Goal: Transaction & Acquisition: Book appointment/travel/reservation

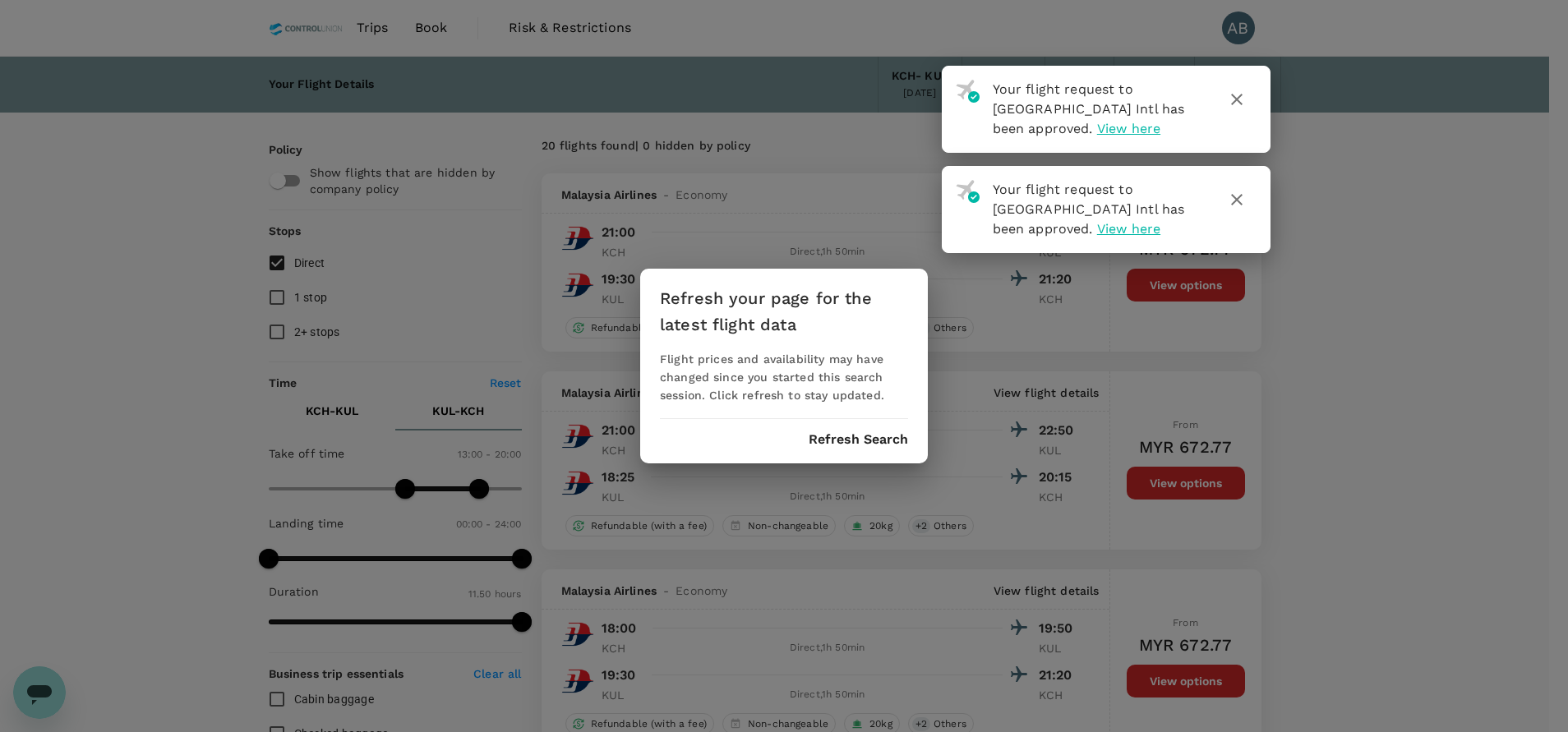
click at [870, 438] on button "Refresh Search" at bounding box center [858, 439] width 100 height 15
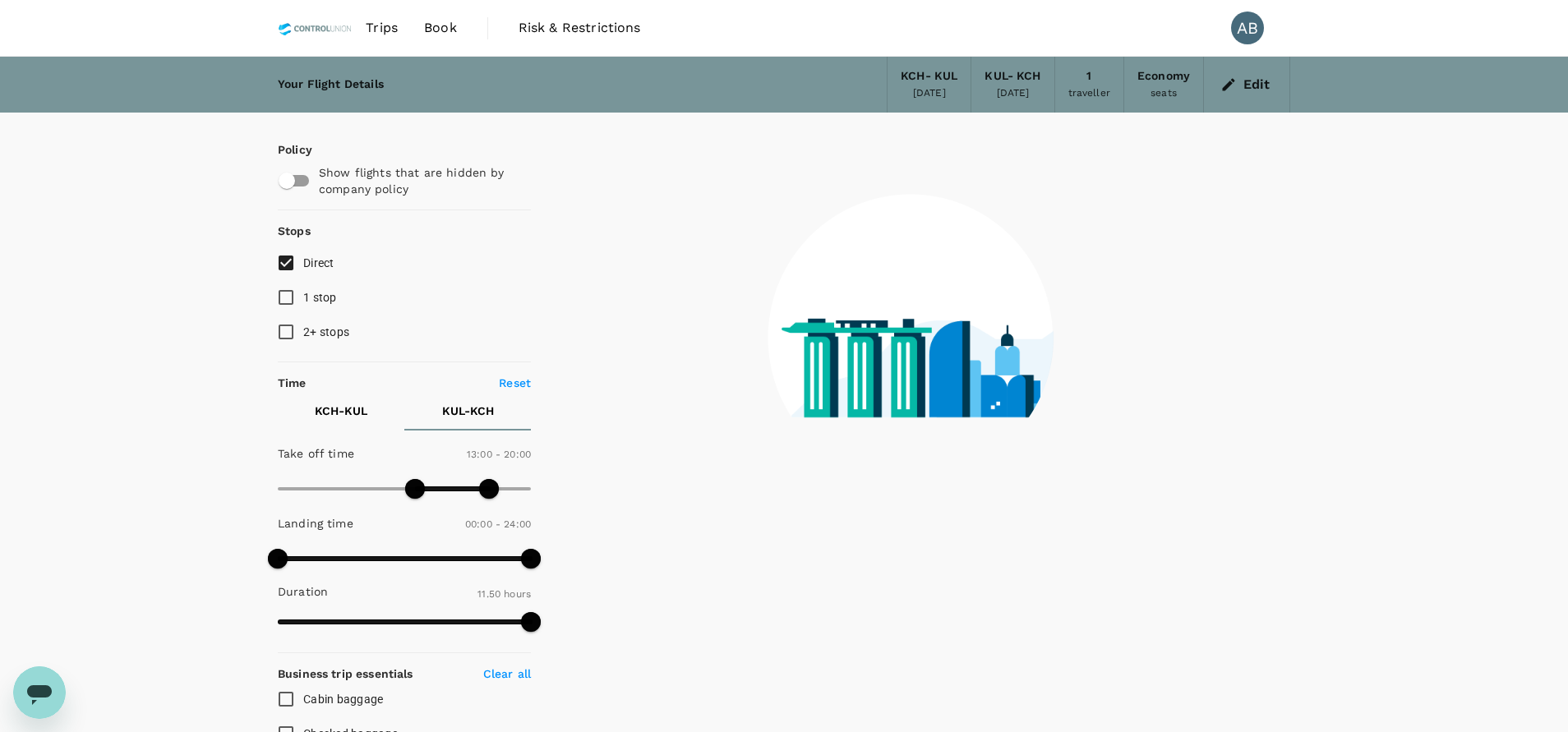
type input "710"
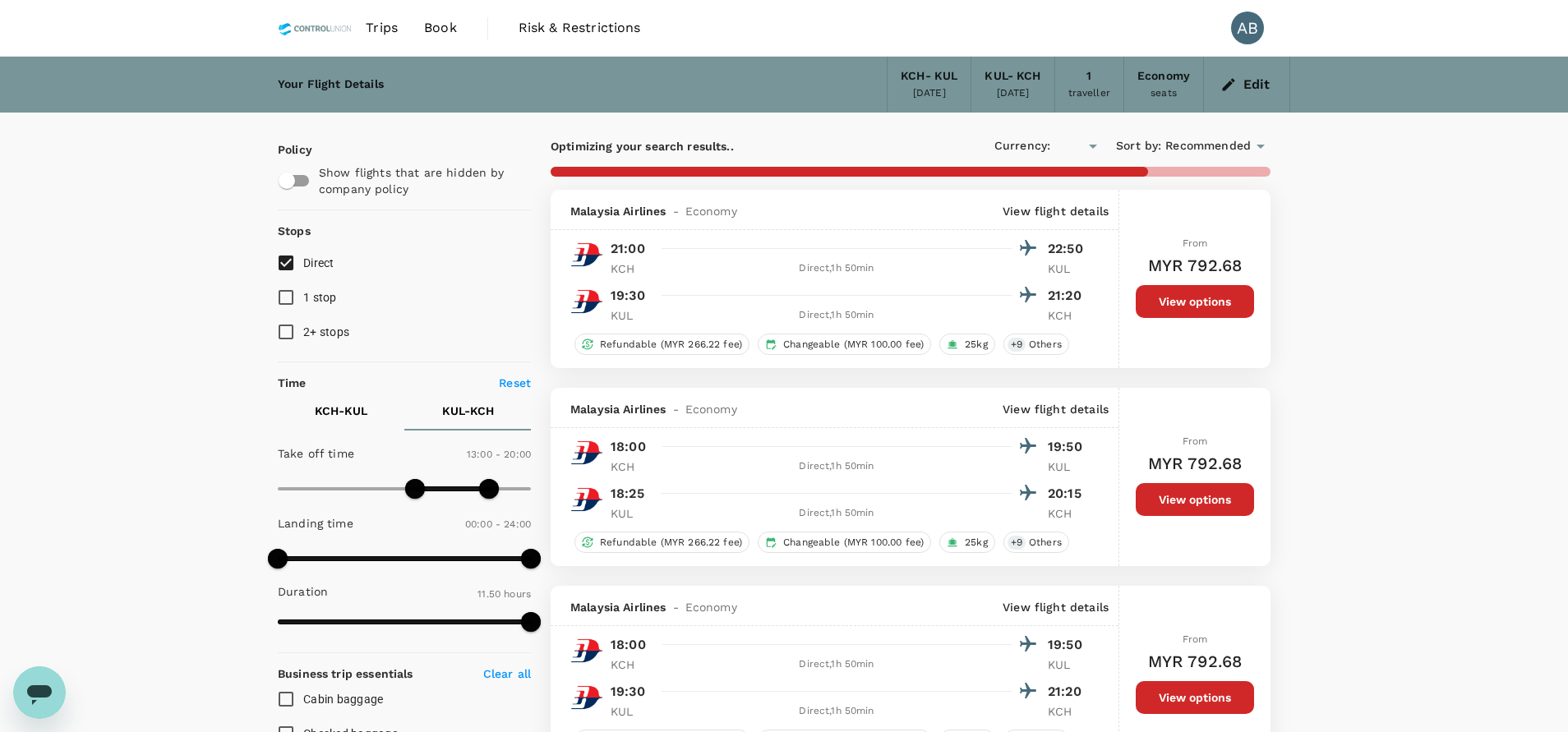
type input "MYR"
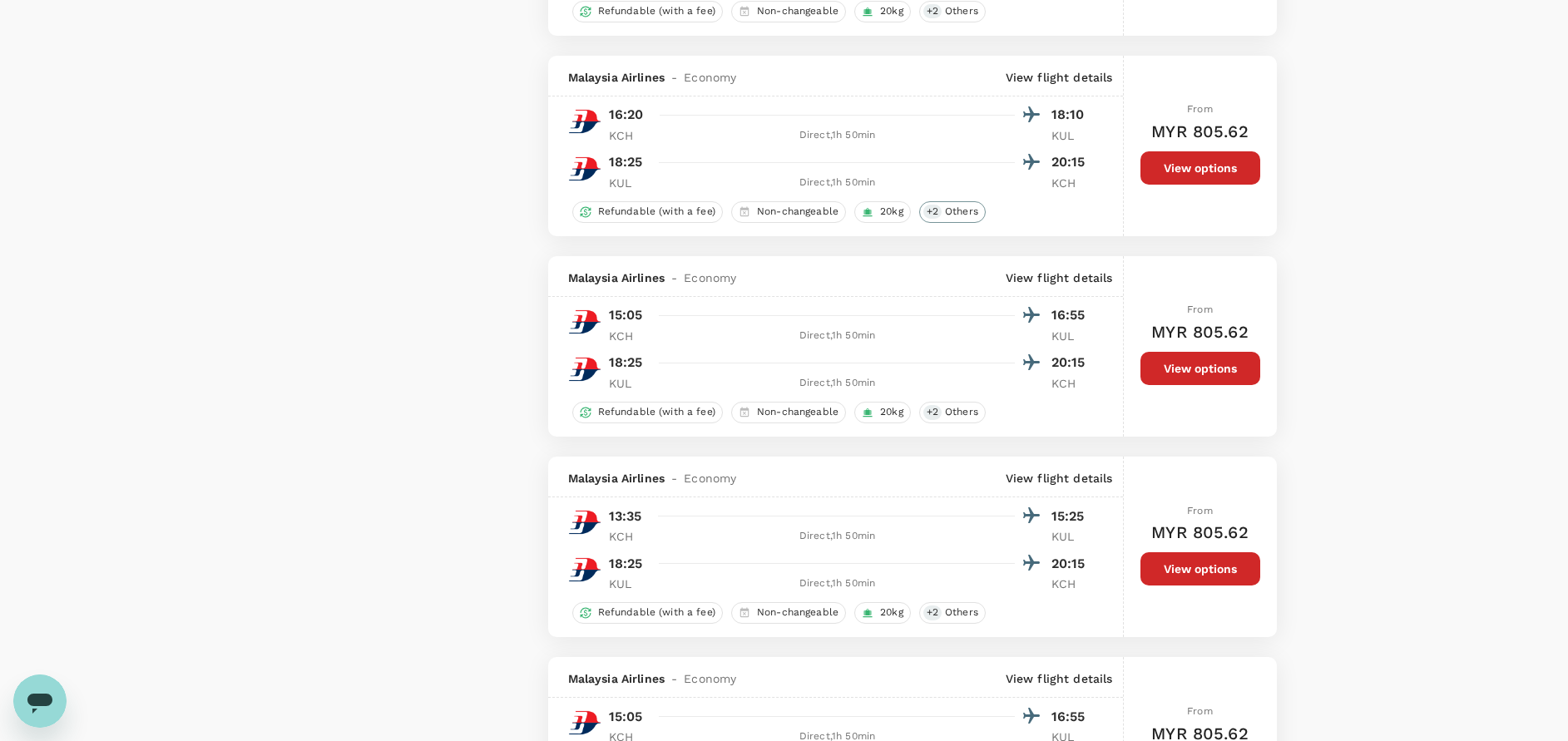
scroll to position [1995, 0]
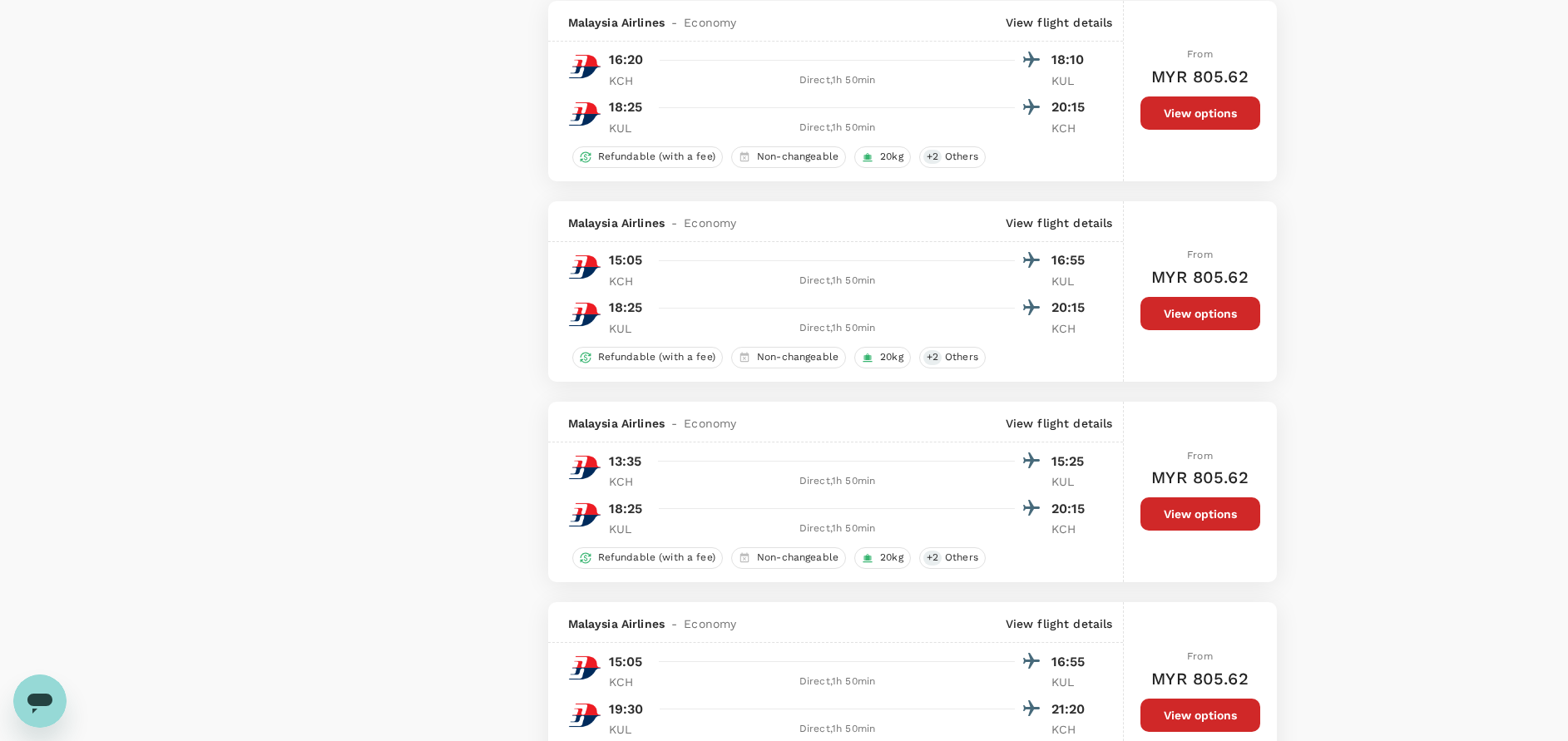
checkbox input "false"
checkbox input "true"
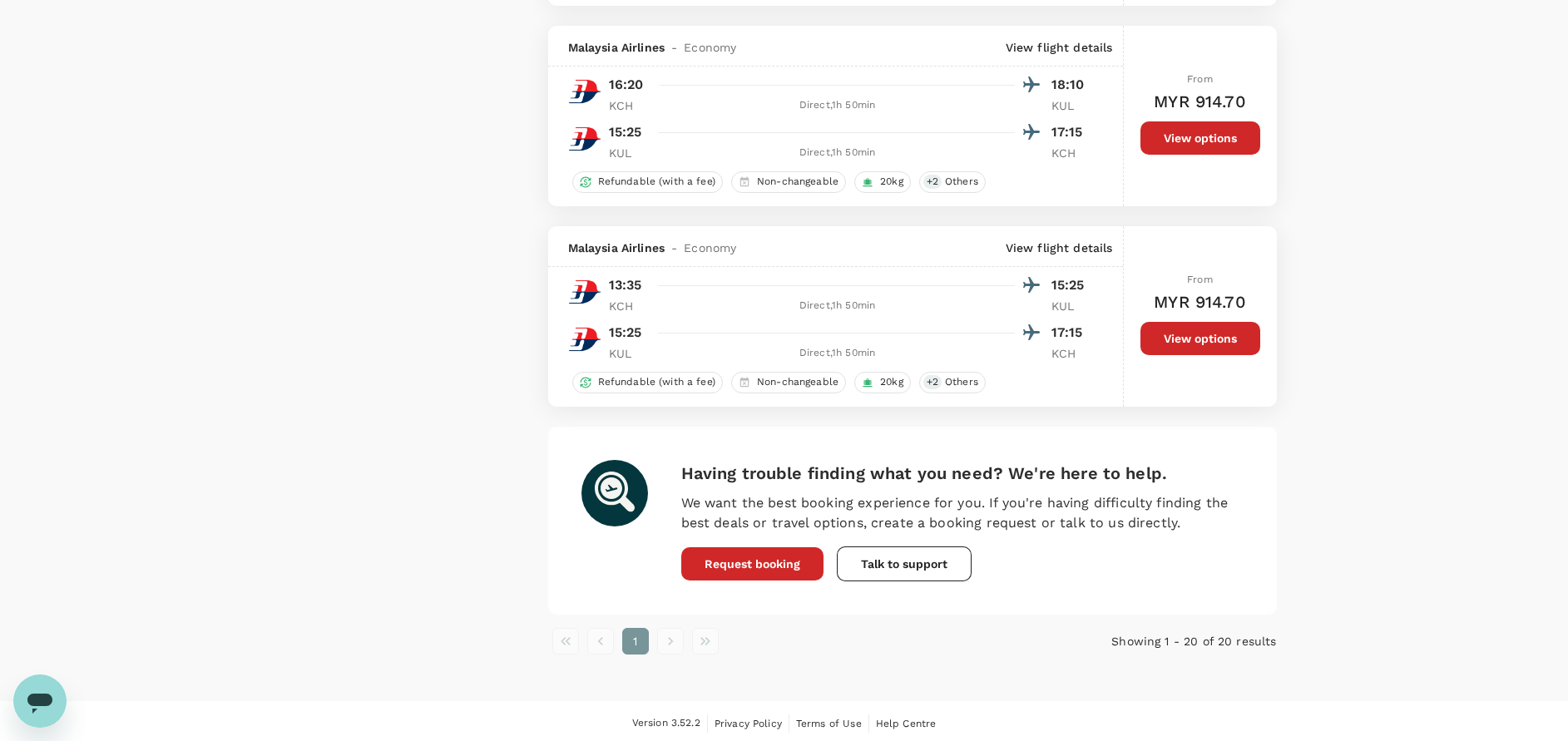
scroll to position [3763, 0]
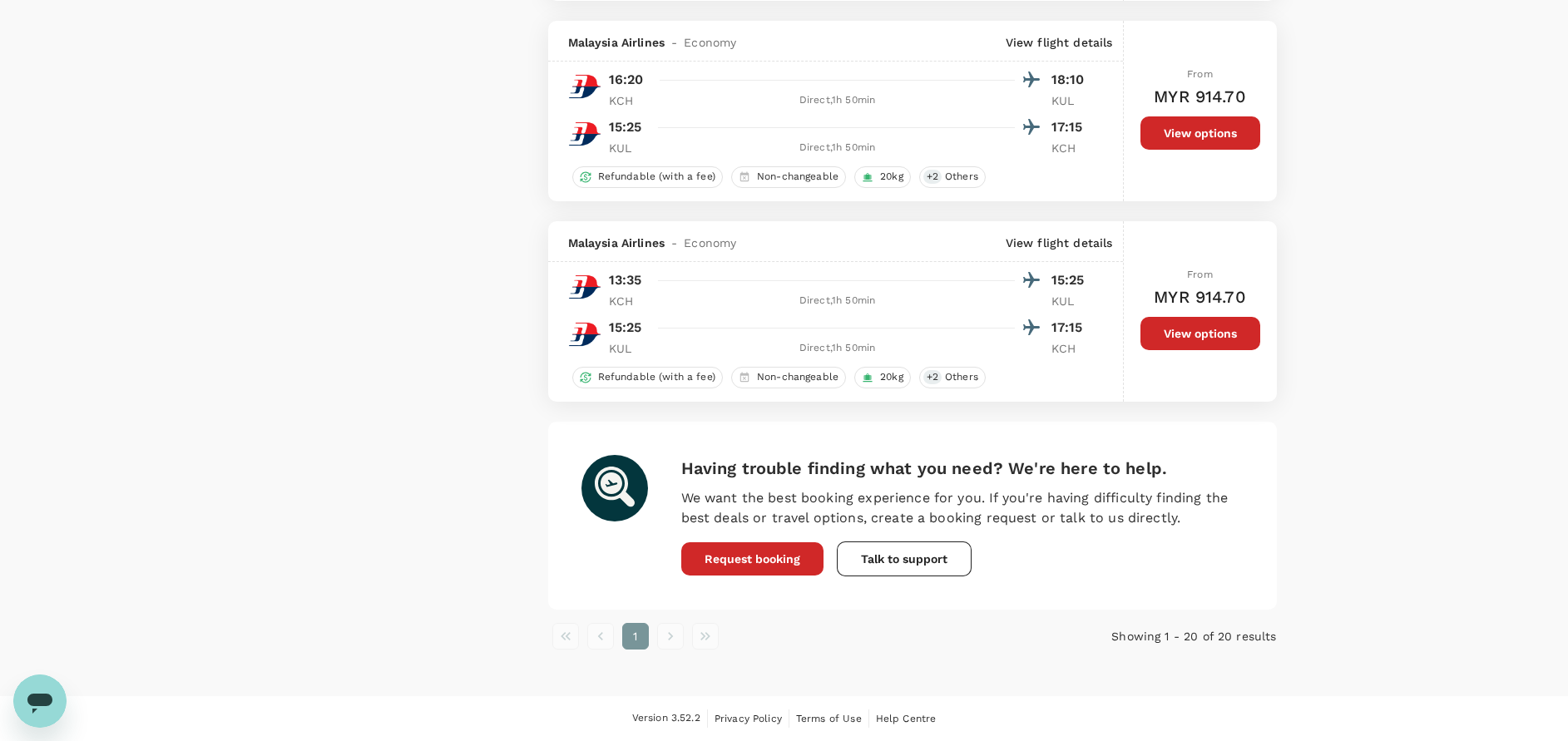
click at [1242, 331] on button "View options" at bounding box center [1200, 333] width 120 height 33
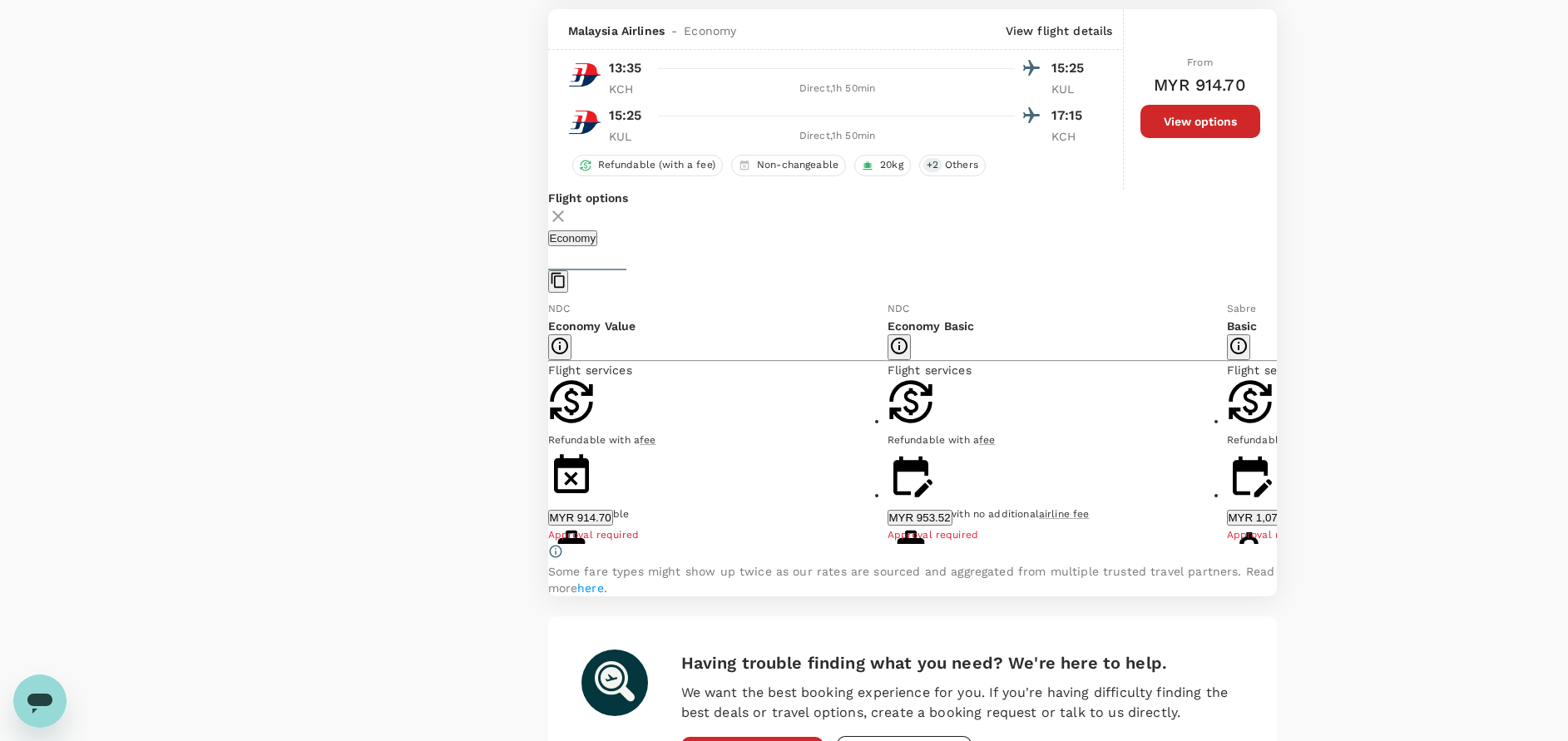
scroll to position [3985, 0]
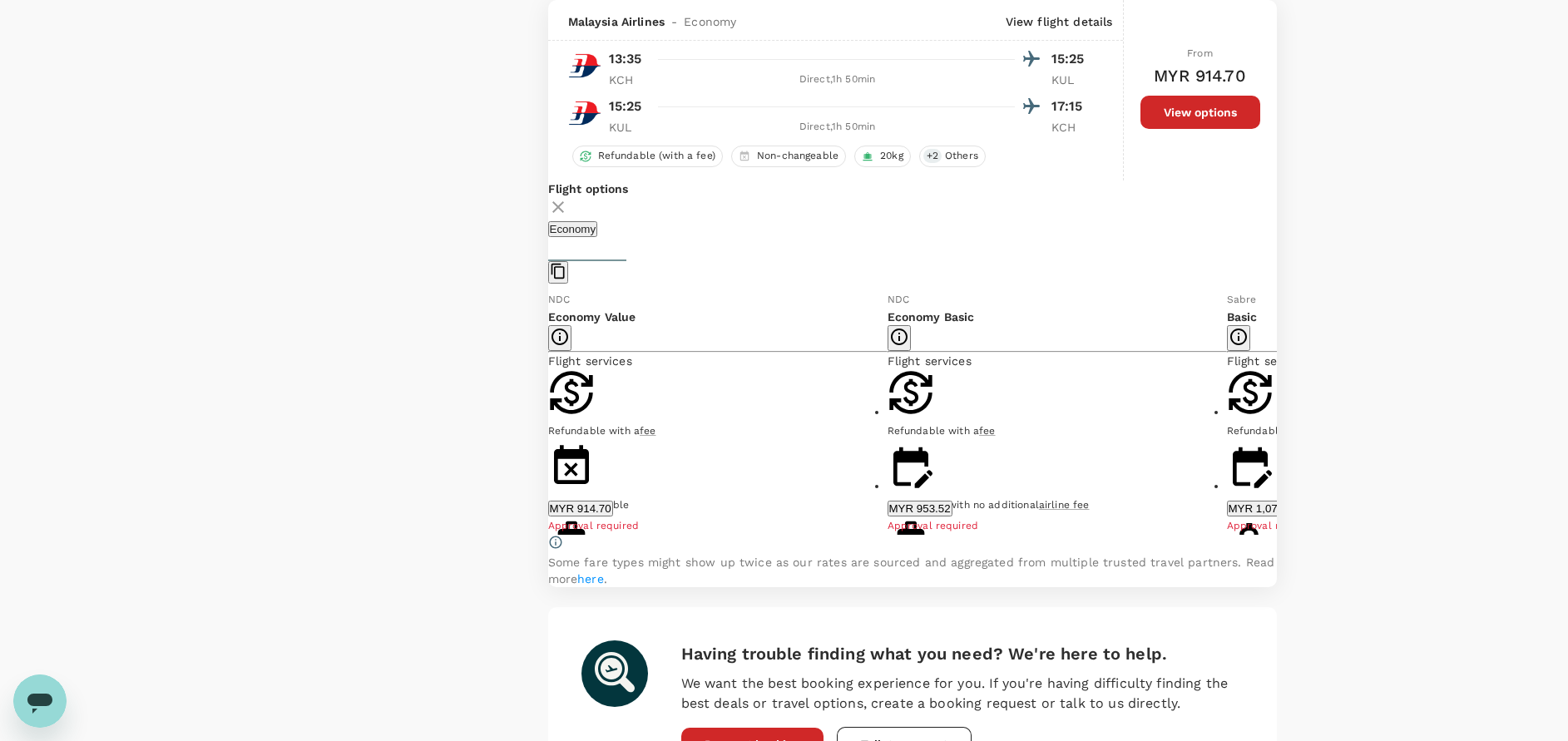
click at [613, 510] on button "MYR 914.70" at bounding box center [580, 509] width 65 height 16
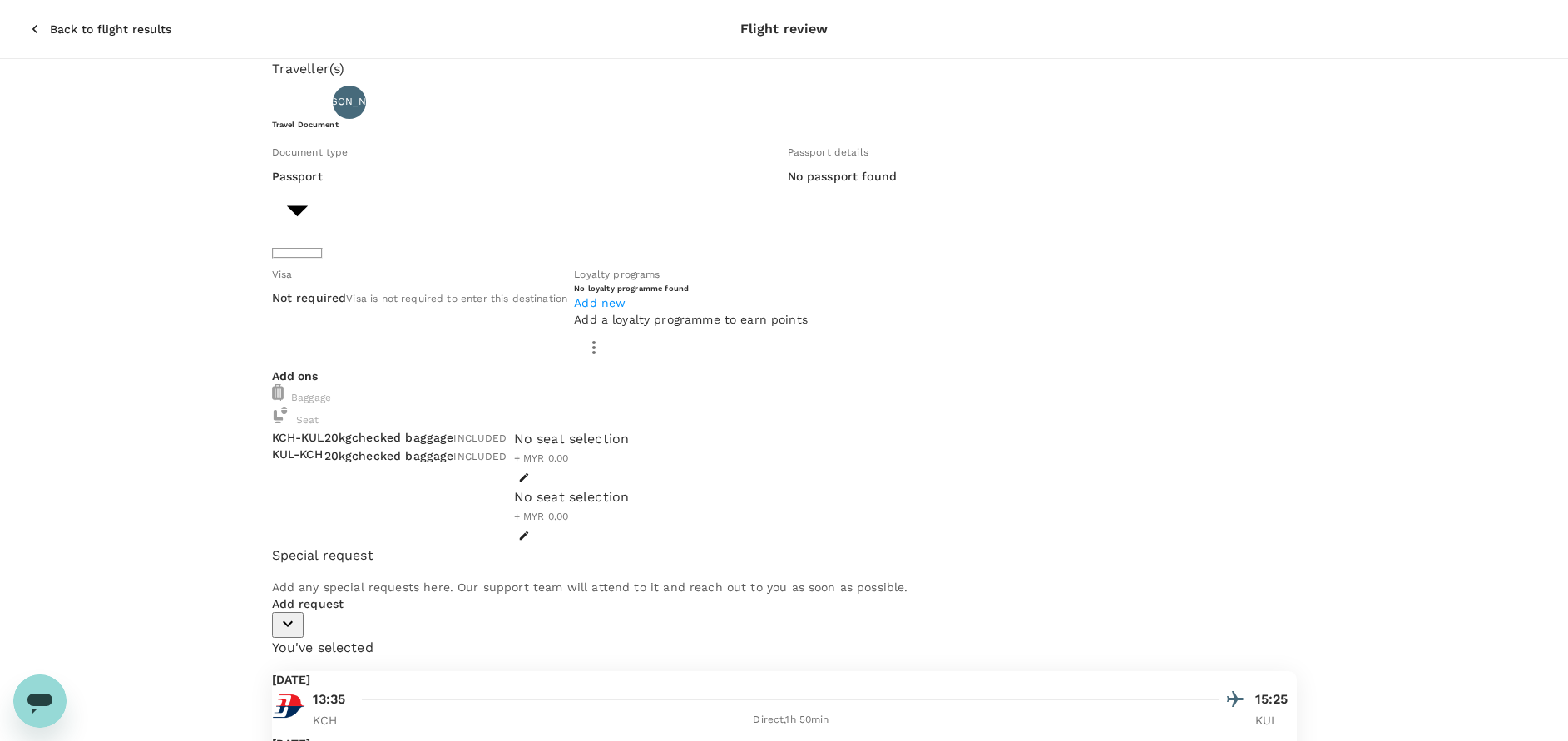
scroll to position [45, 0]
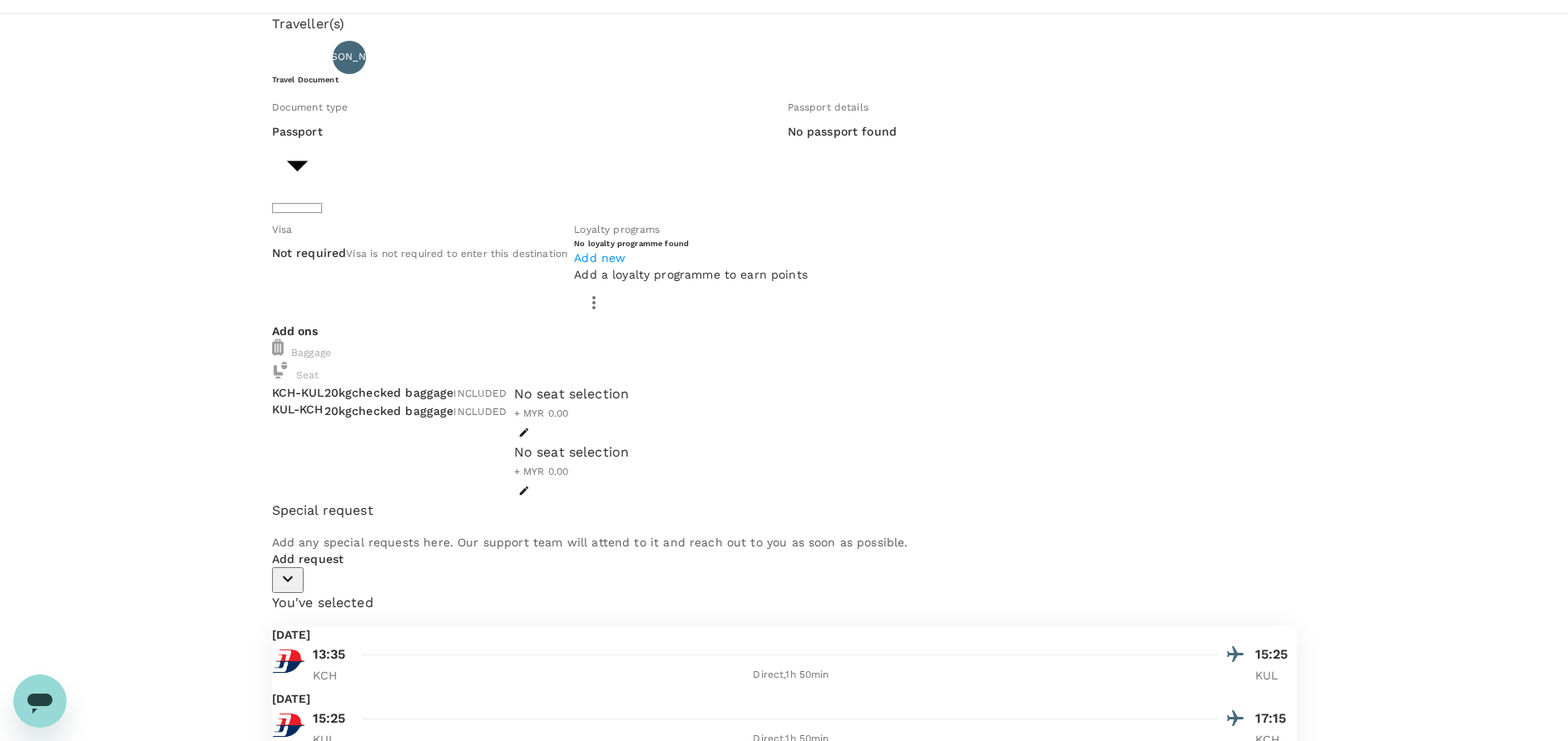
click at [1415, 353] on div "Traveller(s) Traveller 1 : JA James Lopaz Anak Luhum Travel Document Document t…" at bounding box center [784, 568] width 1568 height 1108
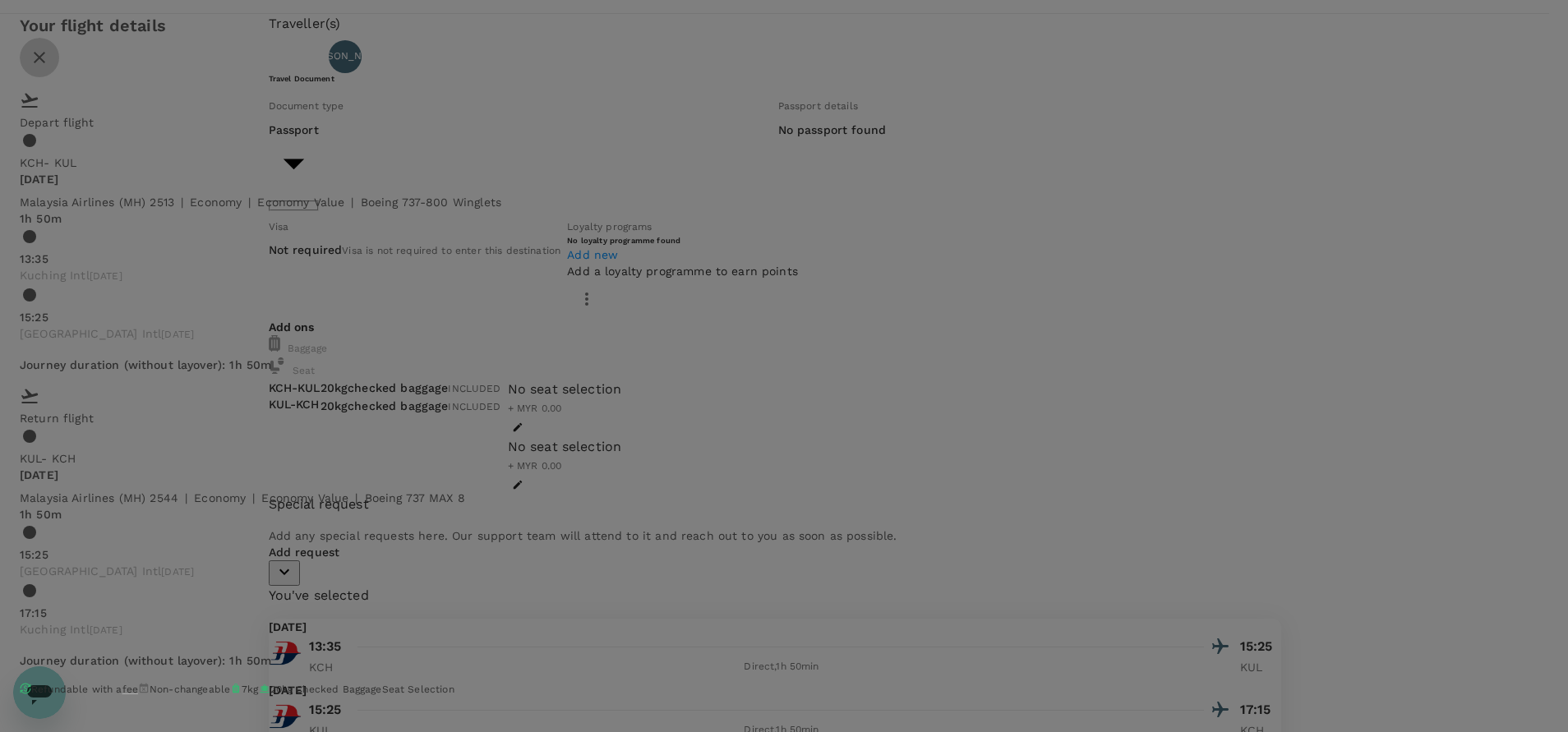
click at [49, 68] on icon "close" at bounding box center [39, 57] width 20 height 20
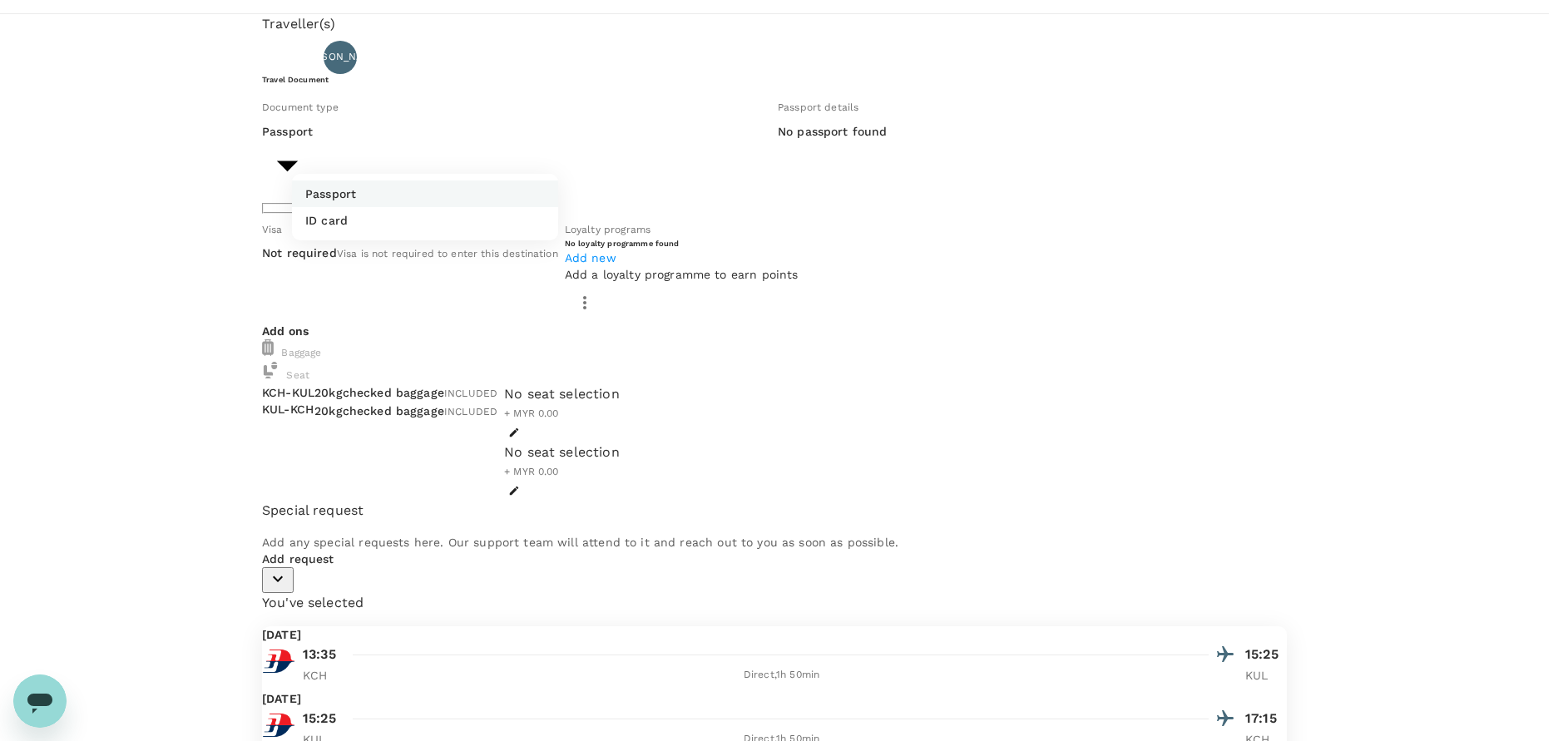
click at [375, 184] on body "Back to flight results Flight review Traveller(s) Traveller 1 : JA James Lopaz …" at bounding box center [784, 561] width 1568 height 1212
click at [344, 229] on p "ID card" at bounding box center [326, 220] width 43 height 16
type input "Id card"
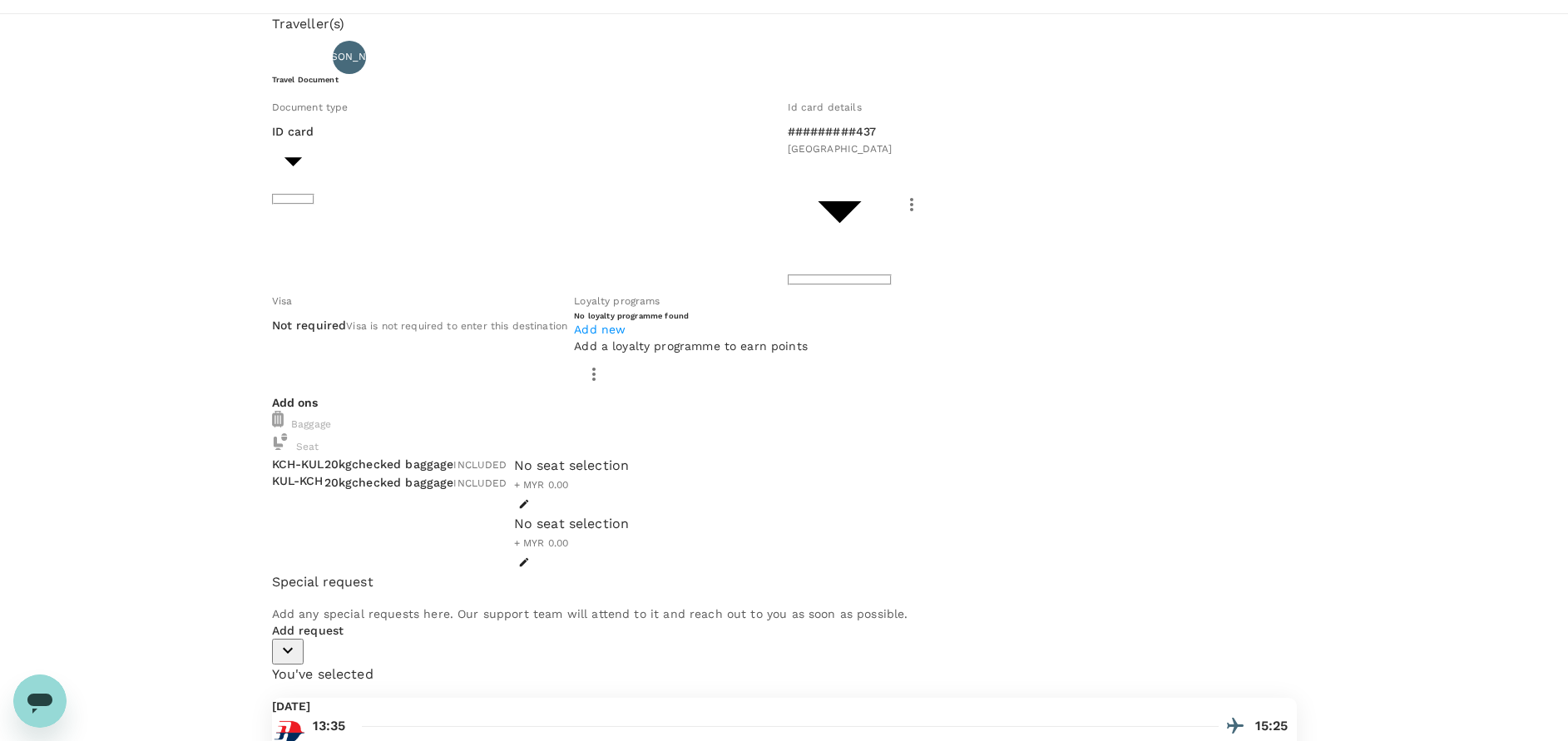
click at [587, 116] on div "Document type" at bounding box center [526, 107] width 509 height 18
click at [298, 640] on icon "button" at bounding box center [288, 650] width 20 height 20
click at [307, 704] on input "checkbox" at bounding box center [289, 721] width 35 height 35
checkbox input "true"
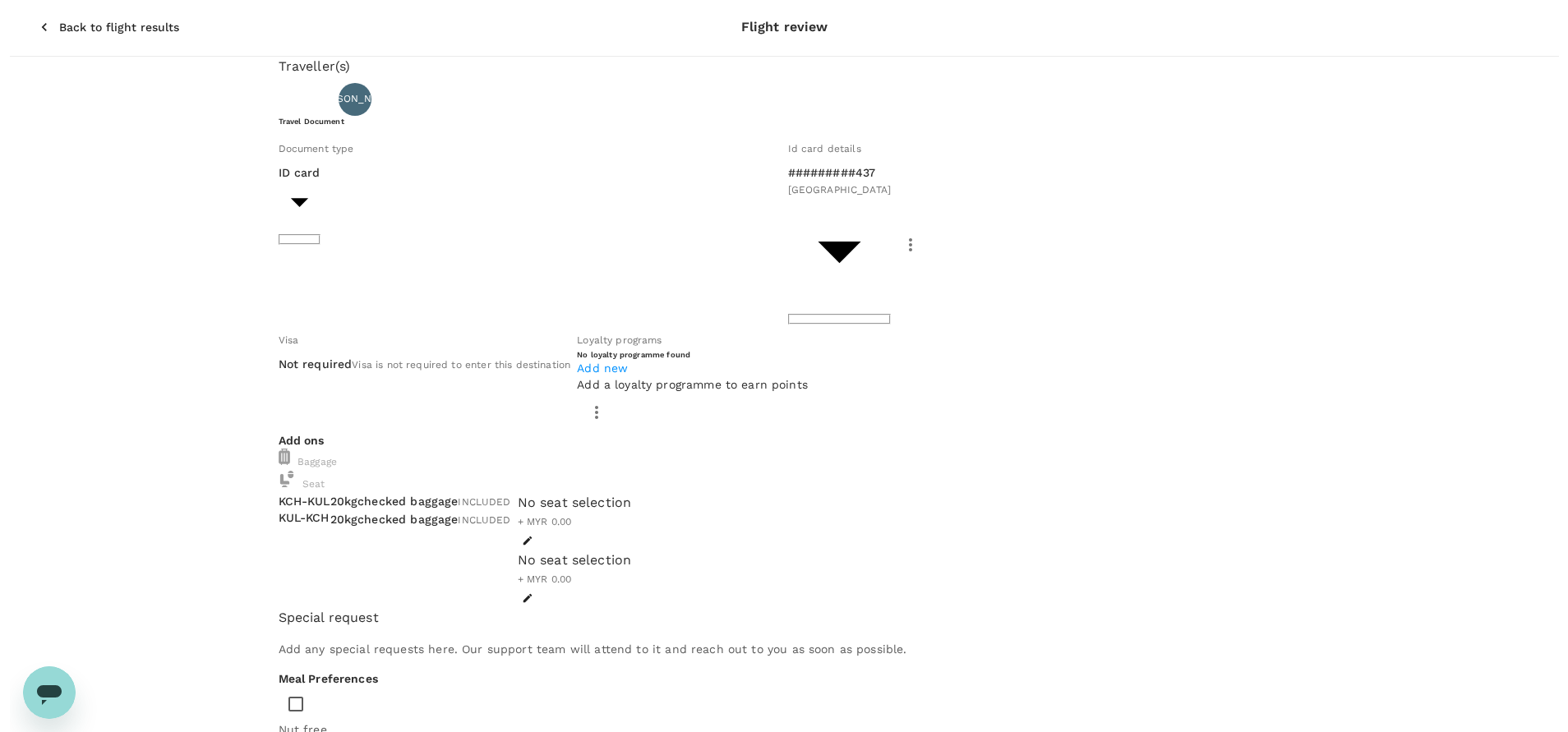
scroll to position [0, 0]
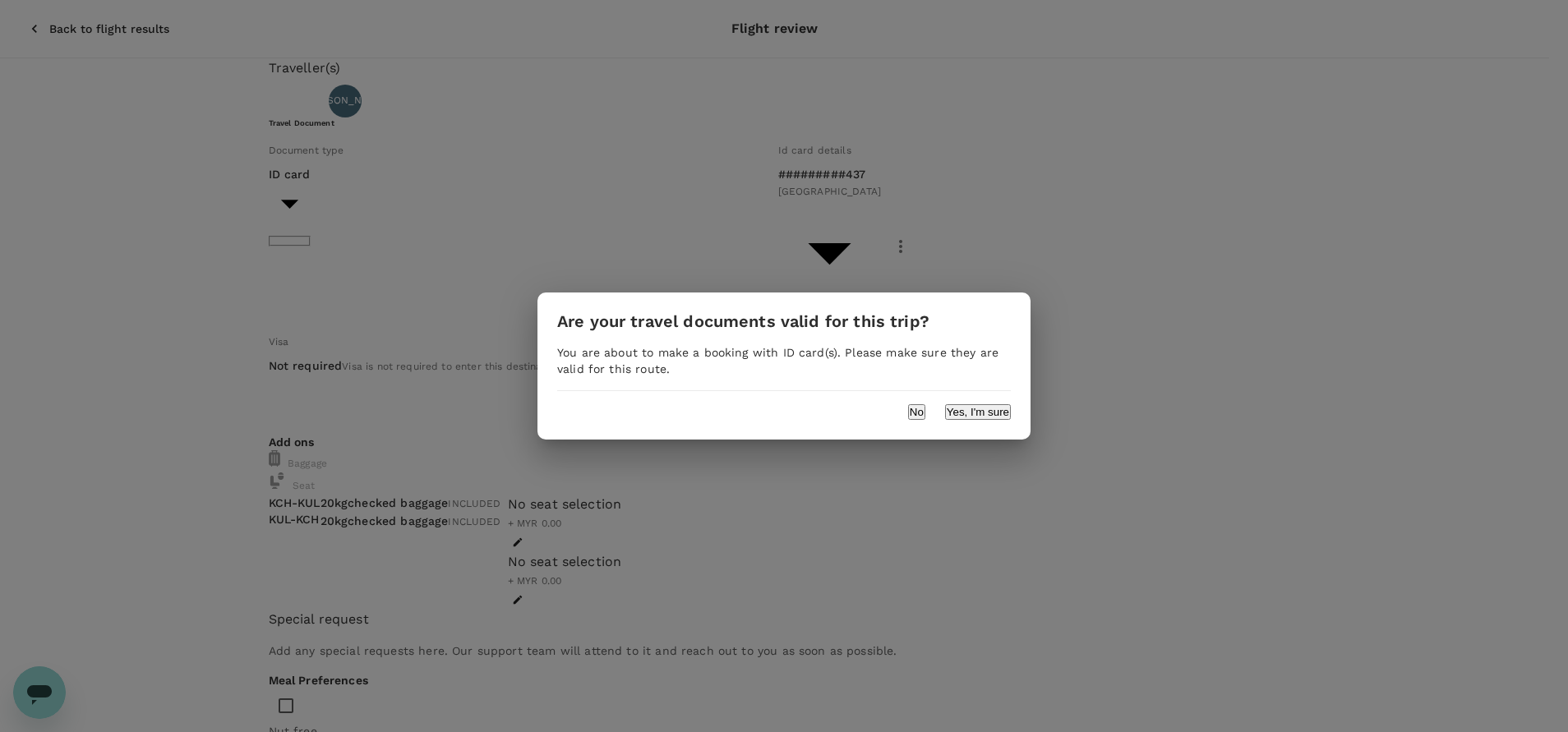
click at [976, 407] on button "Yes, I'm sure" at bounding box center [978, 412] width 66 height 16
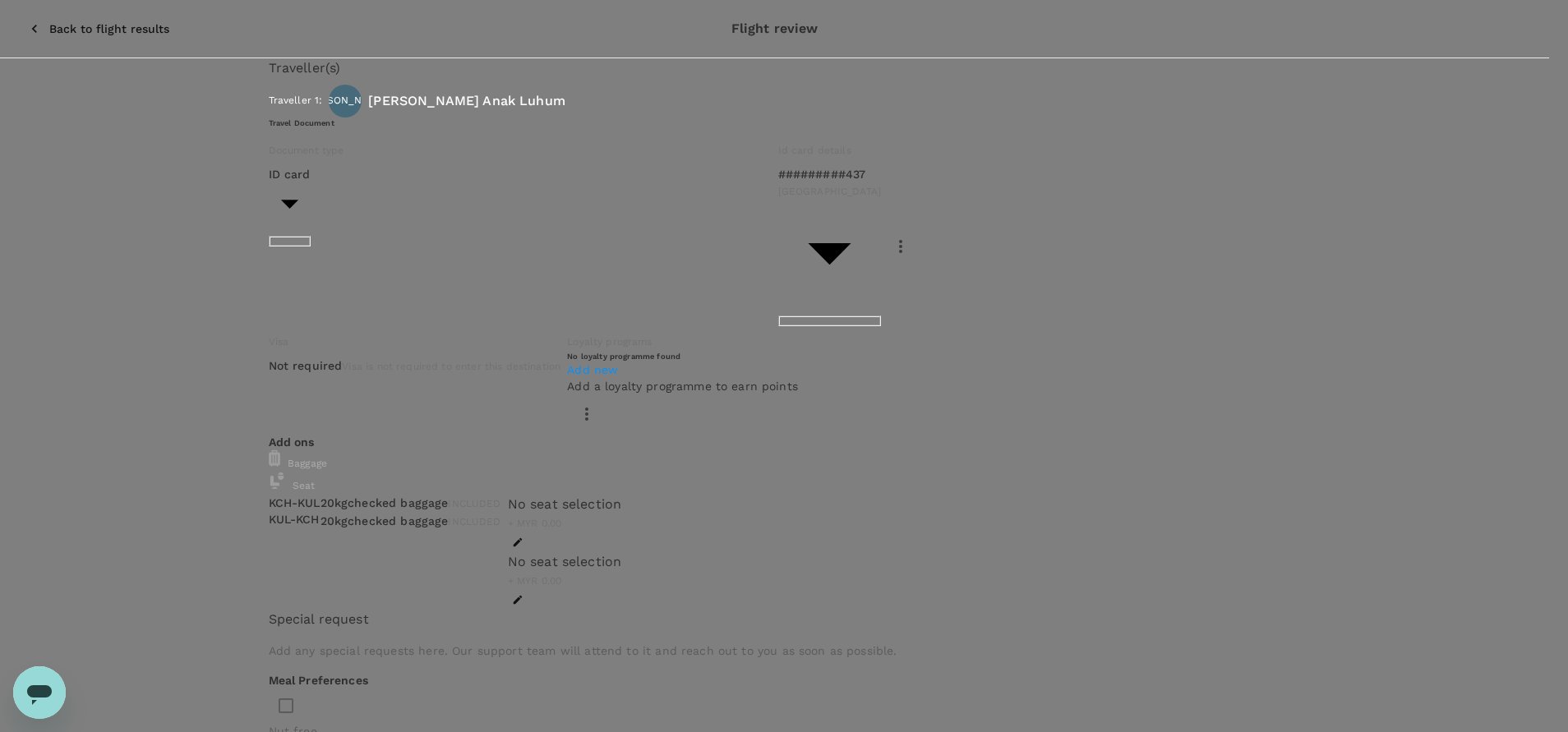
type input "9e254831-a140-43d4-90d9-f4bdc71b84d3"
paste textarea "Hi @Hariz / @Chathuranga, Requesting your approval for the accommodation below,…"
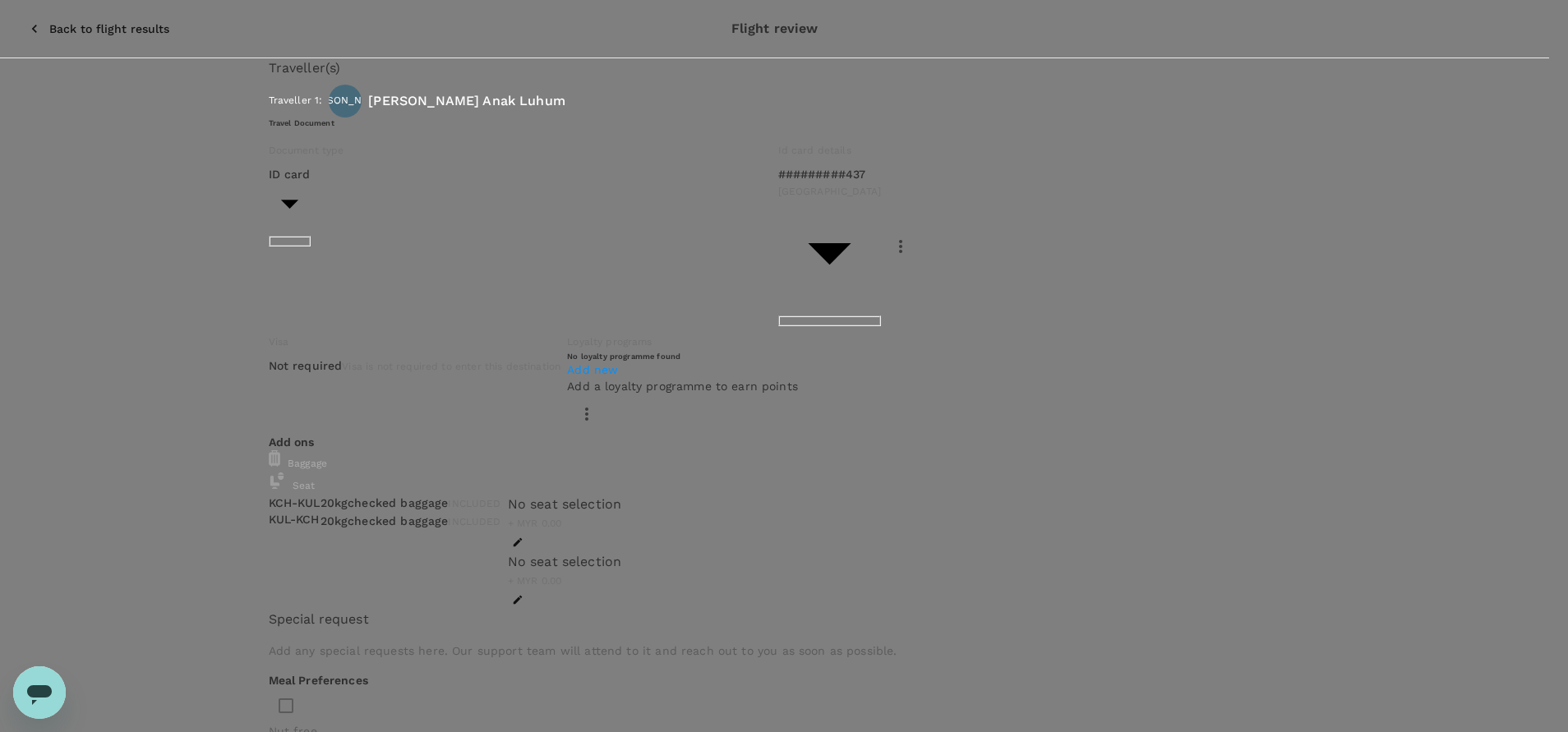
drag, startPoint x: 604, startPoint y: 319, endPoint x: 665, endPoint y: 314, distance: 61.2
drag, startPoint x: 672, startPoint y: 295, endPoint x: 685, endPoint y: 312, distance: 21.4
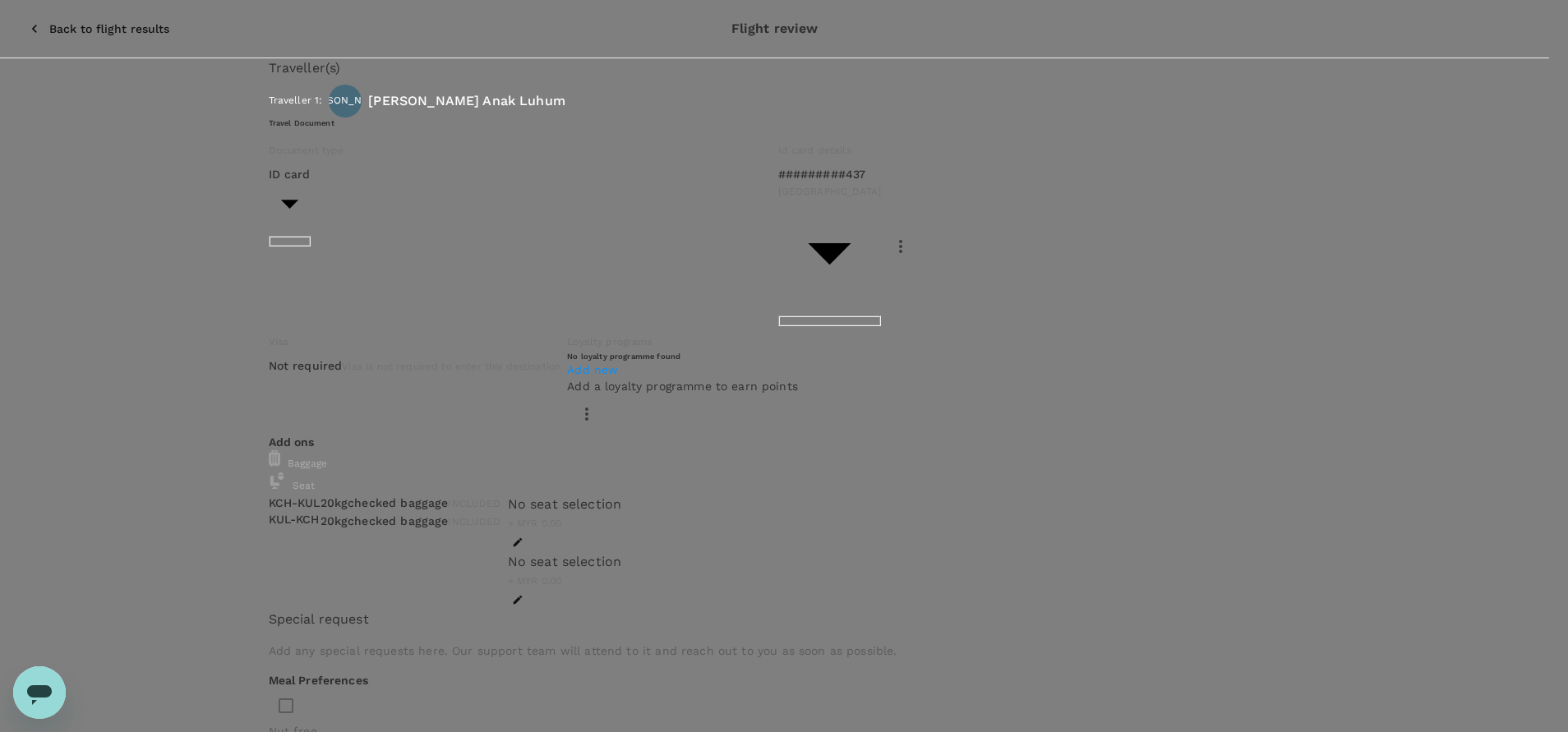
drag, startPoint x: 510, startPoint y: 428, endPoint x: 514, endPoint y: 415, distance: 13.6
drag, startPoint x: 540, startPoint y: 295, endPoint x: 509, endPoint y: 310, distance: 34.4
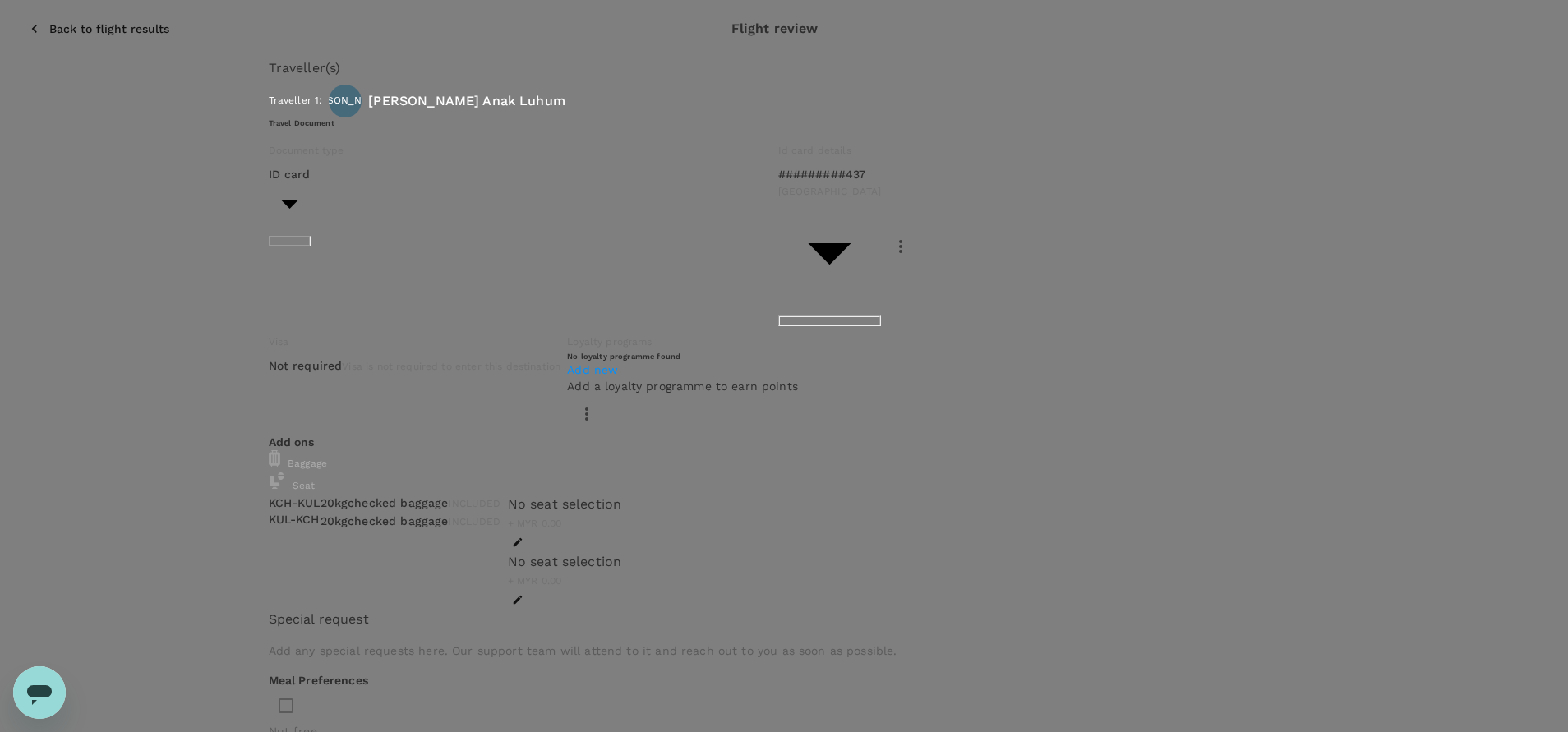
drag, startPoint x: 462, startPoint y: 332, endPoint x: 406, endPoint y: 333, distance: 56.0
paste textarea "64510"
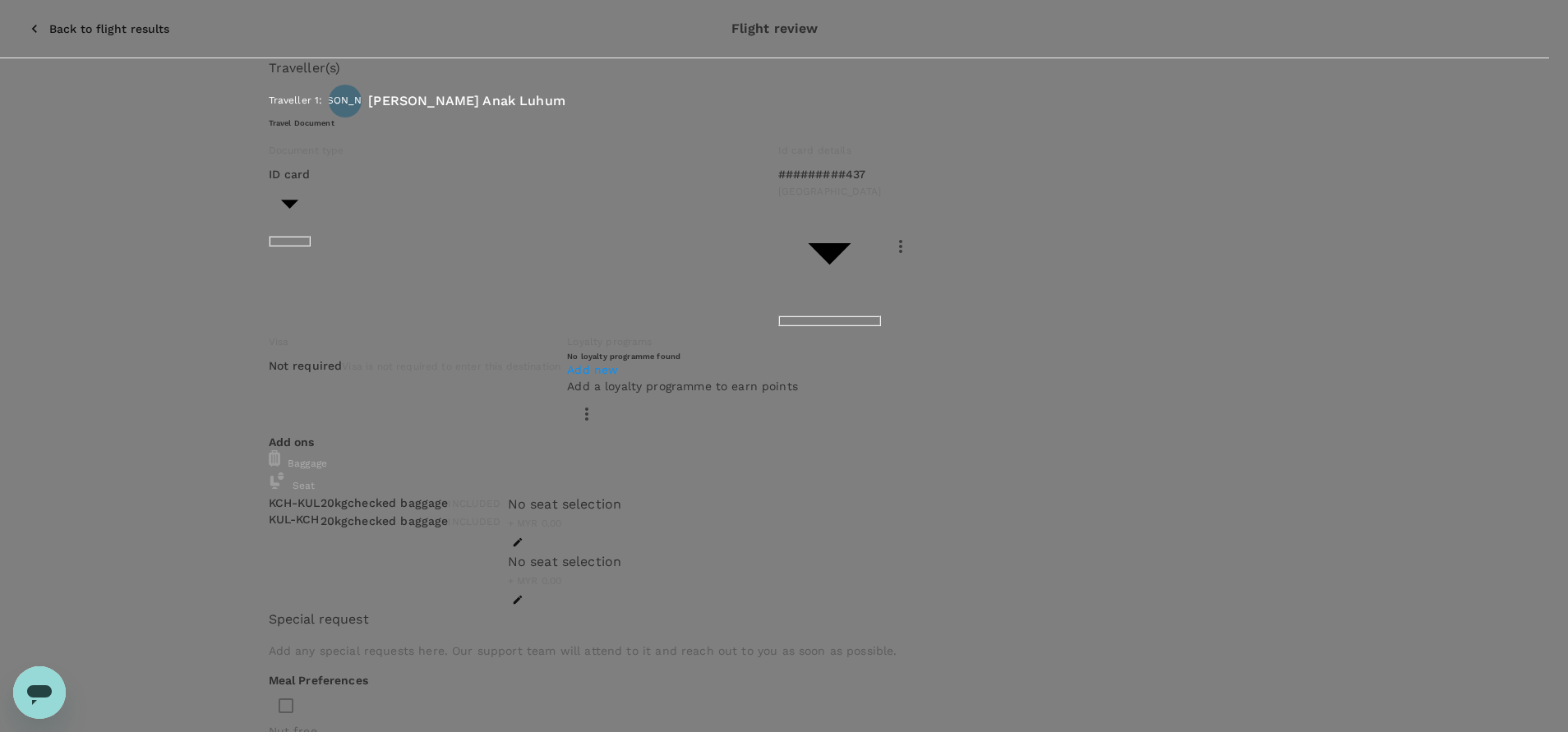
drag, startPoint x: 685, startPoint y: 349, endPoint x: 443, endPoint y: 347, distance: 242.0
paste textarea "FGV Krau"
drag, startPoint x: 543, startPoint y: 408, endPoint x: 510, endPoint y: 409, distance: 33.0
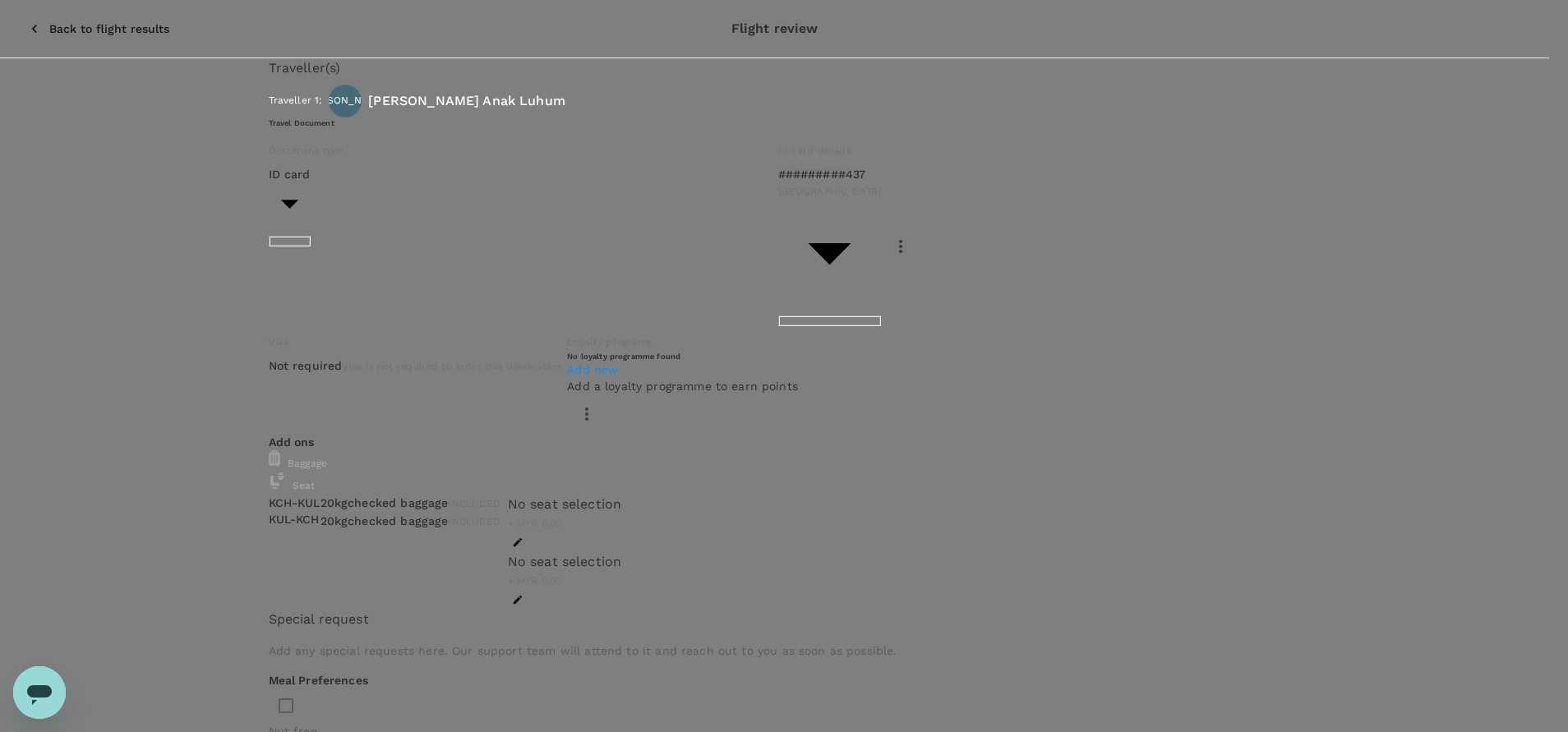
drag, startPoint x: 573, startPoint y: 387, endPoint x: 434, endPoint y: 390, distance: 139.0
paste textarea "06 - 10 October 2025"
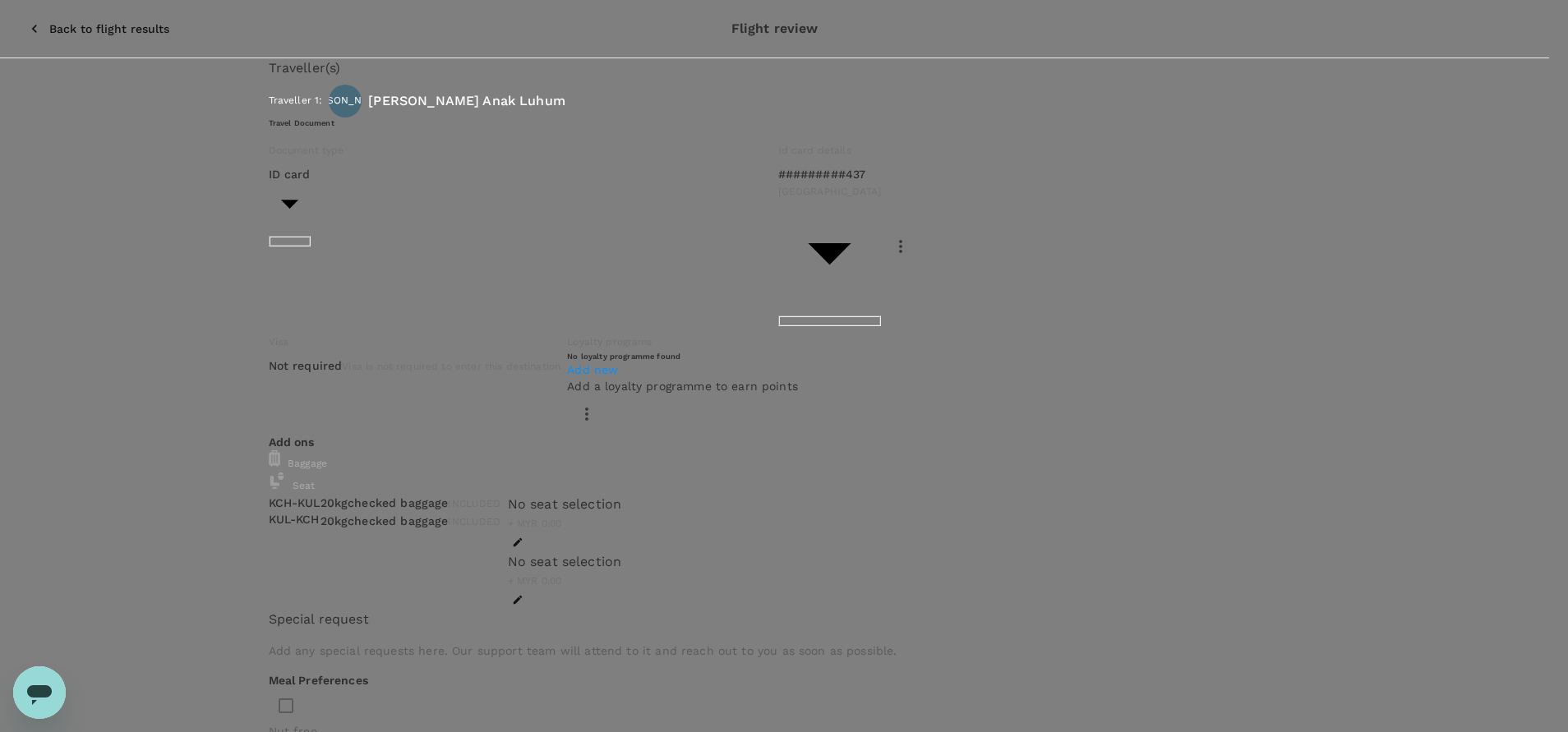
drag, startPoint x: 599, startPoint y: 413, endPoint x: 590, endPoint y: 398, distance: 17.5
drag, startPoint x: 508, startPoint y: 410, endPoint x: 481, endPoint y: 417, distance: 27.9
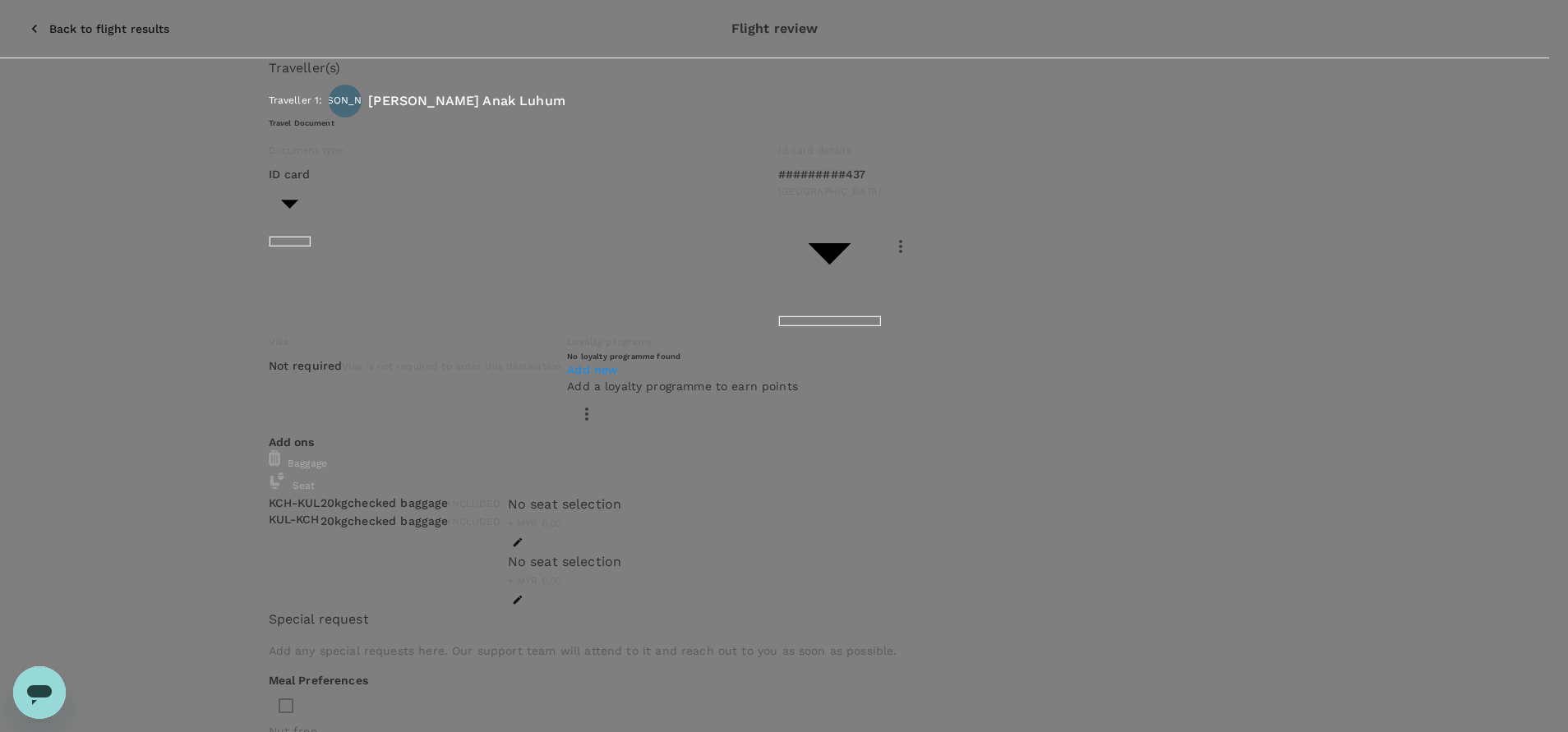
drag, startPoint x: 574, startPoint y: 281, endPoint x: 345, endPoint y: 274, distance: 229.1
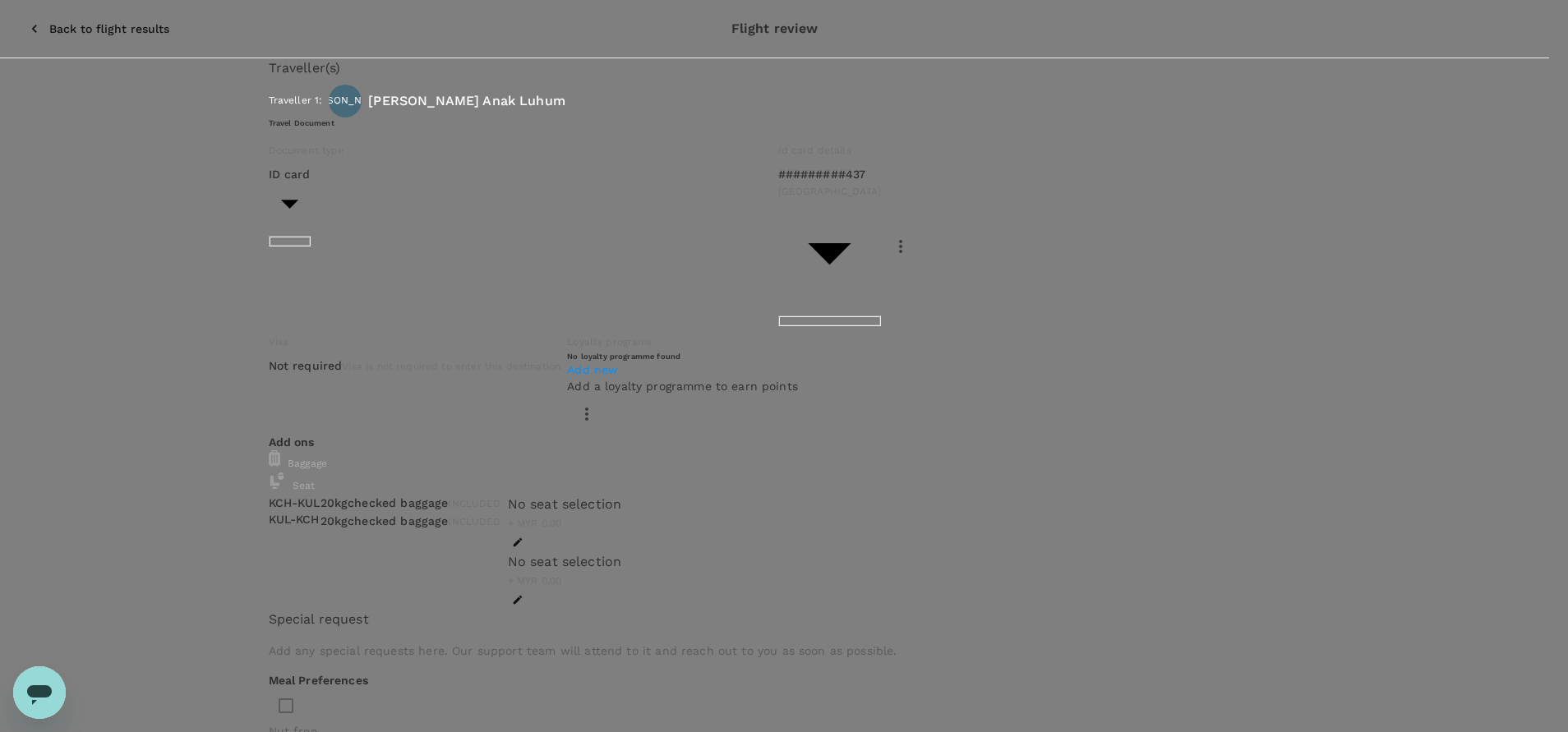
paste textarea "RSPO LA : James RSPO TM : Ezani & Faiz Aizat (DK-Shadow)"
drag, startPoint x: 640, startPoint y: 305, endPoint x: 539, endPoint y: 300, distance: 101.1
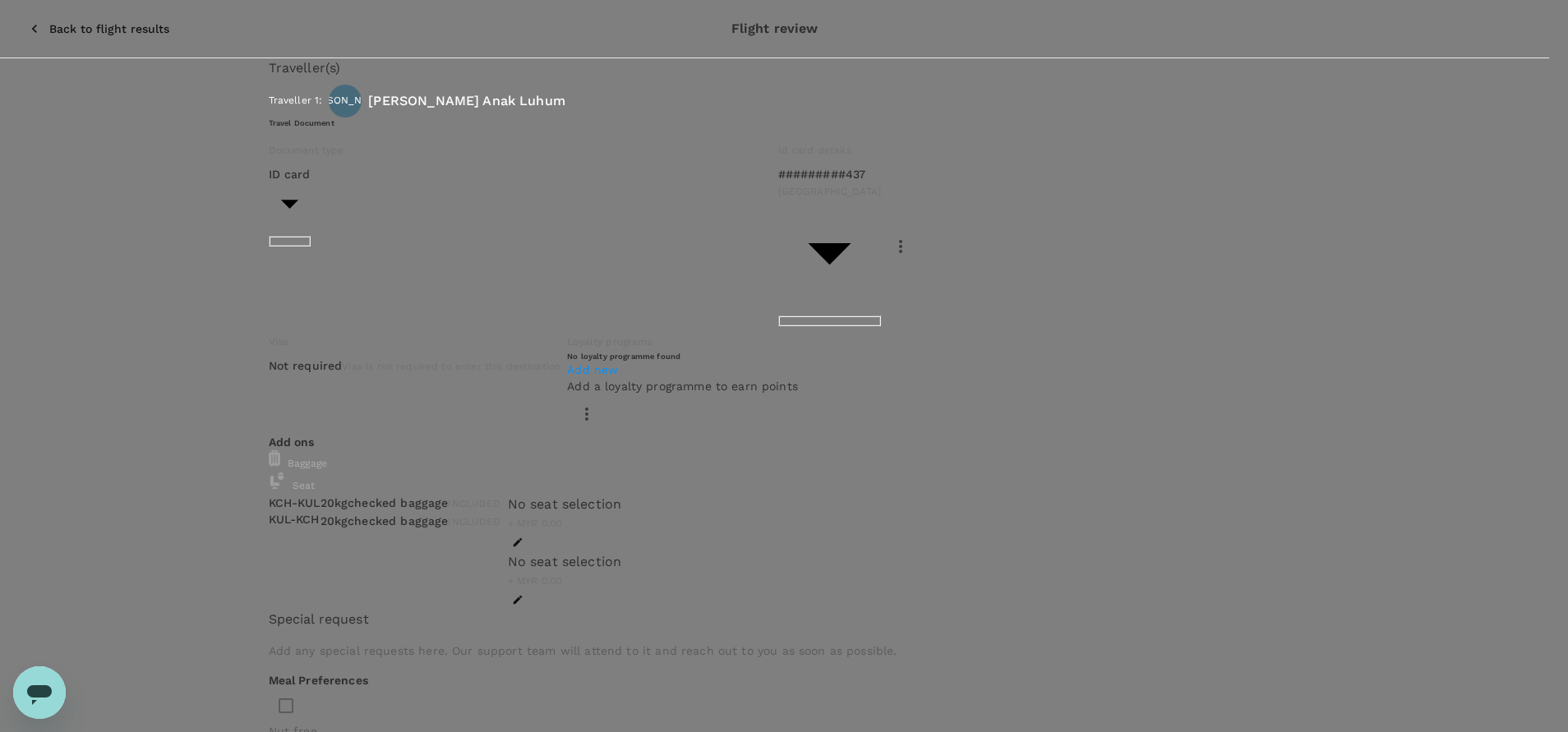
paste textarea "(DK-Shadow)"
drag, startPoint x: 411, startPoint y: 315, endPoint x: 333, endPoint y: 295, distance: 80.5
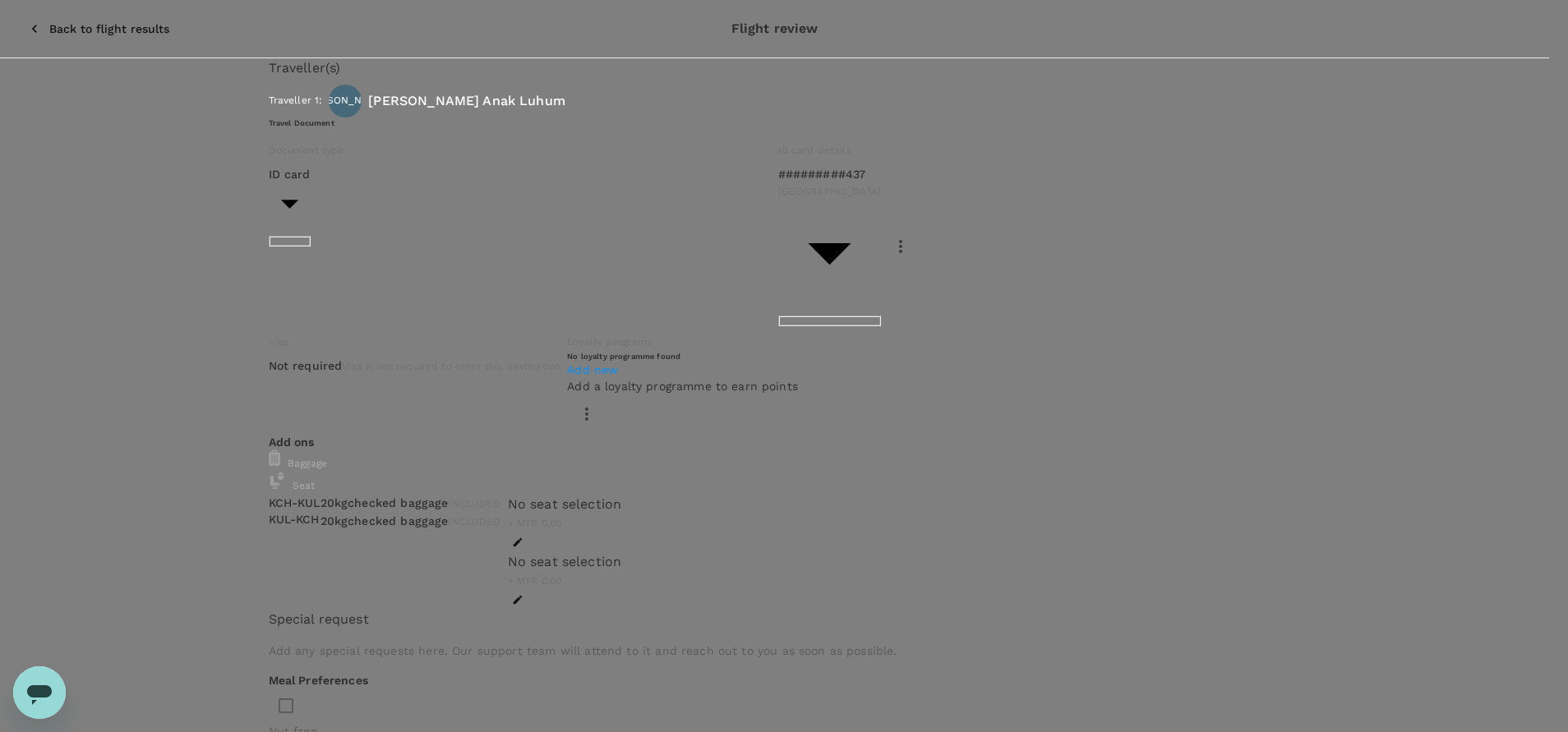
drag, startPoint x: 583, startPoint y: 320, endPoint x: 425, endPoint y: 342, distance: 159.5
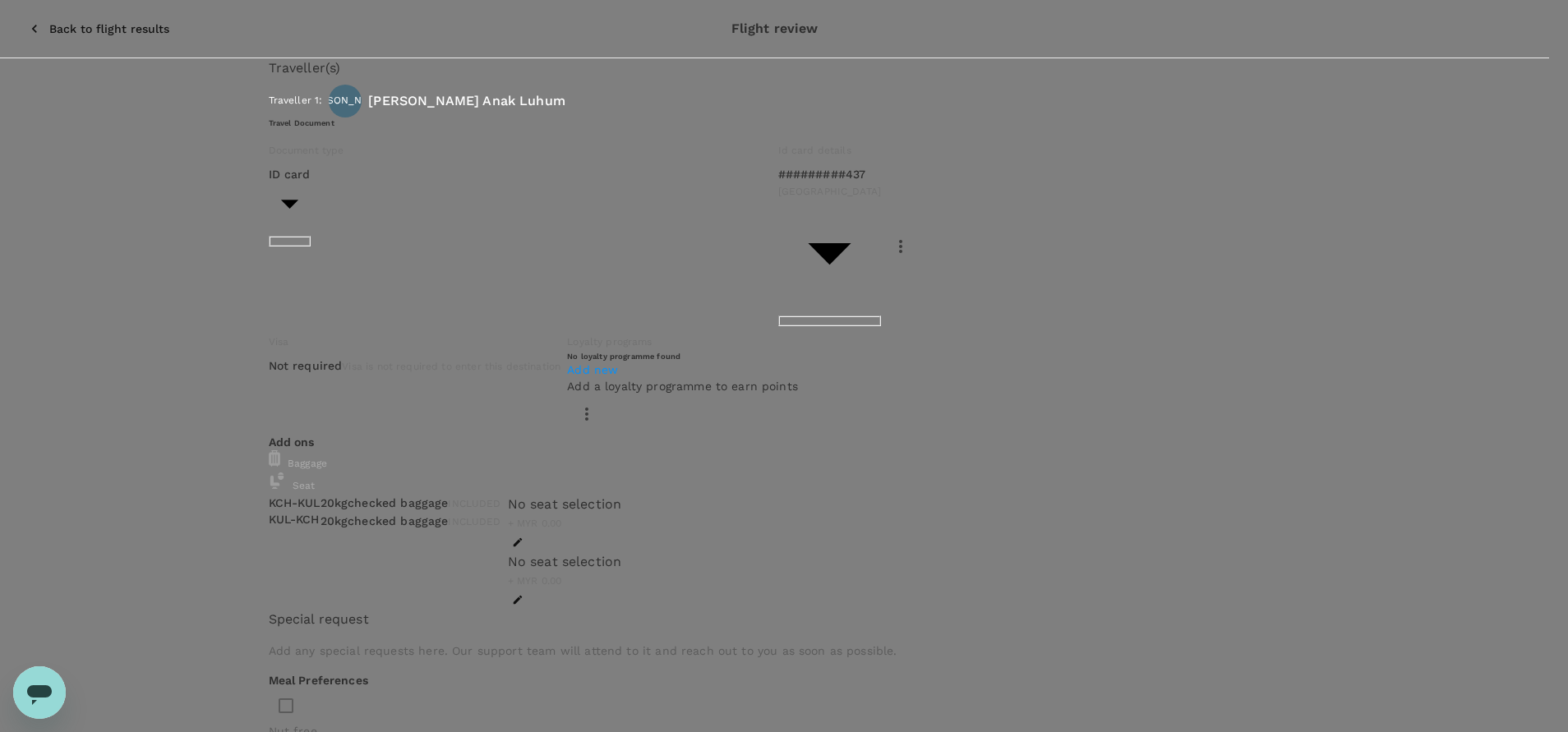
type textarea "Hi @Hariz / @Chathuranga, Requesting your approval for the flight below: PRJ NO…"
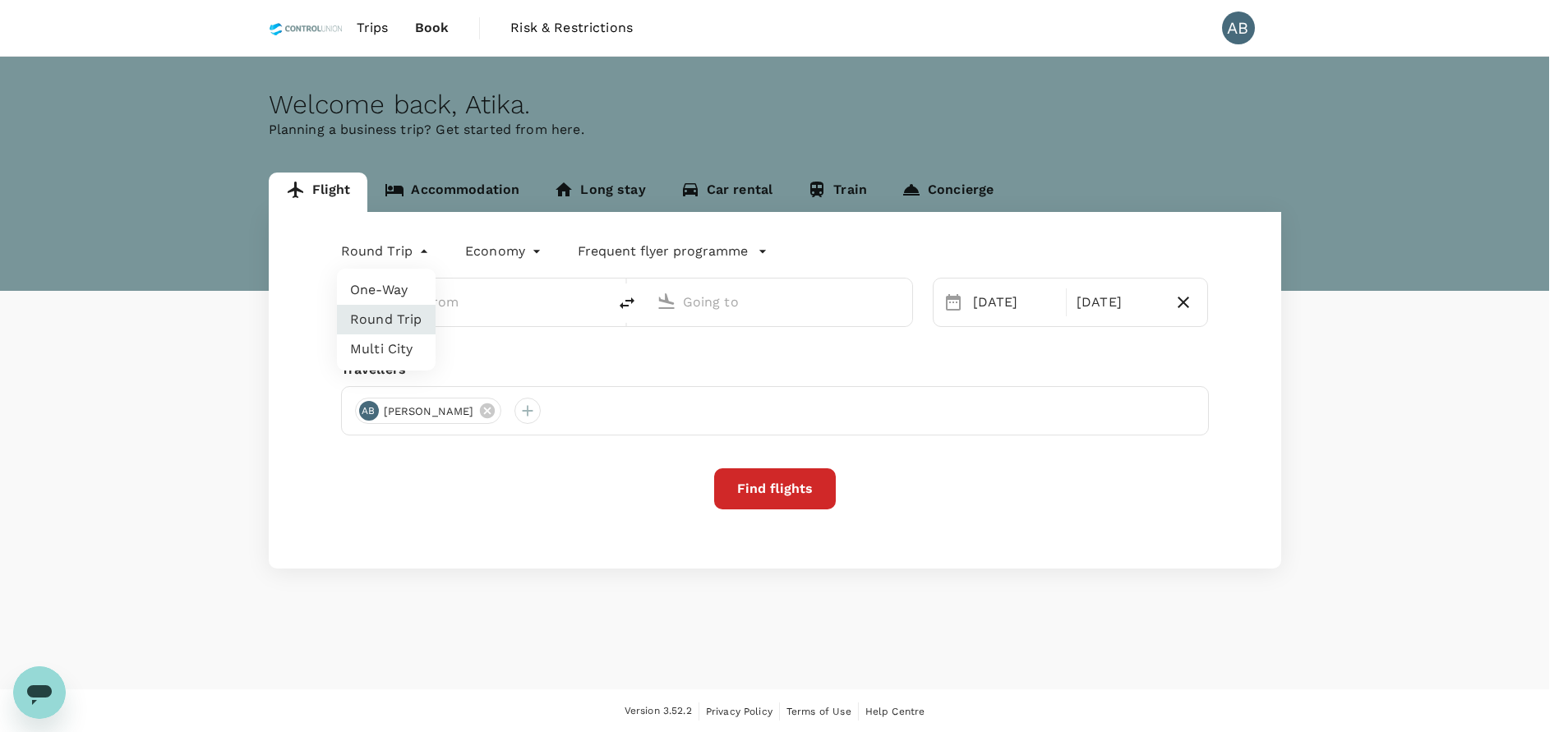
click at [407, 254] on body "Trips Book Risk & Restrictions AB Welcome back , [PERSON_NAME] . Planning a bus…" at bounding box center [784, 367] width 1568 height 734
click at [401, 285] on li "One-Way" at bounding box center [386, 289] width 99 height 29
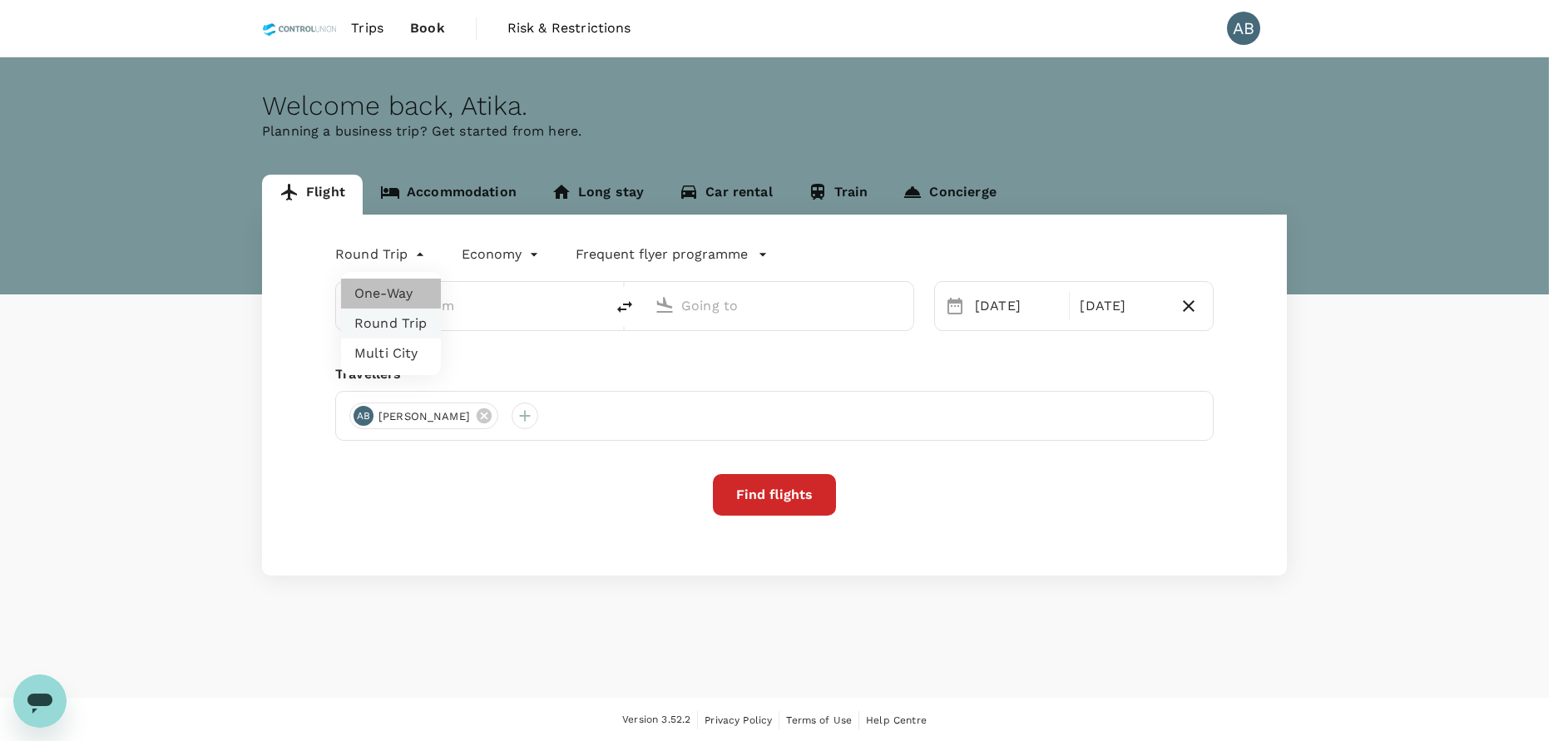
type input "roundtrip"
type input "Kuching Intl (KCH)"
type input "Kuala Lumpur Intl (KUL)"
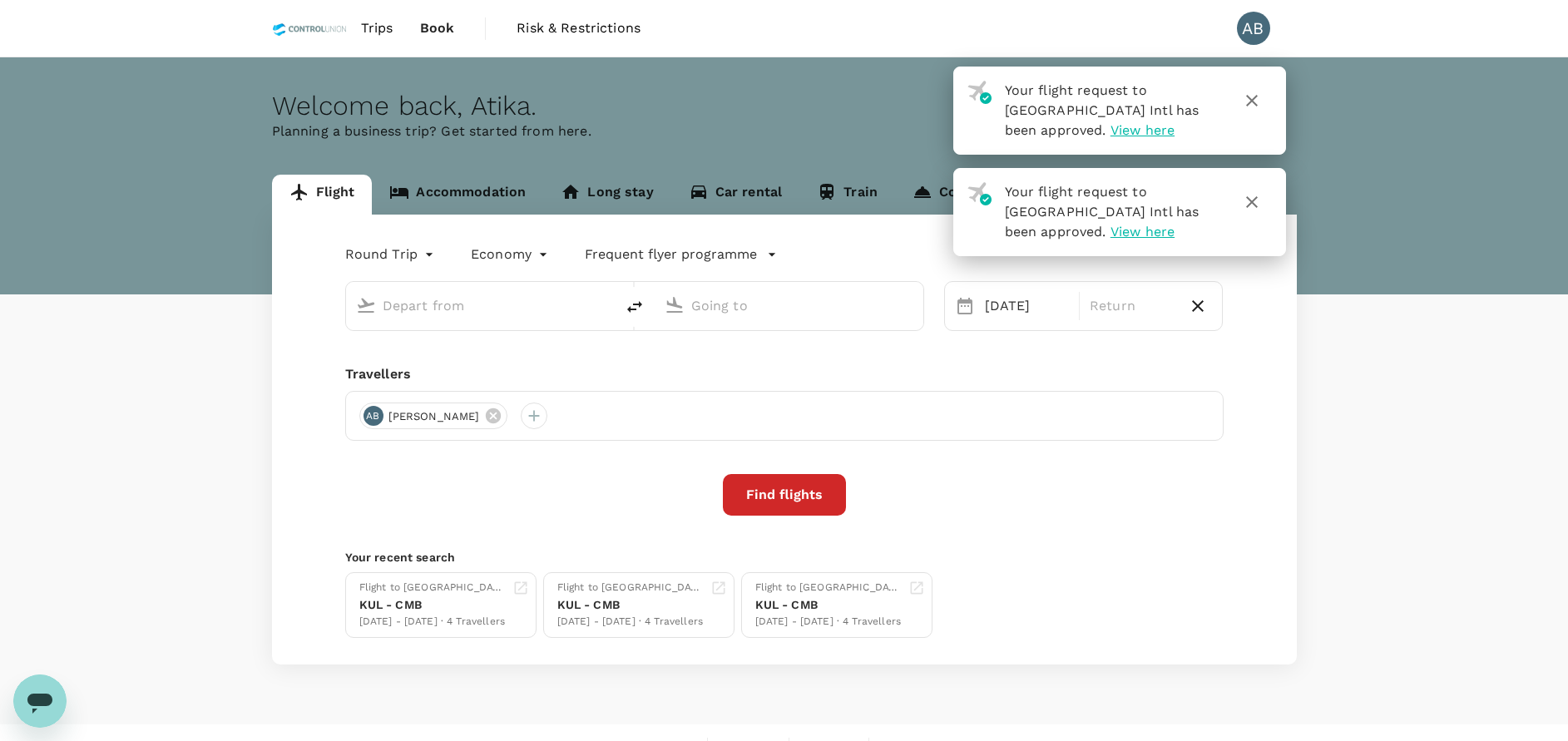
type input "Kuching Intl (KCH)"
type input "Kuala Lumpur Intl (KUL)"
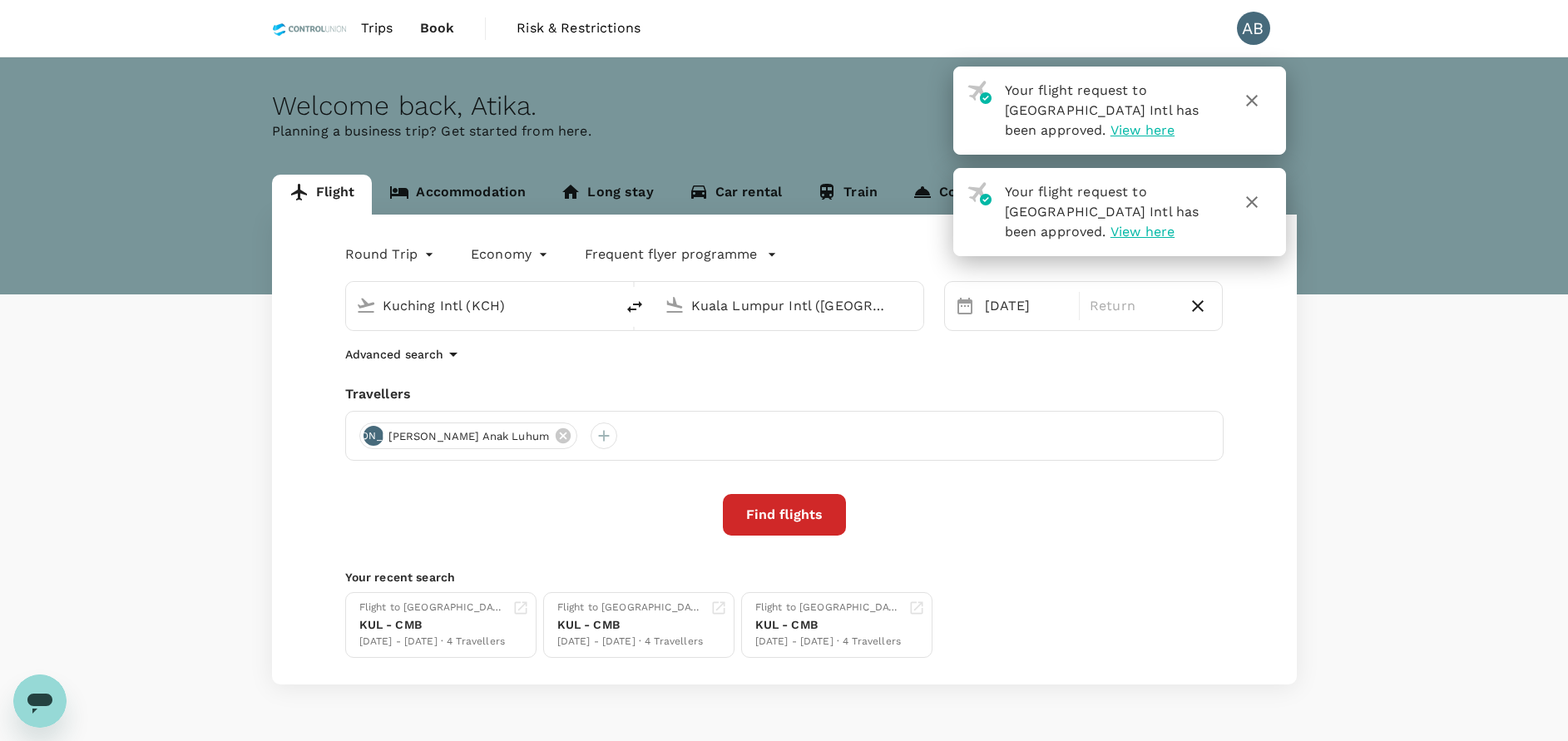
click at [599, 374] on div "Round Trip roundtrip Economy economy Frequent flyer programme Kuching Intl (KCH…" at bounding box center [784, 449] width 1025 height 470
click at [1254, 100] on icon "button" at bounding box center [1251, 100] width 20 height 20
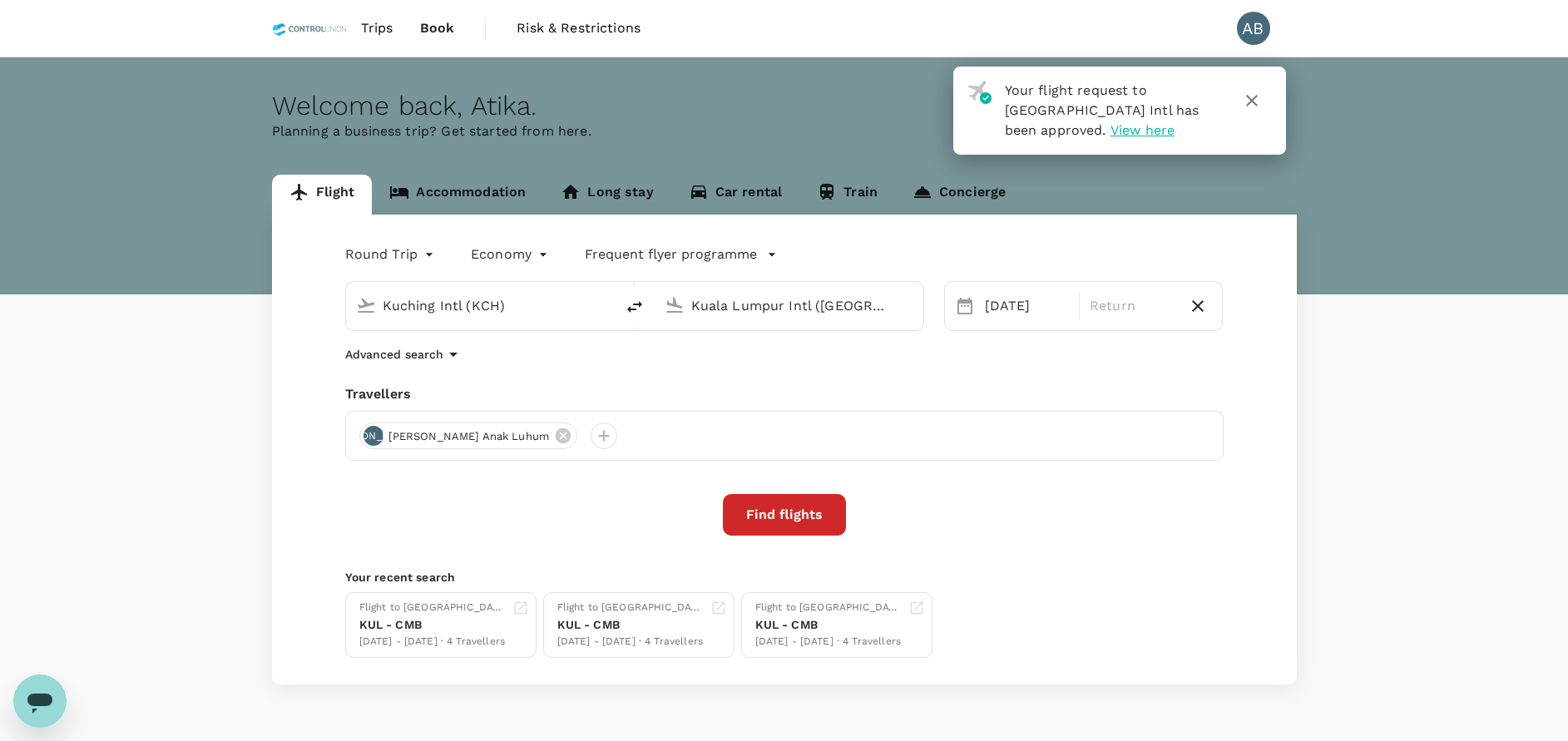
click at [1252, 102] on icon "button" at bounding box center [1252, 101] width 11 height 11
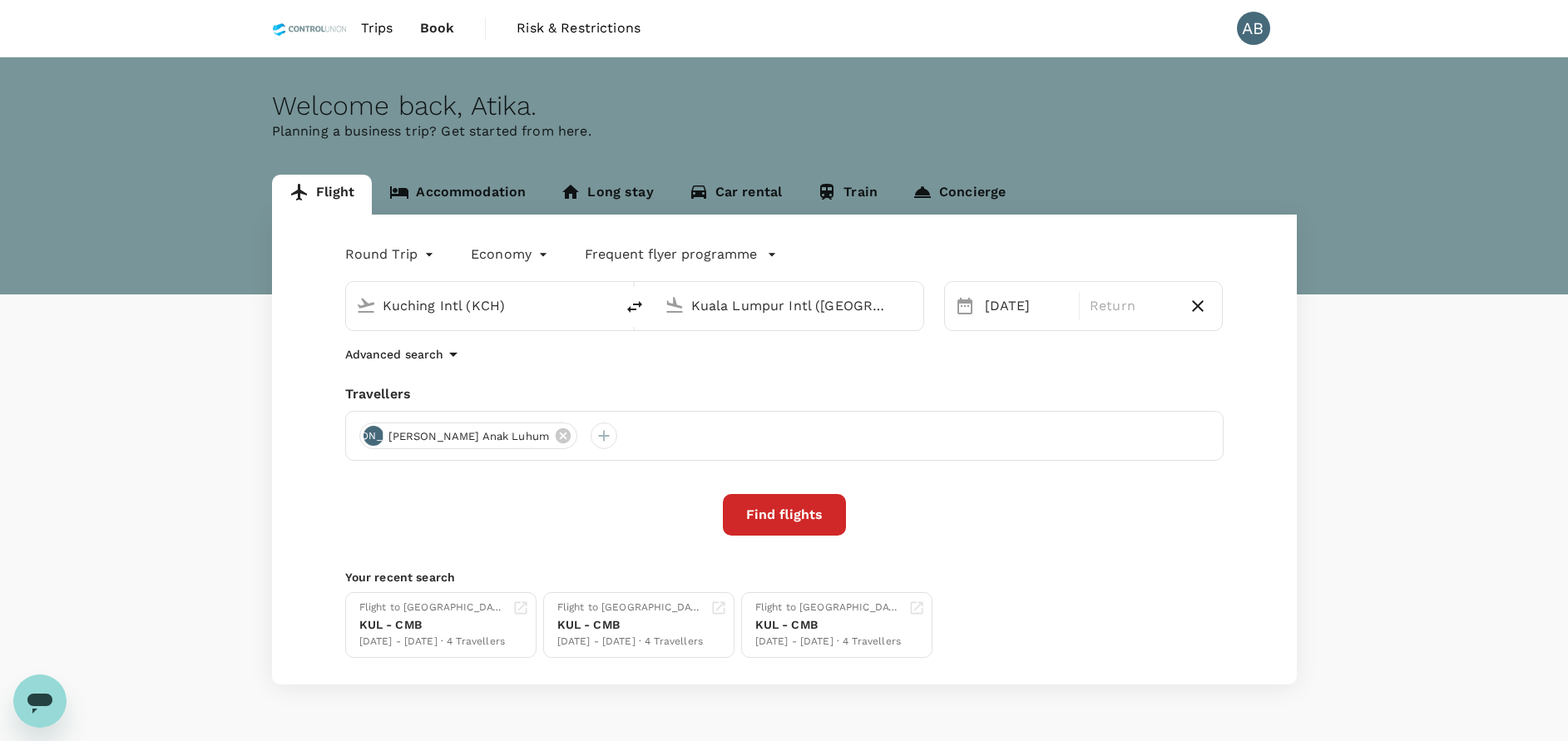
click at [548, 311] on input "Kuching Intl (KCH)" at bounding box center [481, 305] width 197 height 26
click at [440, 375] on p "Bintulu" at bounding box center [505, 370] width 292 height 16
type input "Bintulu (BTU)"
click at [773, 305] on input "Kuala Lumpur Intl (KUL)" at bounding box center [790, 305] width 197 height 26
click at [905, 364] on div "Advanced search" at bounding box center [784, 353] width 878 height 20
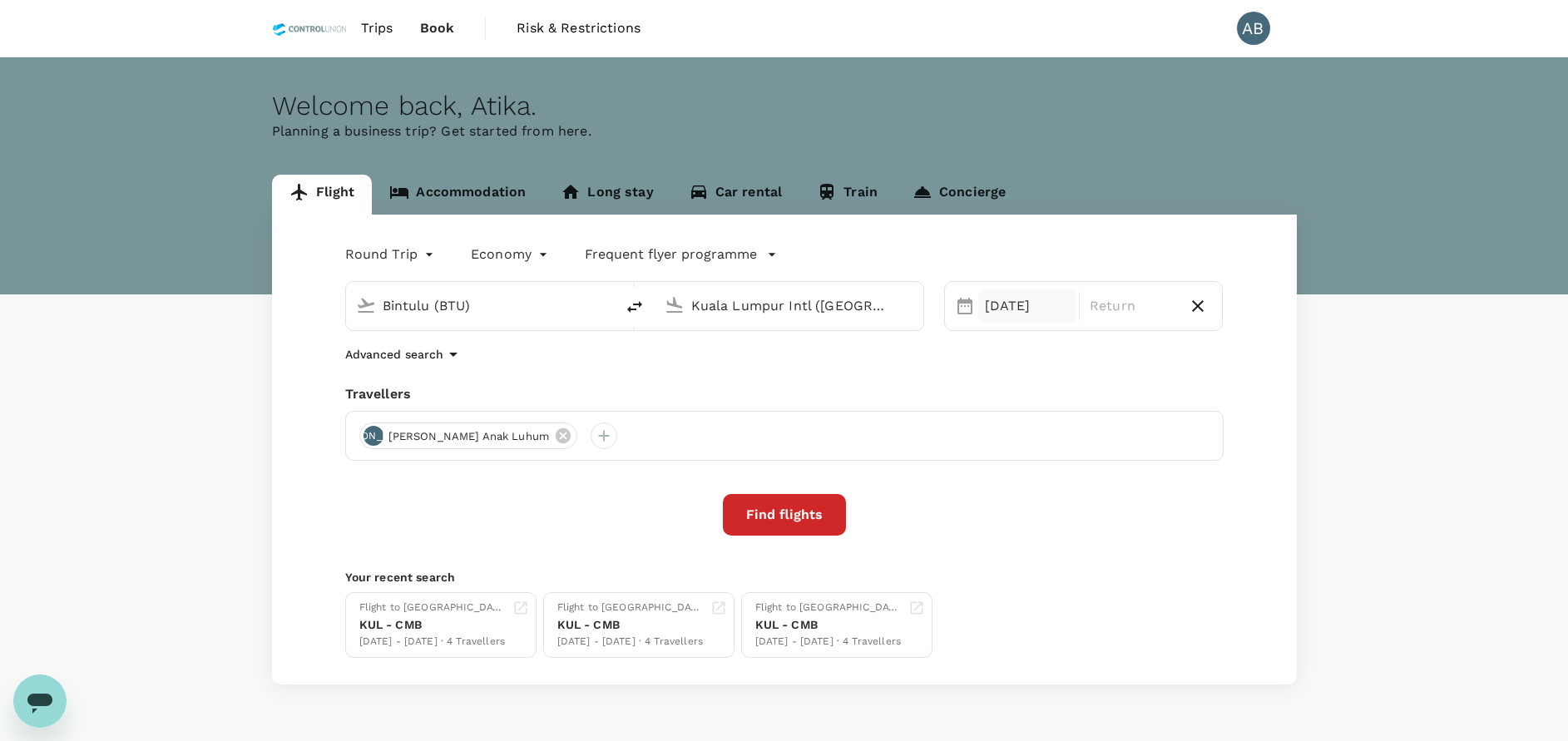
click at [979, 313] on div "05 Oct" at bounding box center [1027, 306] width 97 height 33
click at [1175, 417] on div "4" at bounding box center [1167, 418] width 31 height 31
click at [733, 395] on div "Travellers" at bounding box center [784, 393] width 878 height 20
click at [951, 371] on div "Round Trip roundtrip Economy economy Frequent flyer programme Bintulu (BTU) Kua…" at bounding box center [784, 449] width 1025 height 470
click at [1118, 312] on p "Return" at bounding box center [1132, 306] width 84 height 20
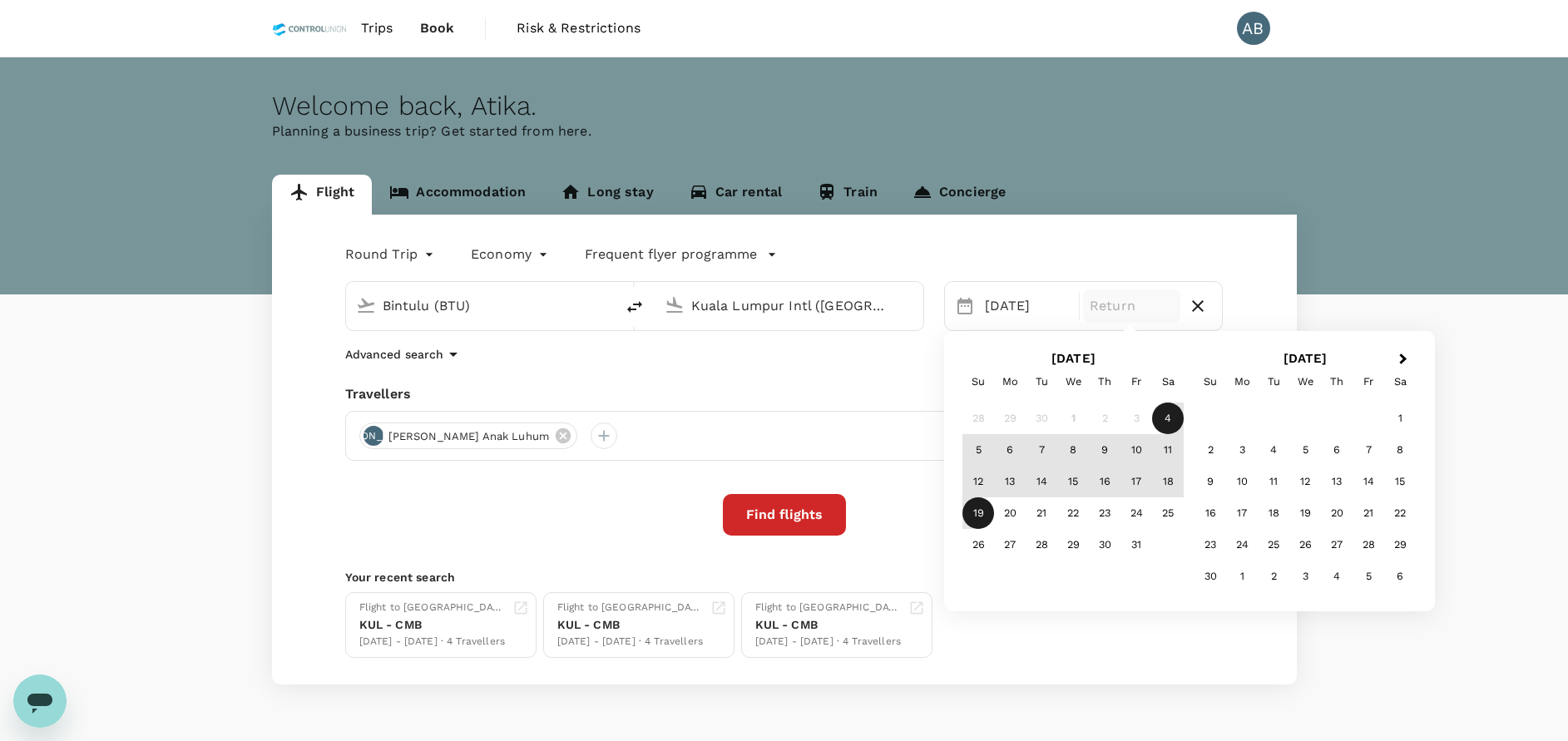
click at [979, 511] on div "19" at bounding box center [977, 512] width 31 height 31
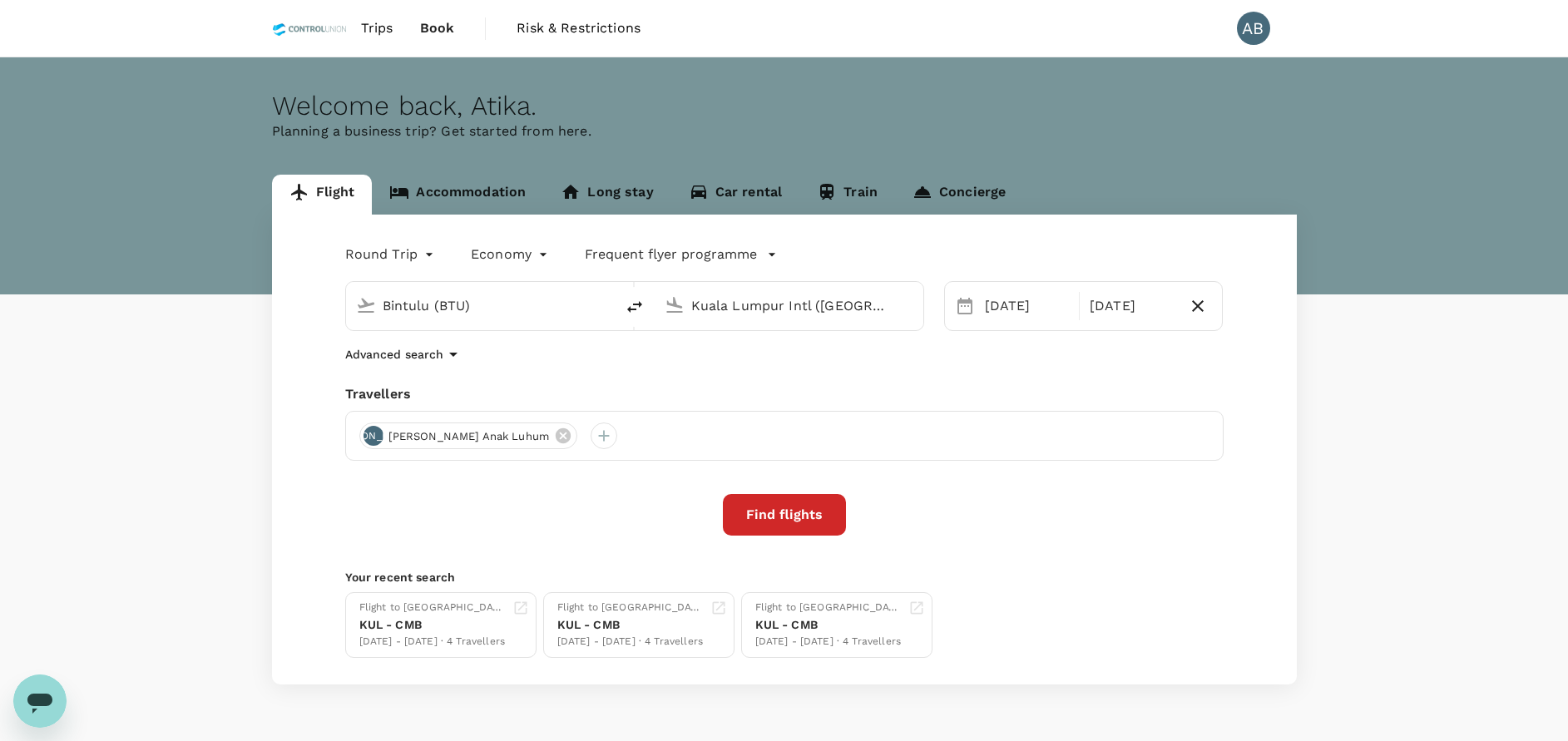
click at [920, 360] on div "Advanced search" at bounding box center [784, 353] width 878 height 20
click at [762, 411] on div "JA James Lopaz Anak Luhum" at bounding box center [784, 435] width 878 height 50
click at [555, 433] on icon at bounding box center [563, 436] width 15 height 15
click at [378, 435] on div at bounding box center [372, 436] width 27 height 27
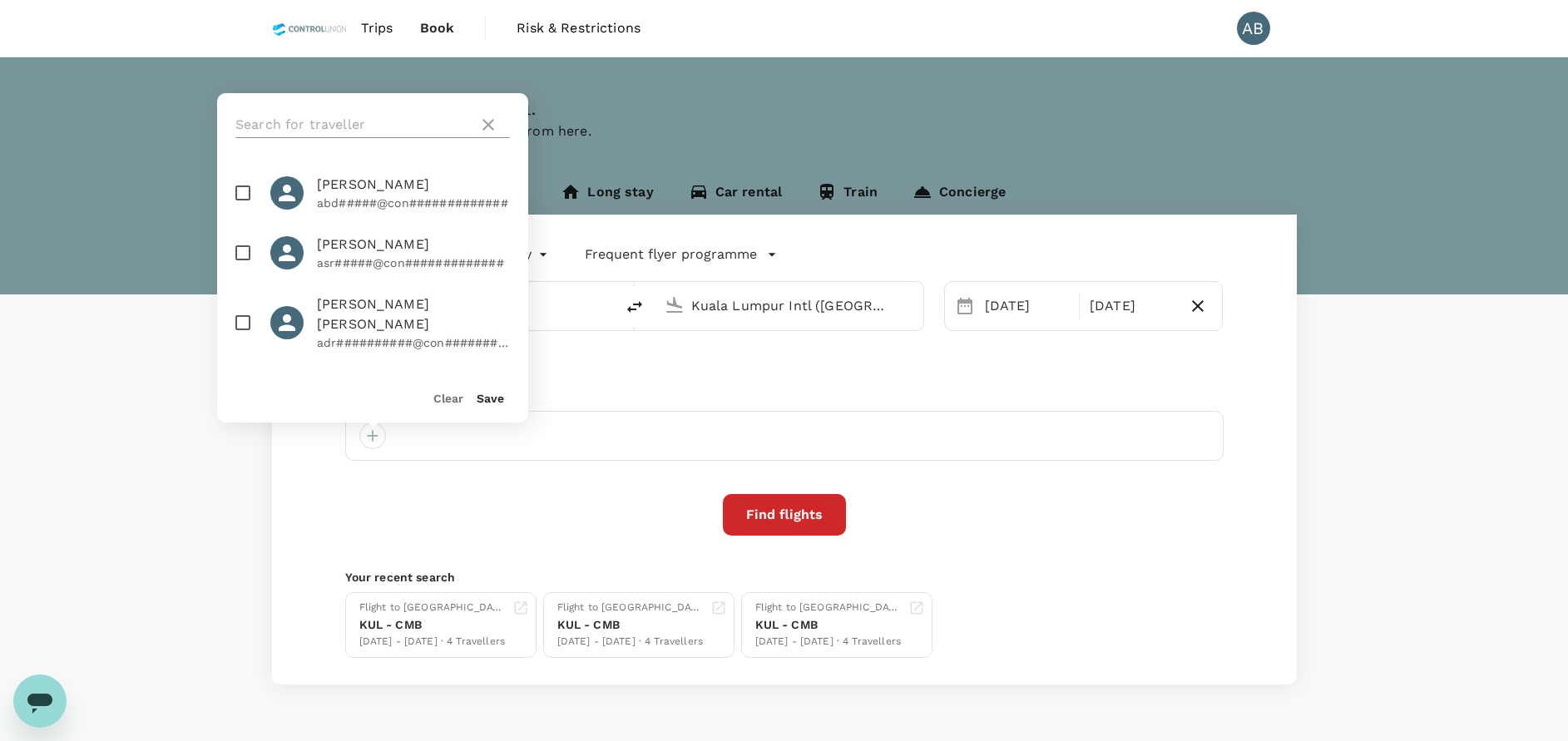
click at [275, 122] on input "text" at bounding box center [353, 125] width 236 height 27
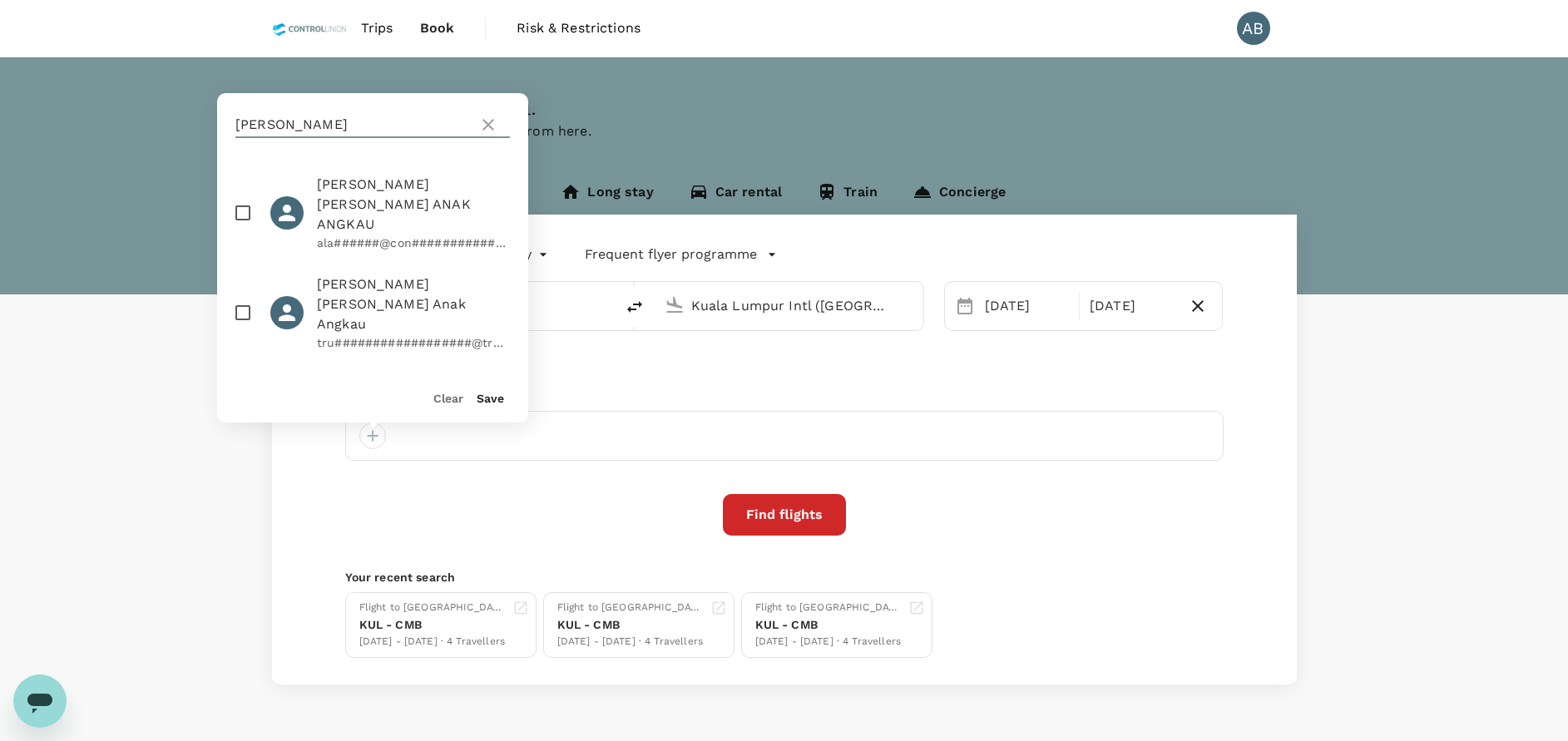
type input "aida"
click at [245, 203] on input "checkbox" at bounding box center [243, 212] width 35 height 35
checkbox input "true"
click at [483, 392] on button "Save" at bounding box center [490, 398] width 28 height 13
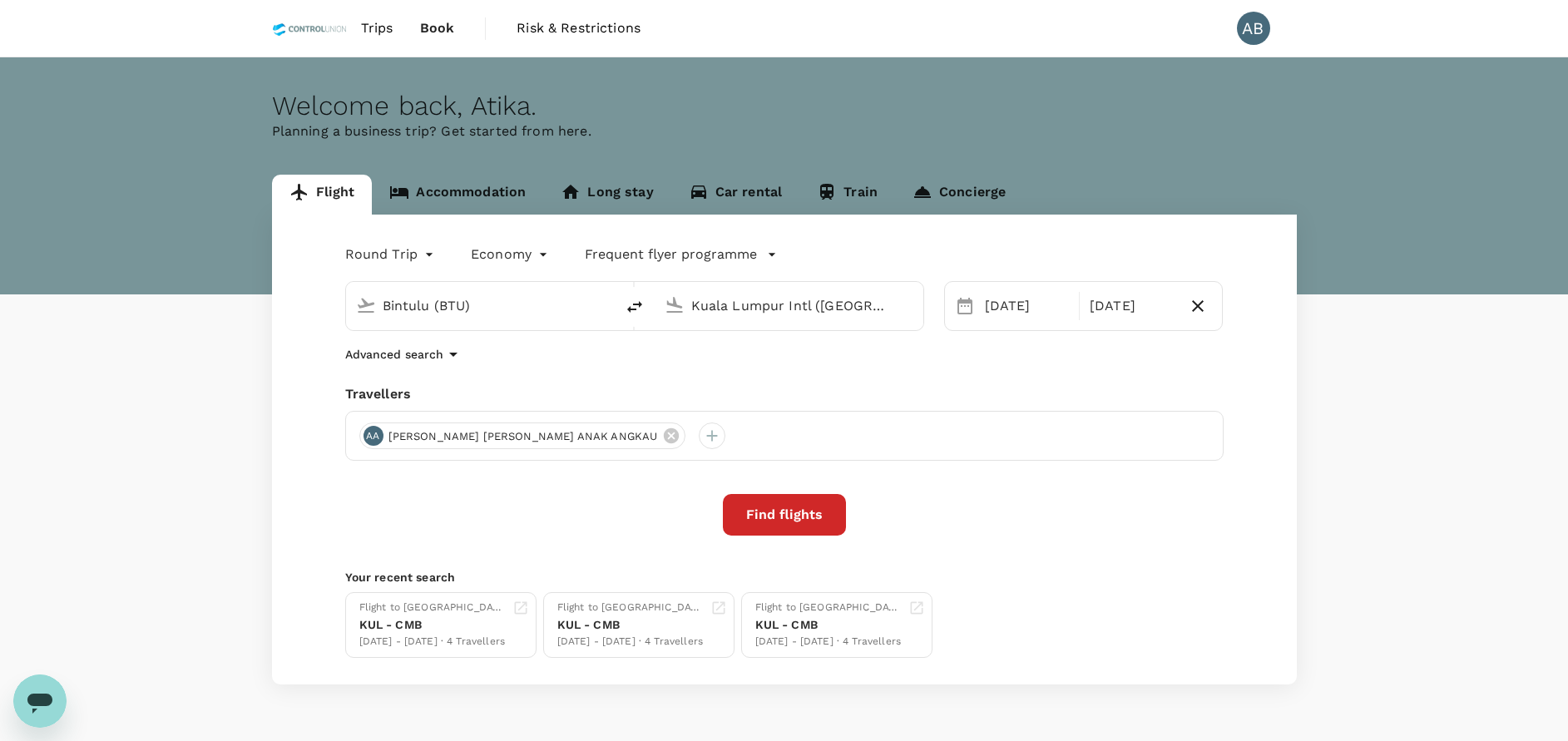
click at [804, 530] on button "Find flights" at bounding box center [784, 515] width 123 height 42
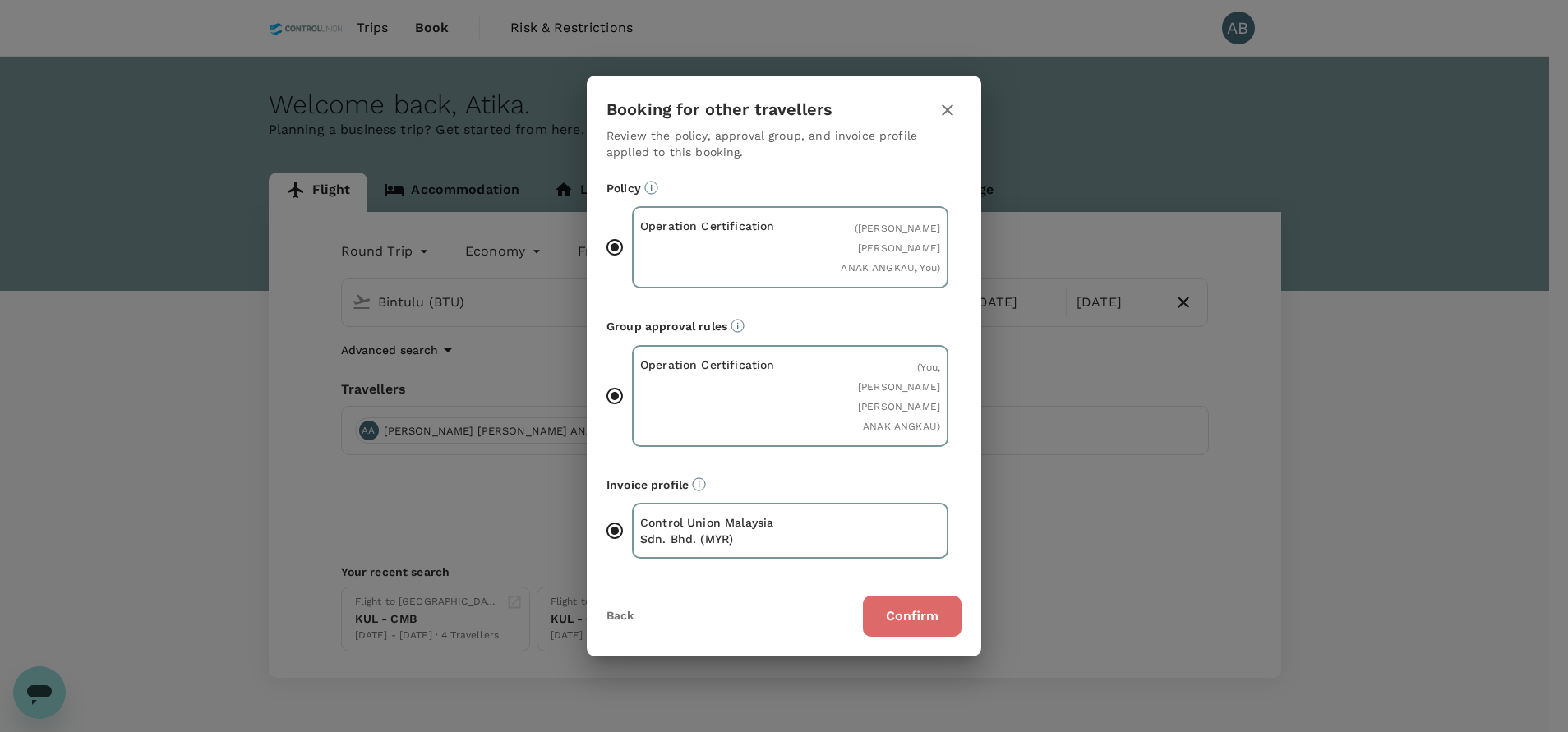
click at [920, 596] on button "Confirm" at bounding box center [912, 616] width 99 height 41
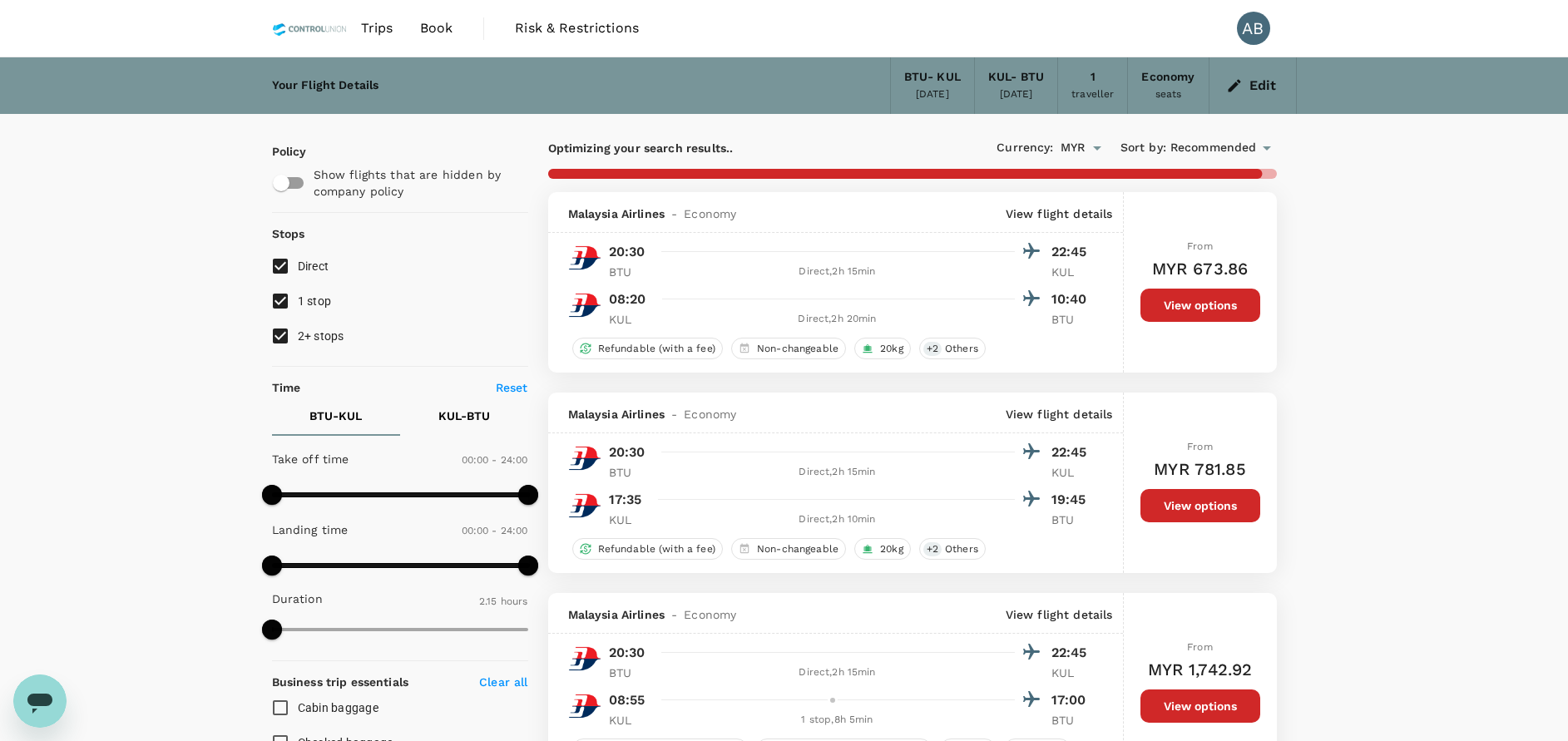
type input "305"
checkbox input "false"
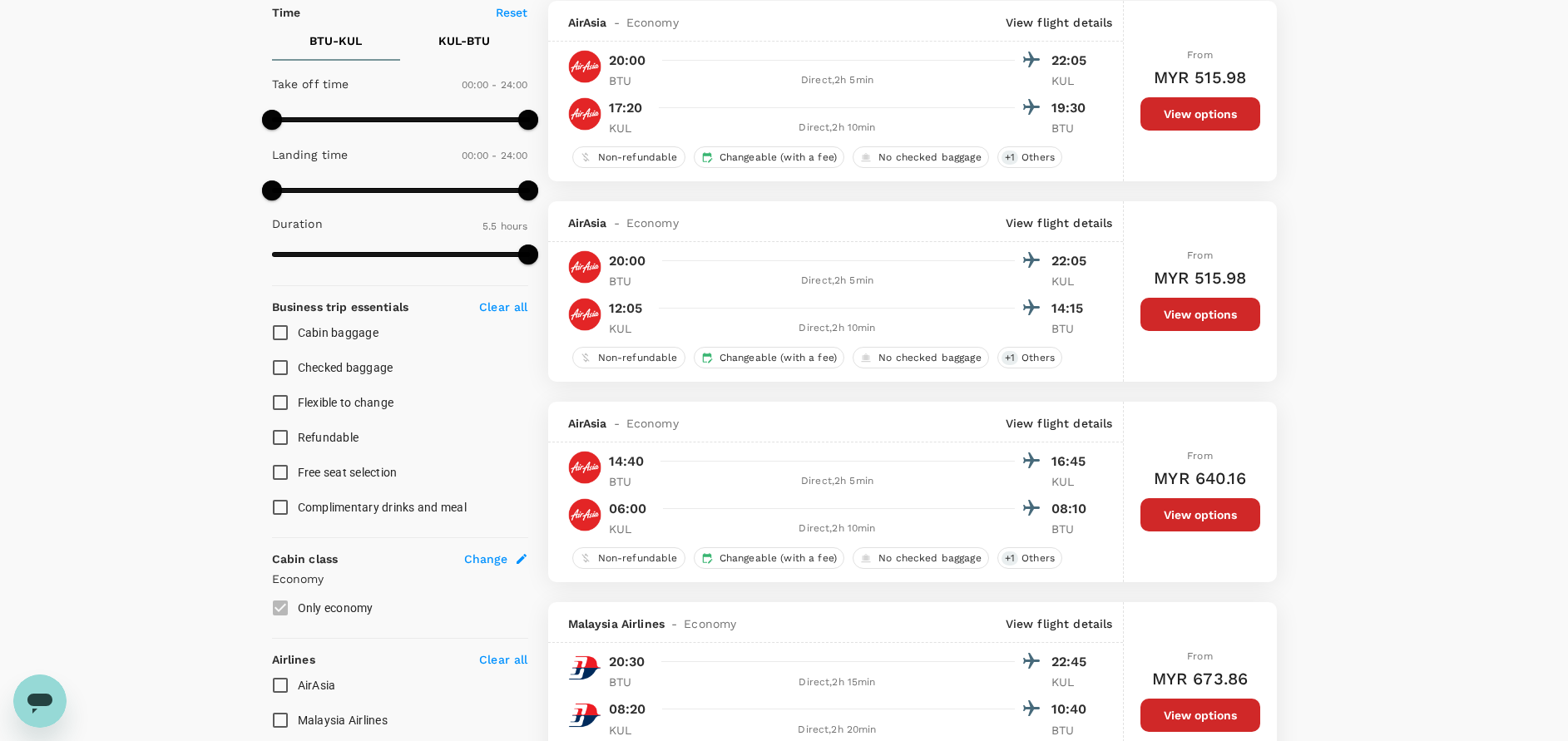
scroll to position [374, 0]
type input "810"
drag, startPoint x: 519, startPoint y: 115, endPoint x: 416, endPoint y: 115, distance: 103.0
click at [416, 115] on span at bounding box center [415, 120] width 20 height 20
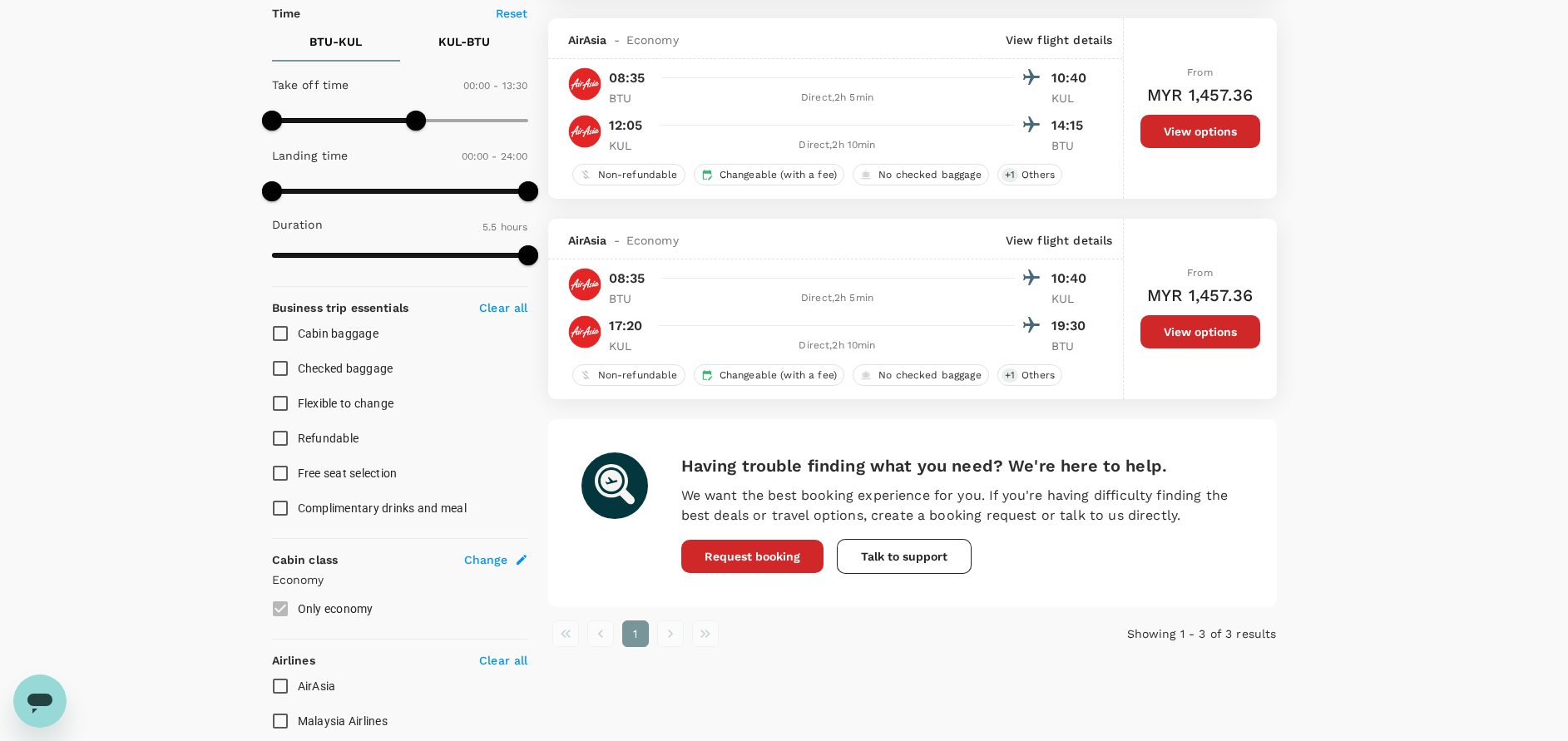
click at [468, 29] on button "KUL - BTU" at bounding box center [464, 42] width 128 height 40
type input "1080"
drag, startPoint x: 278, startPoint y: 112, endPoint x: 465, endPoint y: 120, distance: 187.2
click at [465, 120] on span at bounding box center [464, 120] width 20 height 20
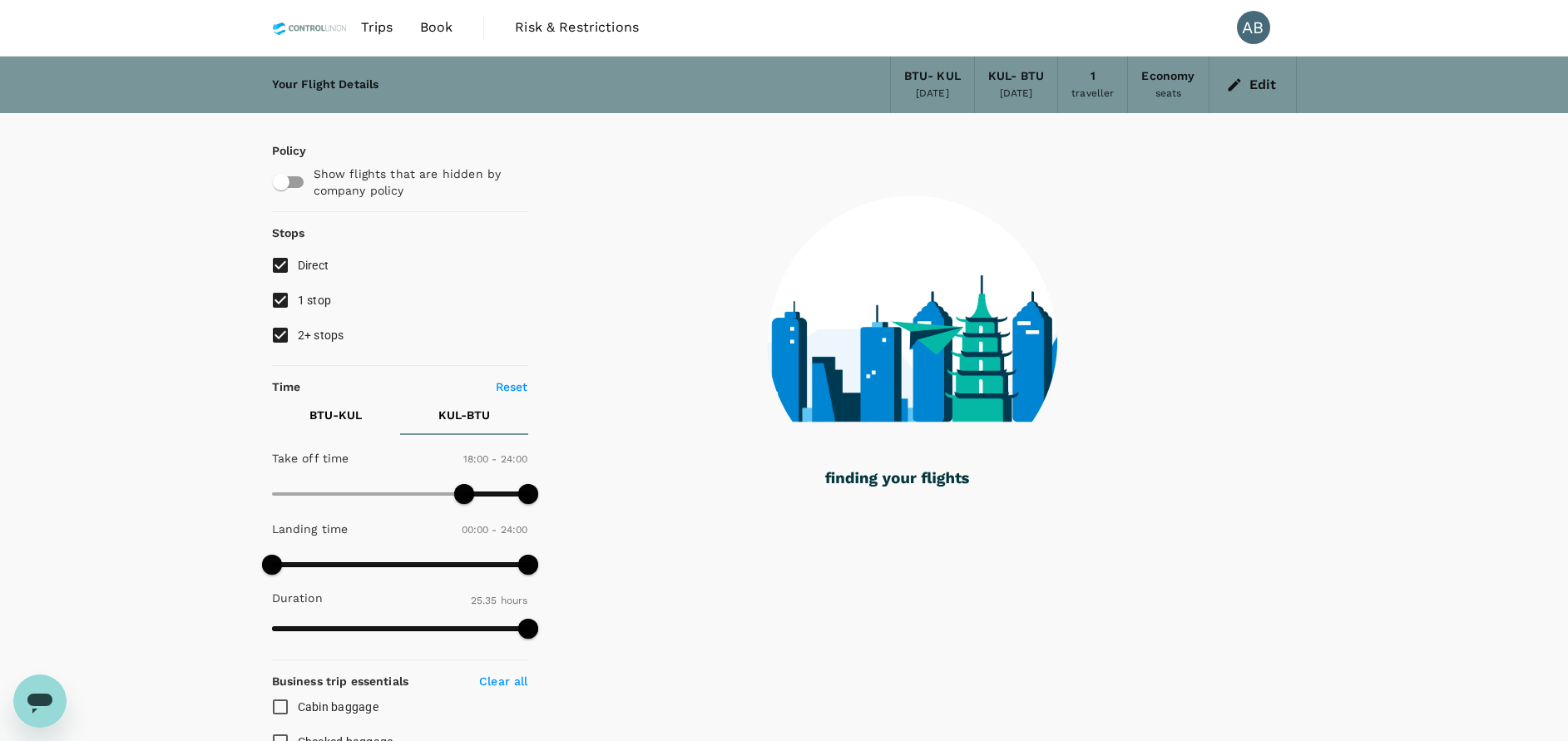
scroll to position [0, 0]
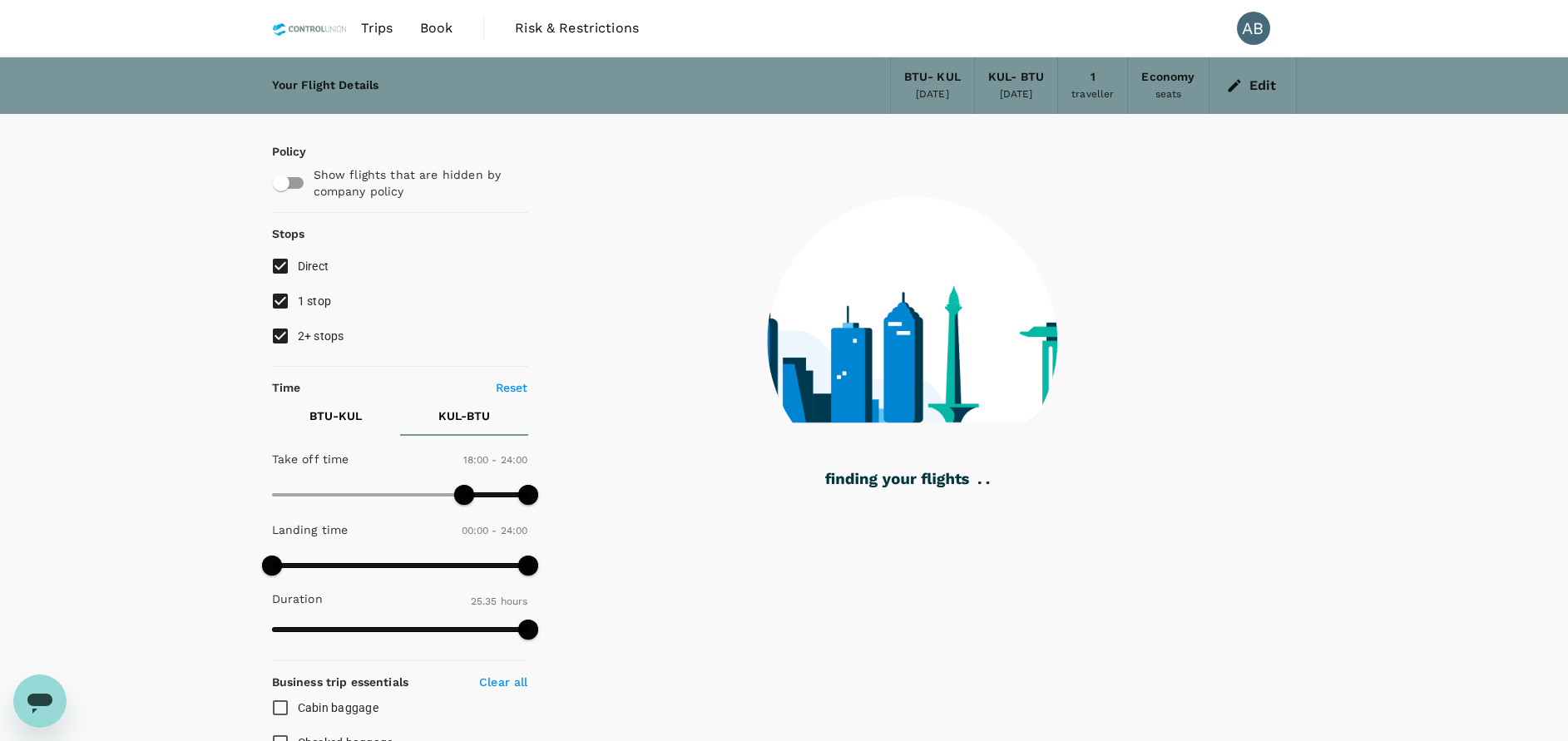
click at [279, 339] on input "2+ stops" at bounding box center [280, 335] width 35 height 35
checkbox input "false"
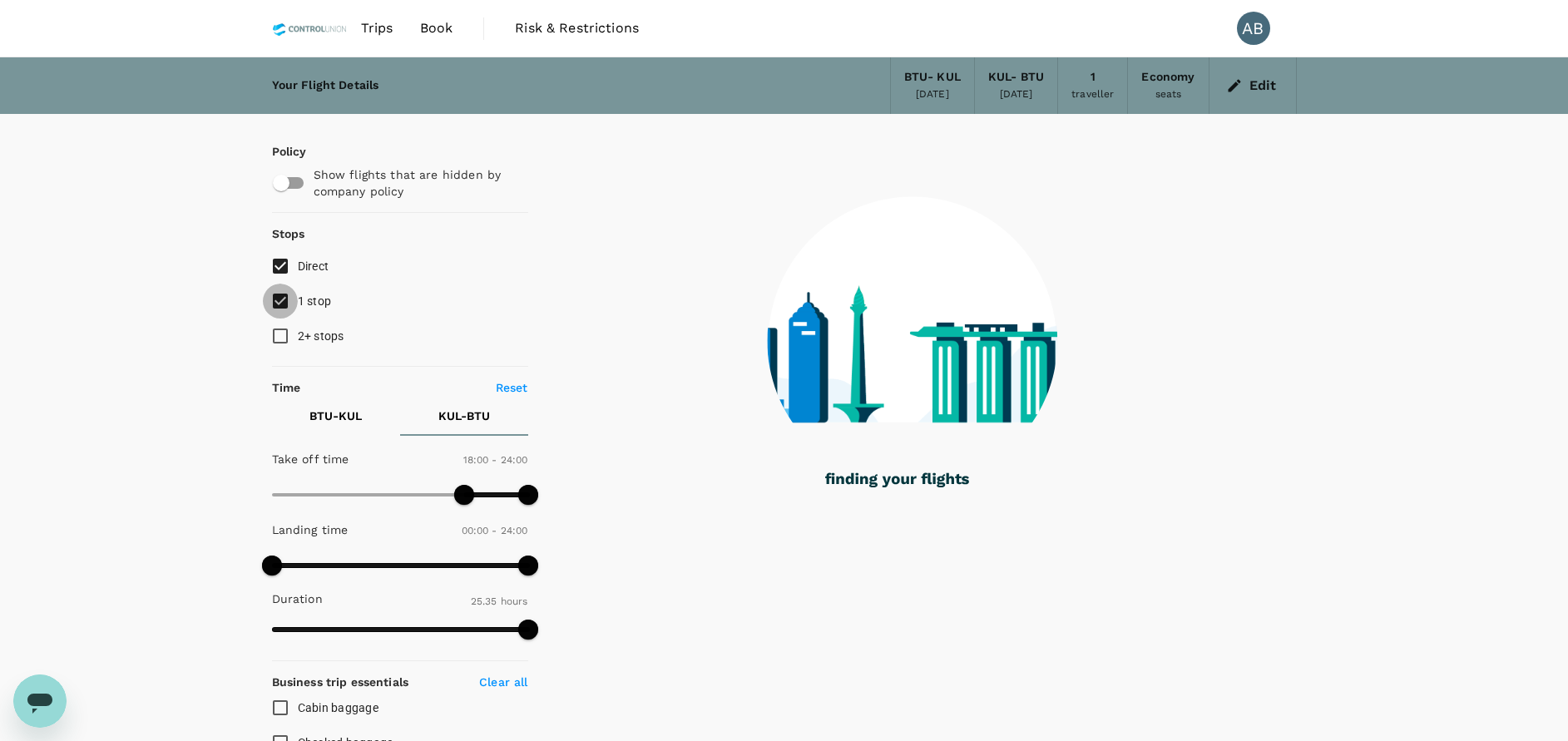
click at [284, 300] on input "1 stop" at bounding box center [280, 301] width 35 height 35
checkbox input "false"
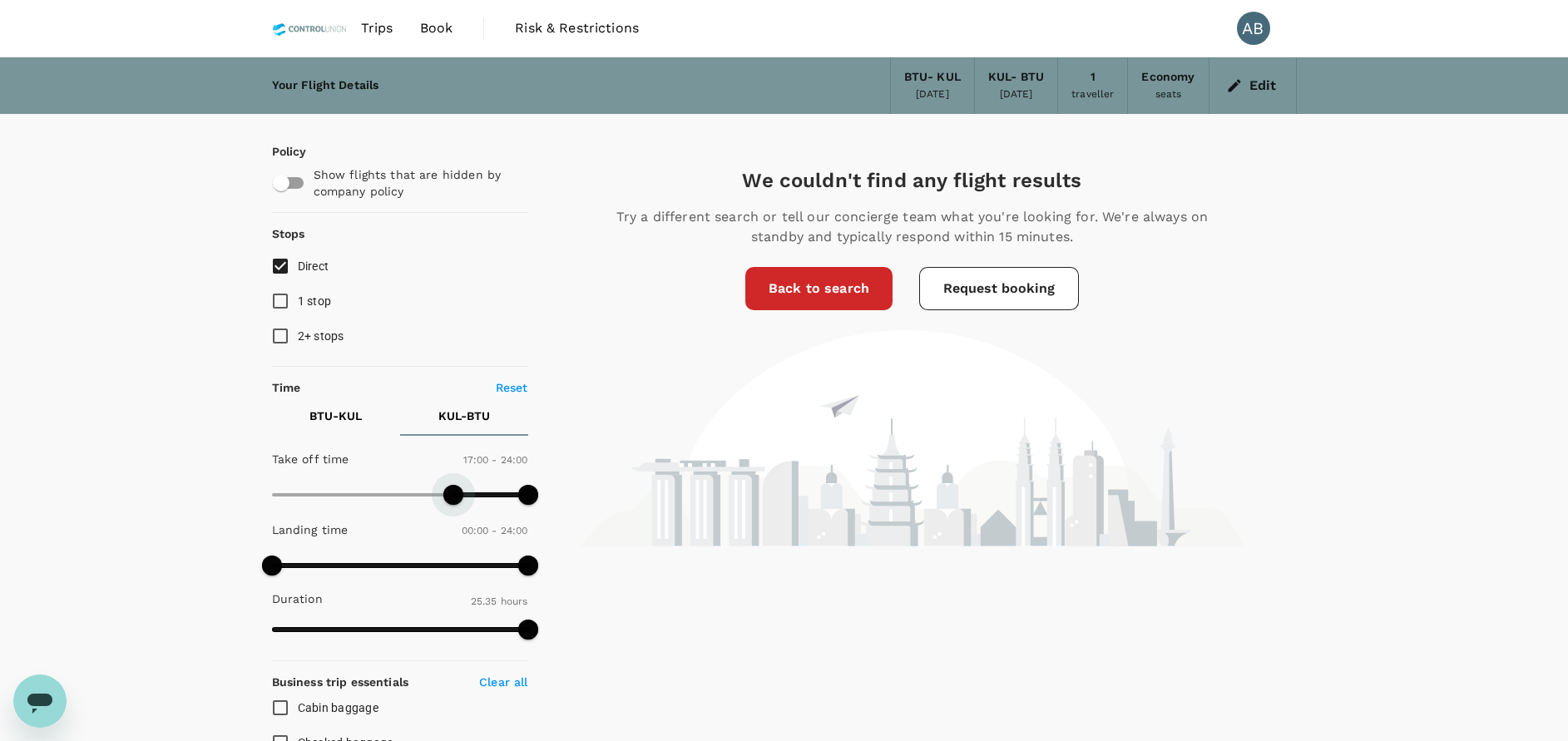
type input "870"
drag, startPoint x: 457, startPoint y: 491, endPoint x: 426, endPoint y: 484, distance: 31.8
click at [426, 485] on span at bounding box center [426, 494] width 20 height 20
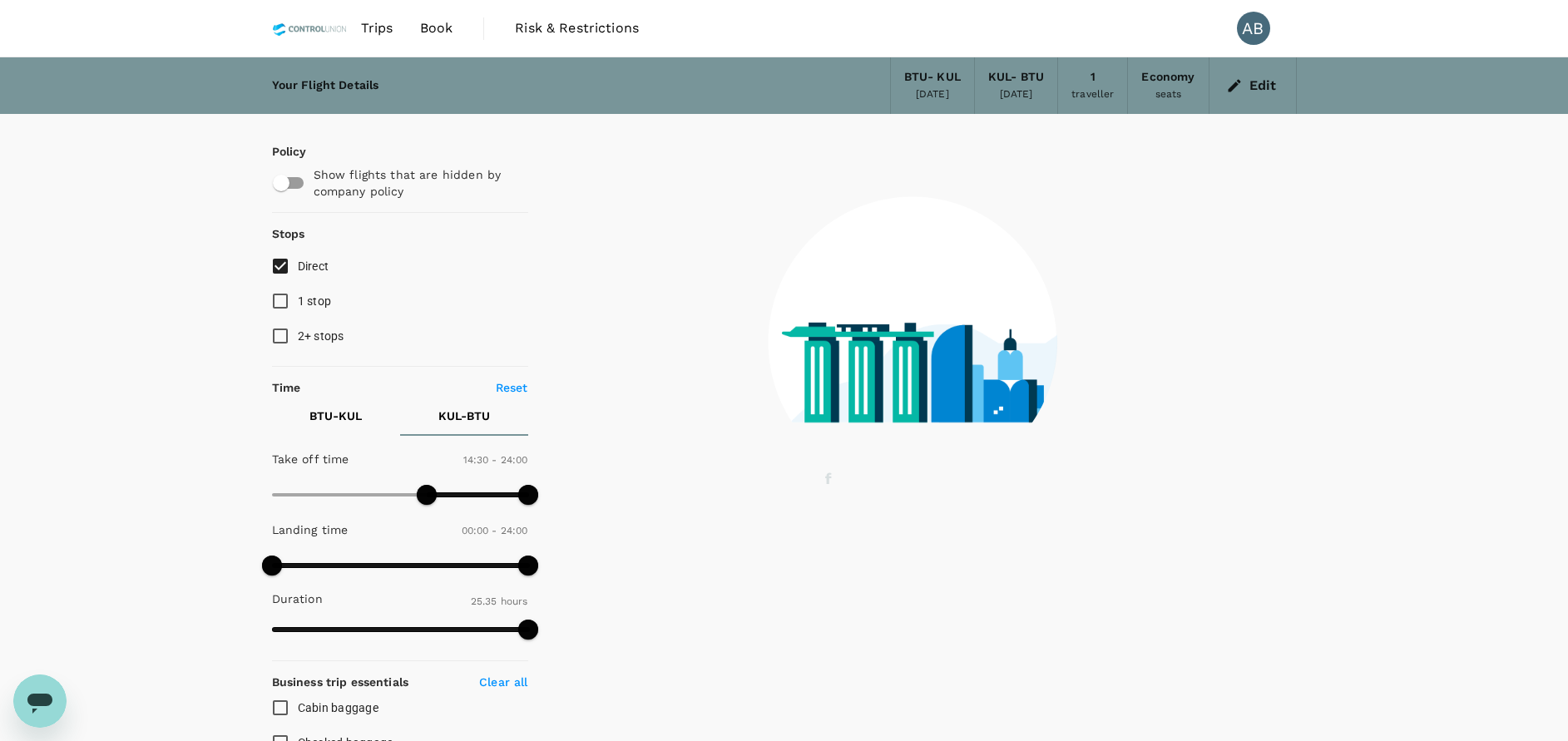
click at [332, 419] on p "BTU - KUL" at bounding box center [335, 415] width 52 height 16
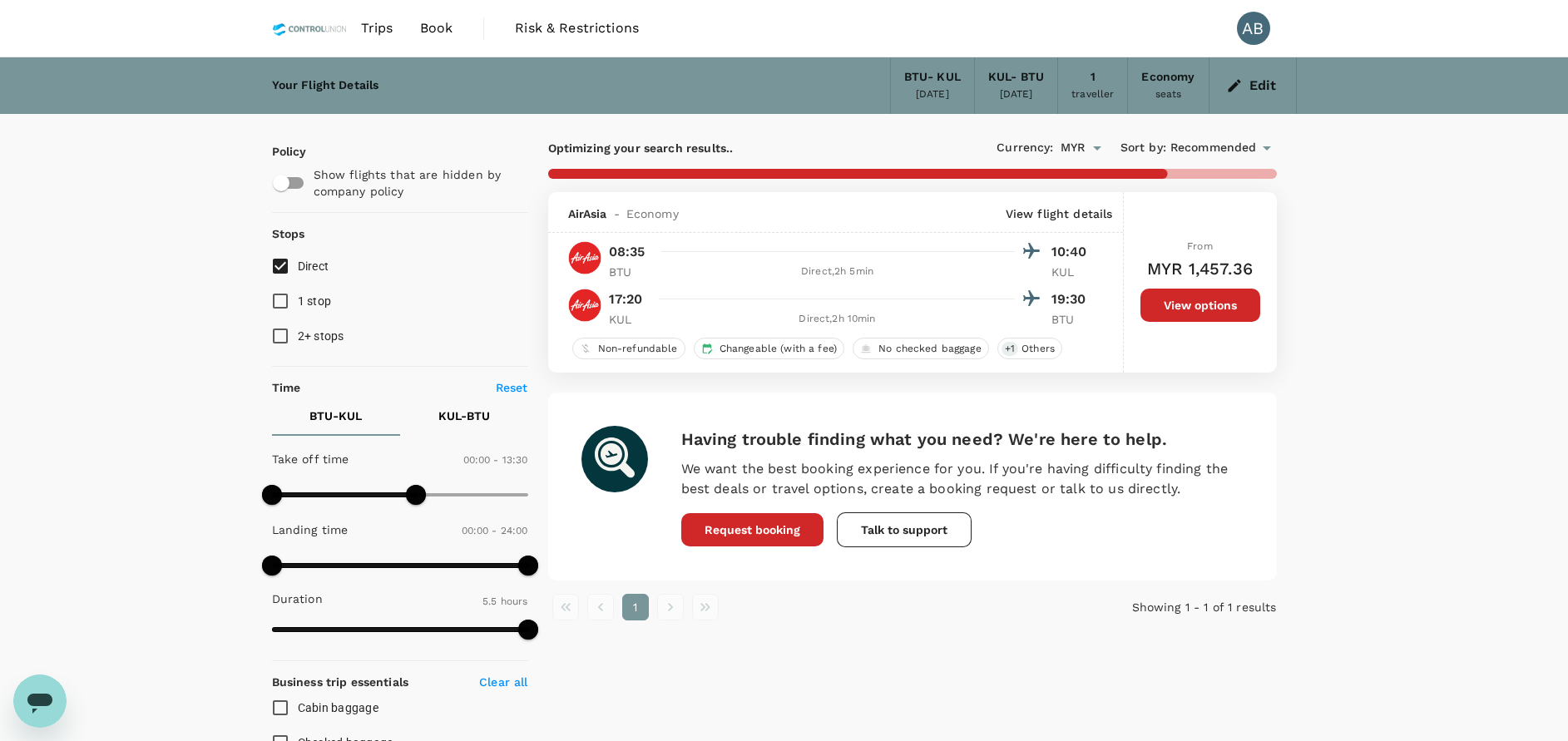
click at [962, 668] on div "Optimizing your search results.. Currency : MYR Sort by : Recommended AirAsia -…" at bounding box center [912, 485] width 769 height 741
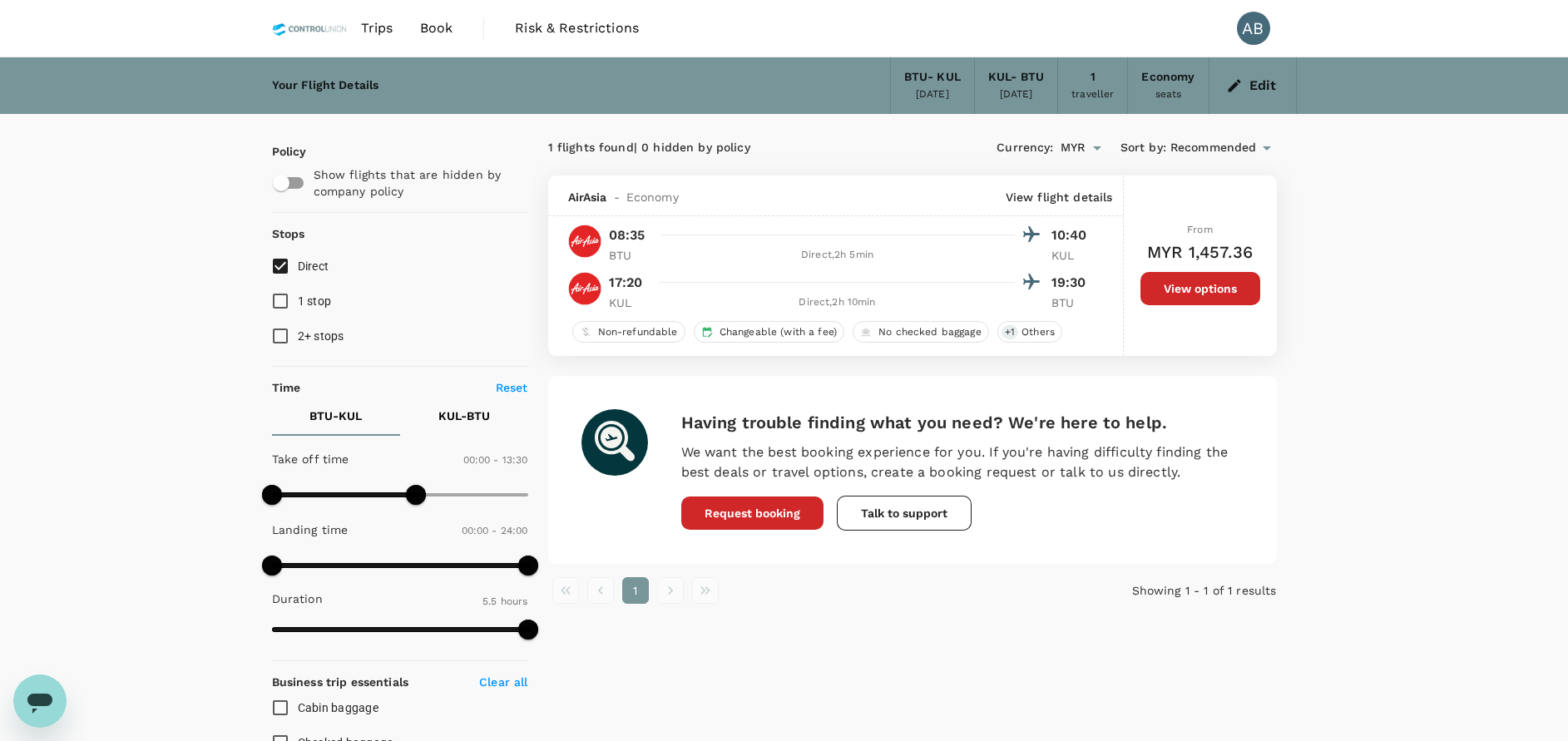
click at [1373, 550] on div "Your Flight Details BTU - KUL 04 Oct 2025 KUL - BTU 19 Oct 2025 1 traveller Eco…" at bounding box center [784, 640] width 1568 height 1166
click at [1290, 389] on div "1 flights found | 0 hidden by policy Currency : MYR Sort by : Recommended AirAs…" at bounding box center [912, 369] width 769 height 470
click at [1282, 412] on div "1 flights found | 0 hidden by policy Currency : MYR Sort by : Recommended AirAs…" at bounding box center [912, 369] width 769 height 470
click at [1239, 87] on icon "button" at bounding box center [1234, 85] width 16 height 16
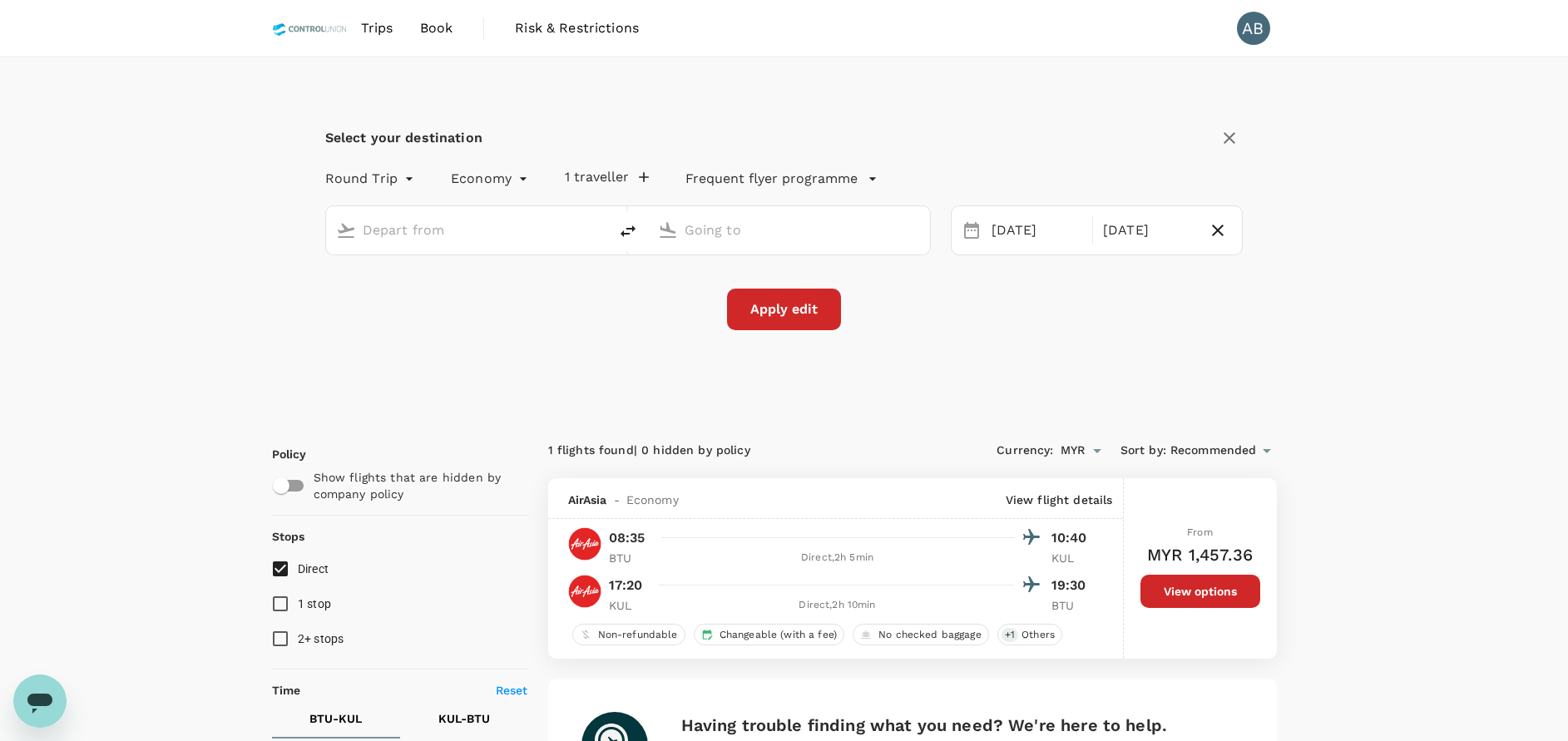
type input "Bintulu (BTU)"
type input "Kuala Lumpur Intl (KUL)"
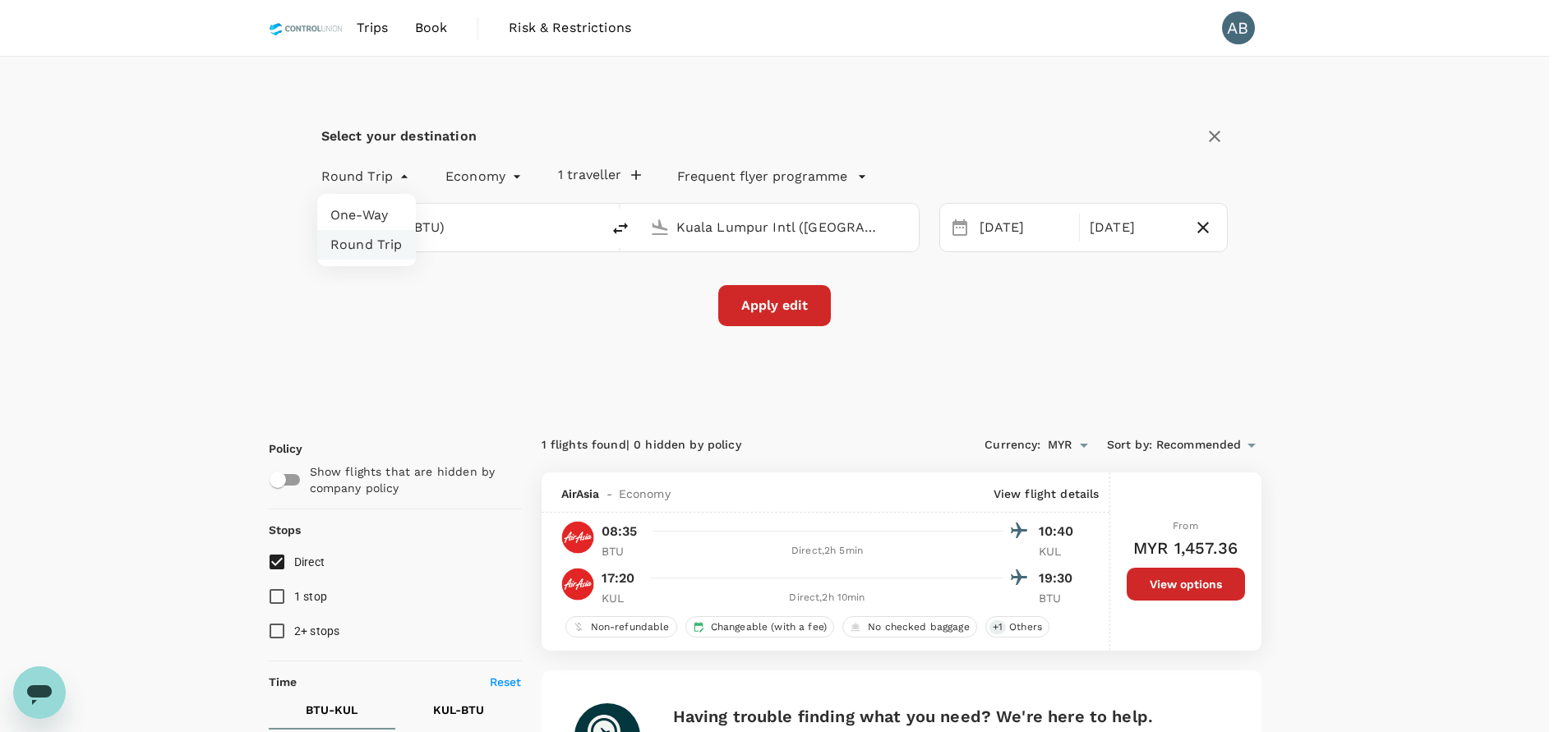
click at [366, 216] on li "One-Way" at bounding box center [366, 215] width 99 height 29
type input "oneway"
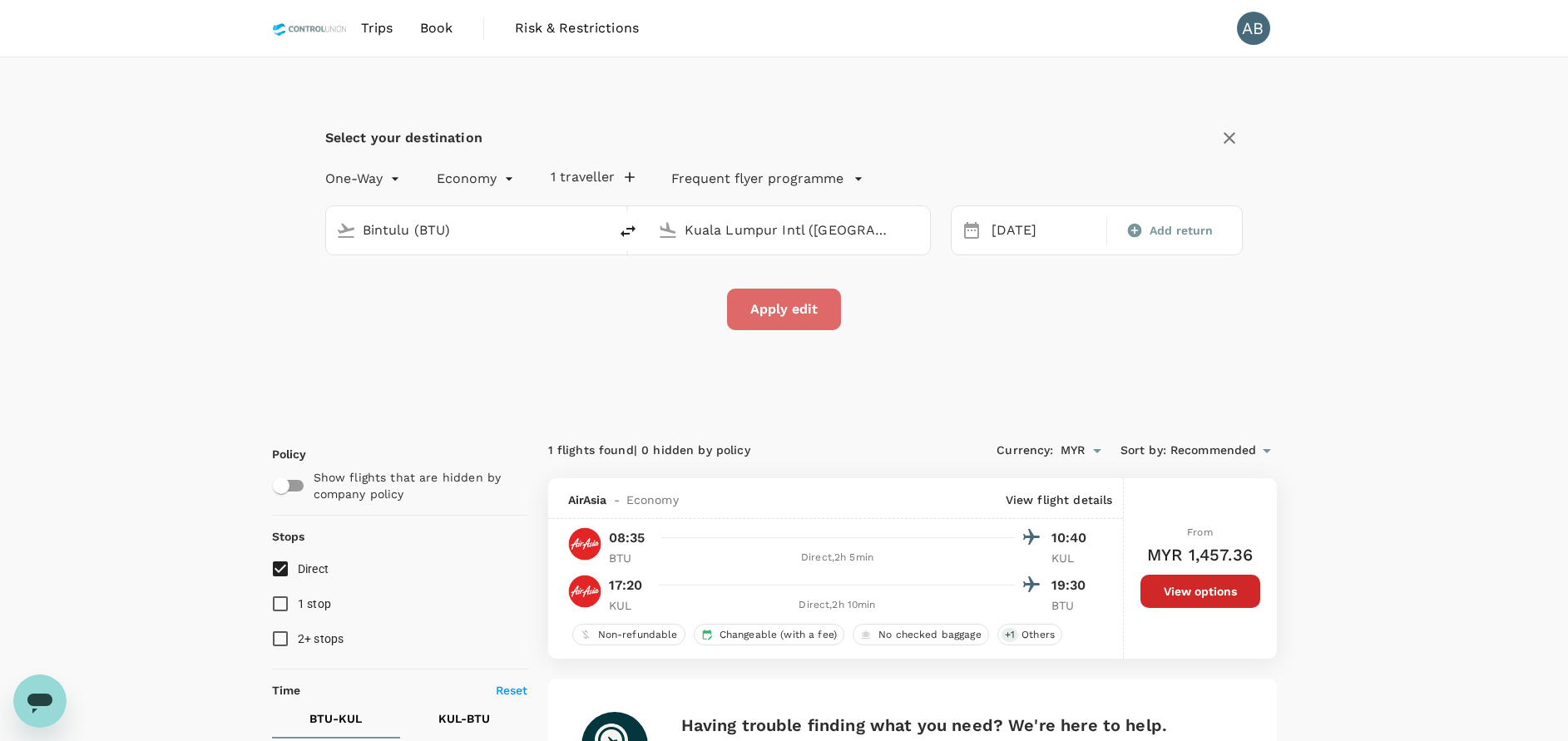
click at [796, 312] on button "Apply edit" at bounding box center [784, 310] width 114 height 42
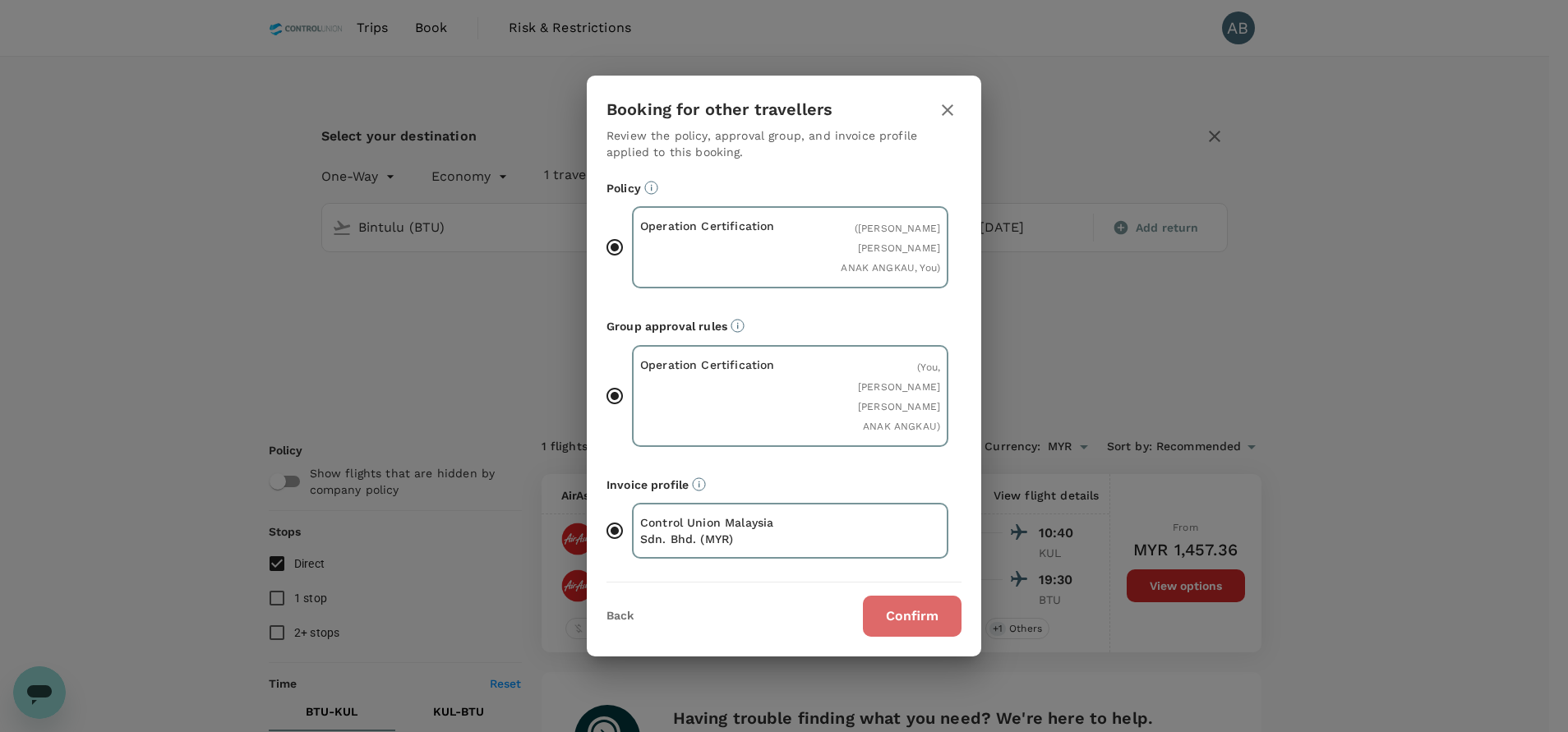
click at [932, 596] on button "Confirm" at bounding box center [912, 616] width 99 height 41
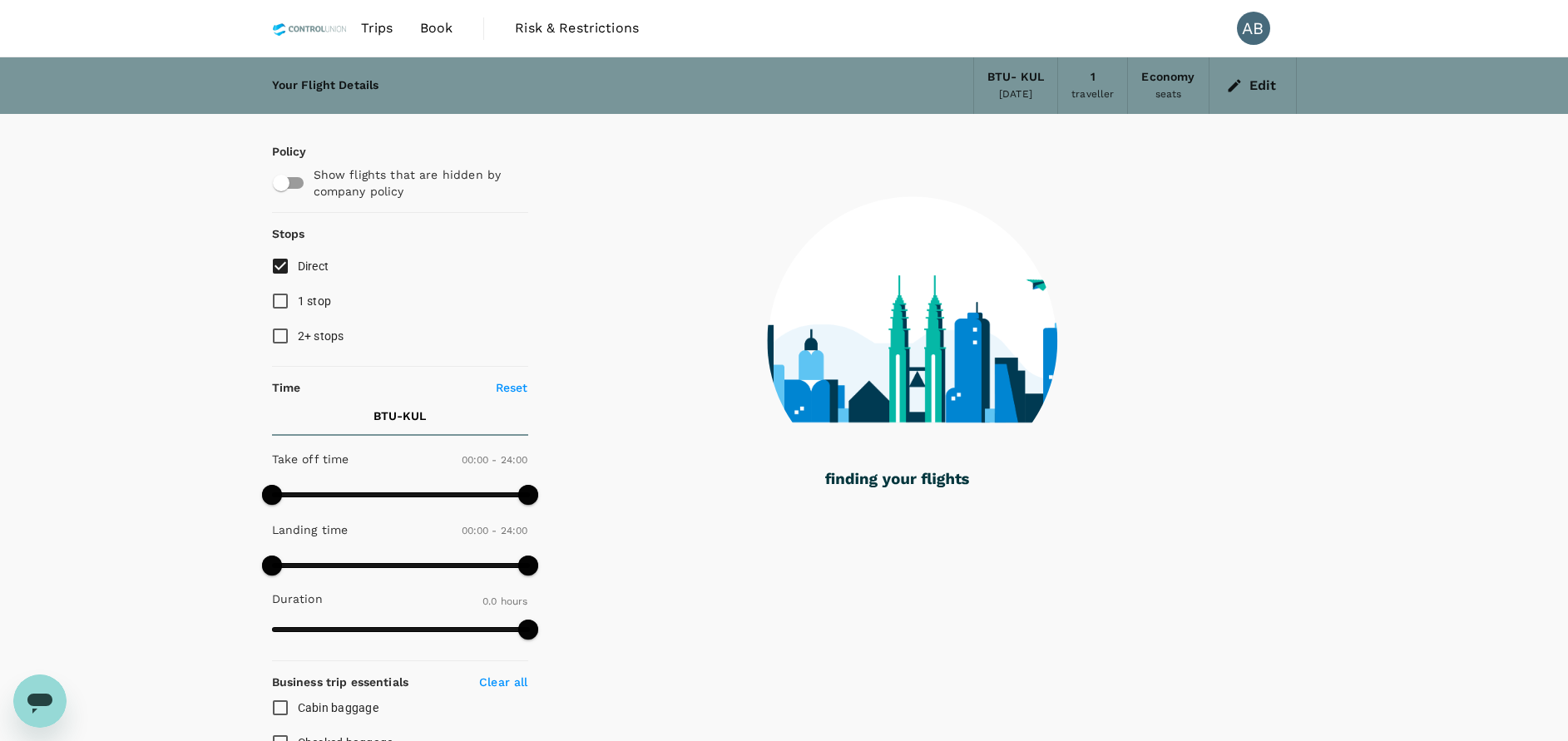
checkbox input "true"
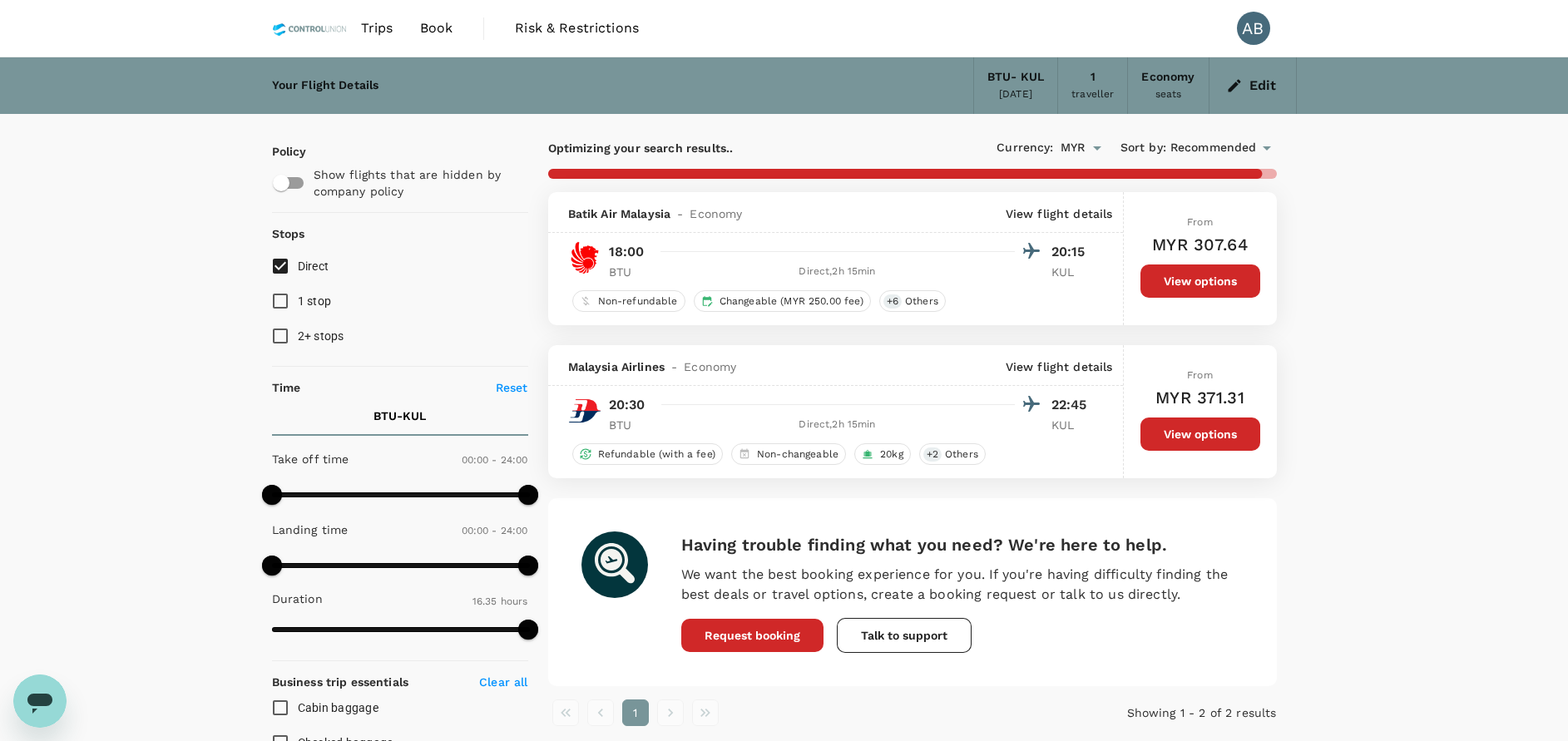
type input "1575"
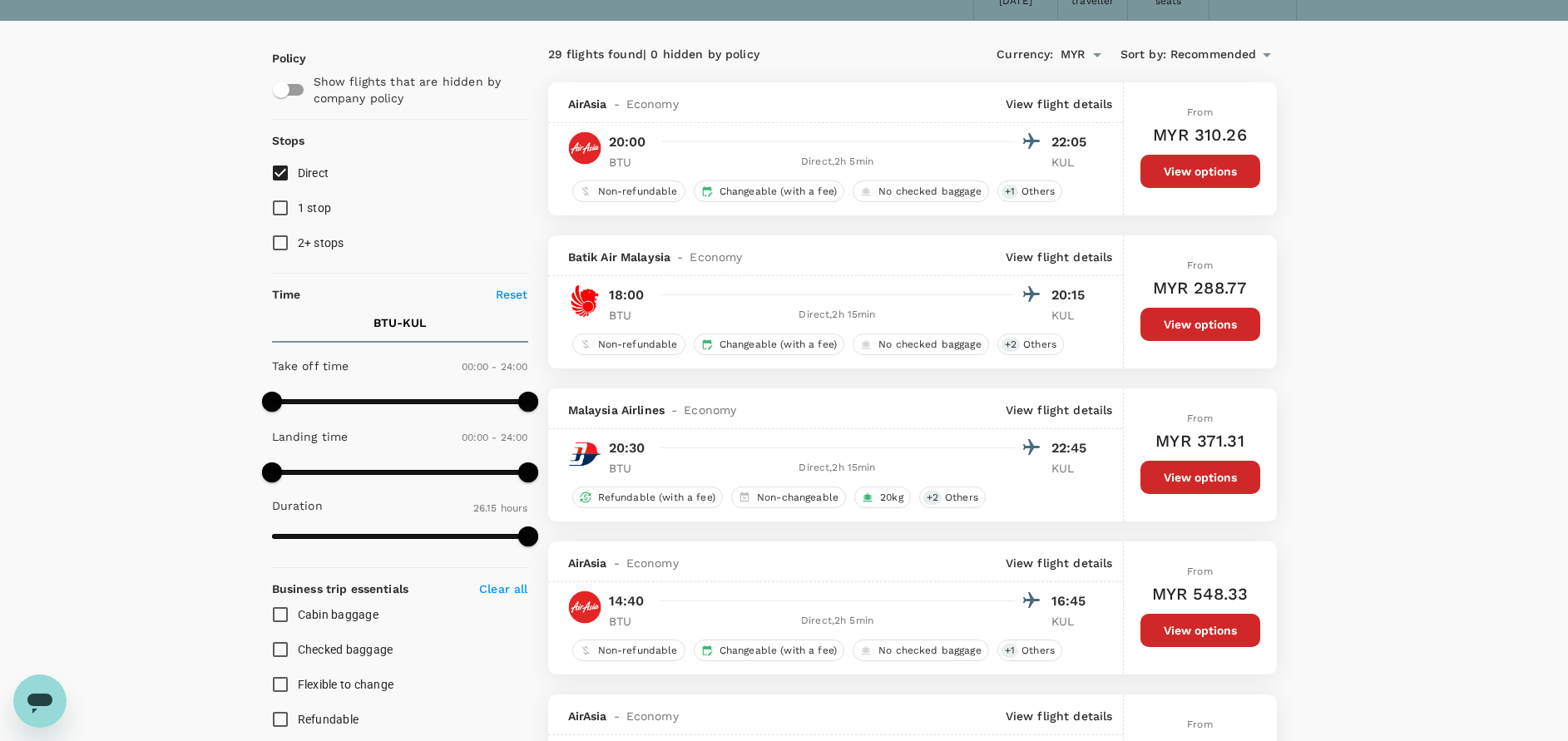
scroll to position [125, 0]
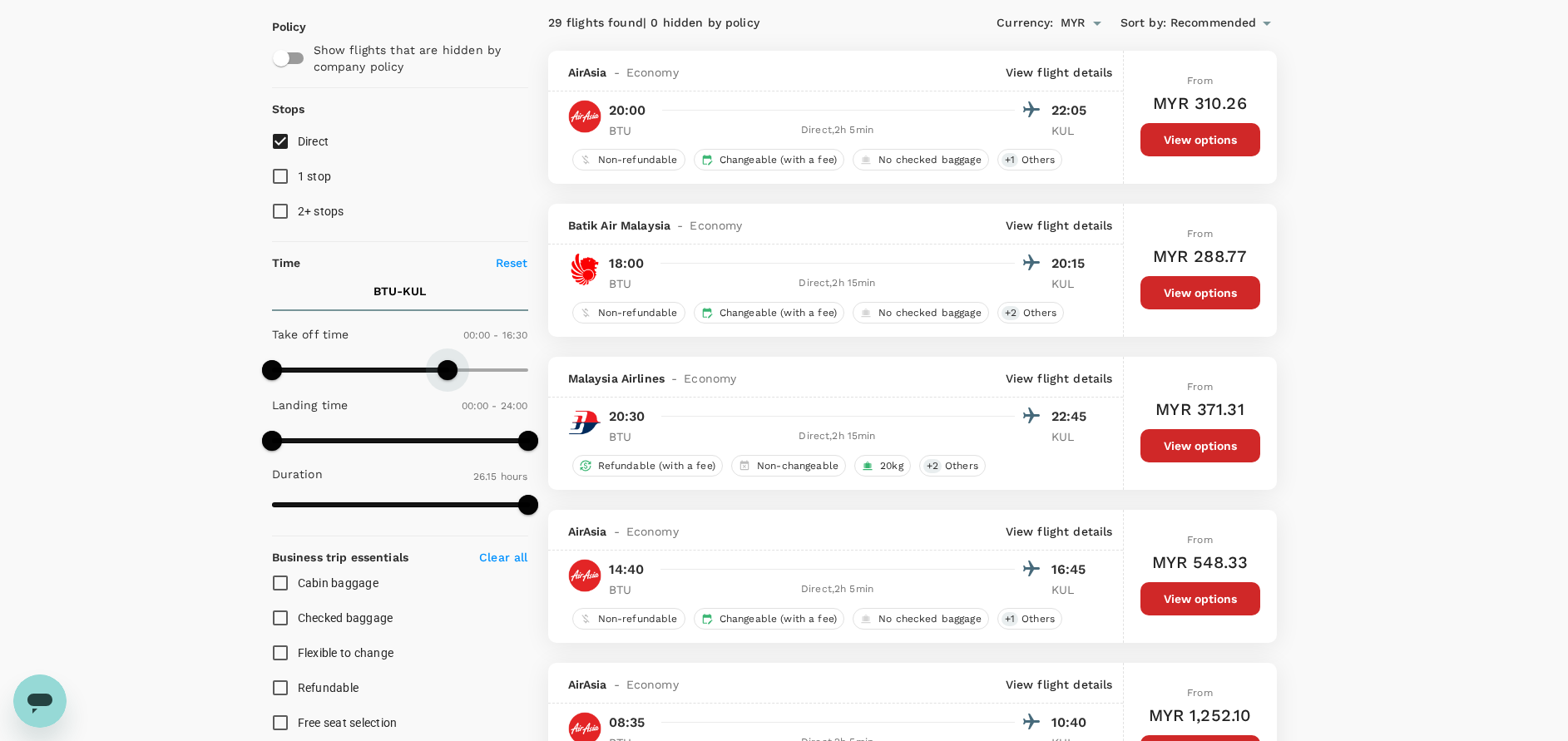
type input "930"
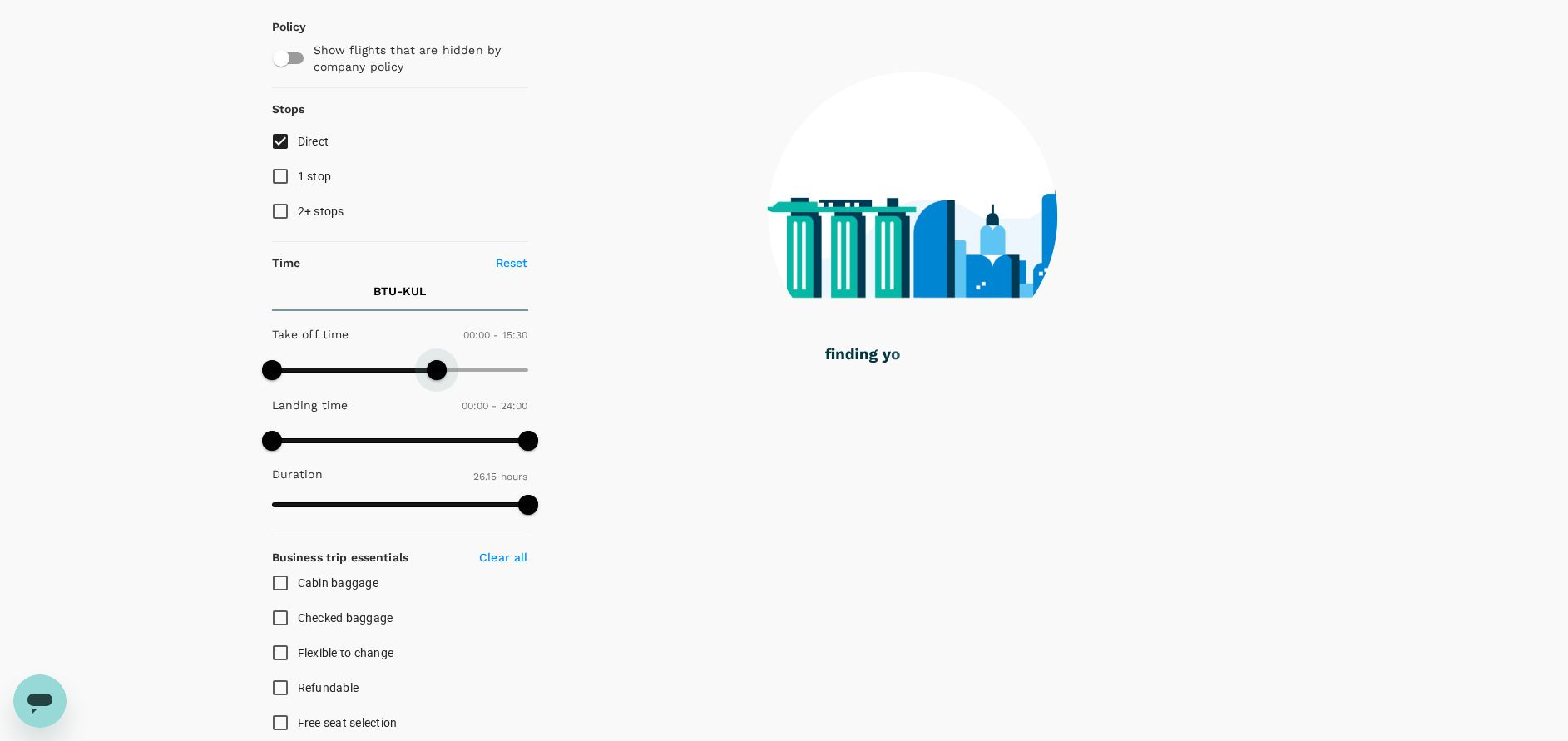
drag, startPoint x: 526, startPoint y: 367, endPoint x: 437, endPoint y: 362, distance: 89.1
click at [437, 362] on span at bounding box center [436, 370] width 20 height 20
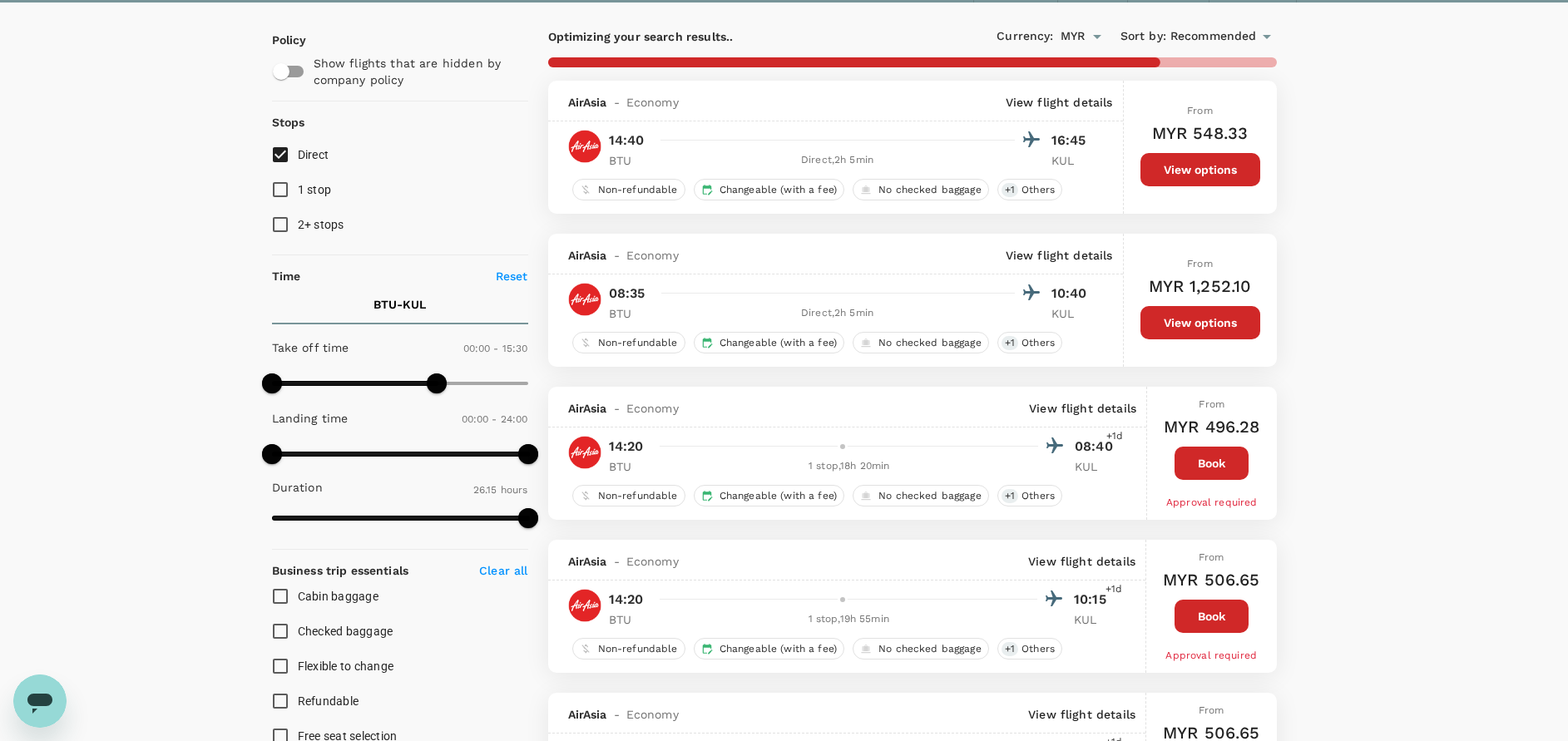
scroll to position [0, 0]
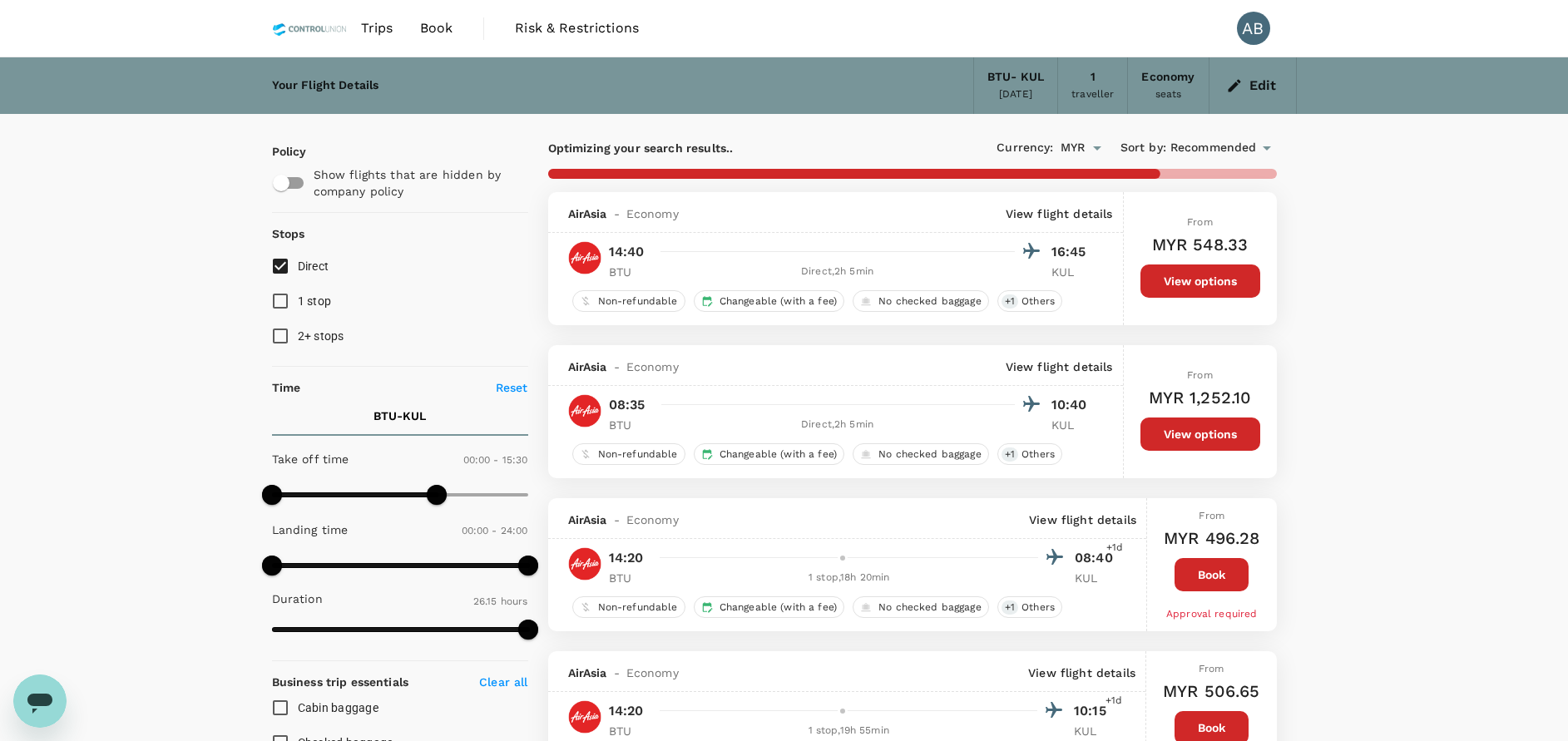
click at [283, 264] on input "Direct" at bounding box center [280, 266] width 35 height 35
checkbox input "true"
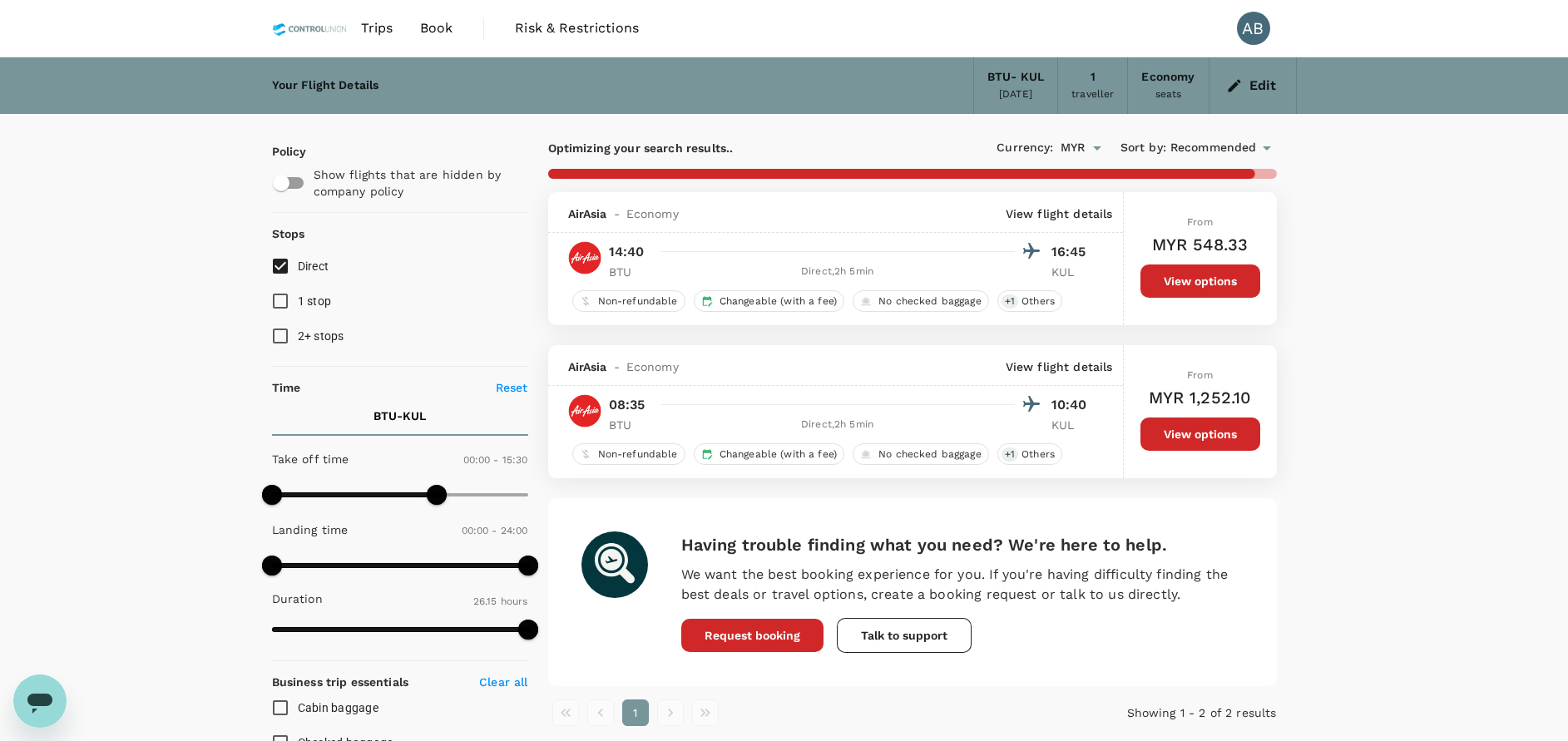
click at [1457, 488] on div "Your Flight Details BTU - KUL 04 Oct 2025 1 traveller Economy seats Edit Policy…" at bounding box center [784, 674] width 1568 height 1235
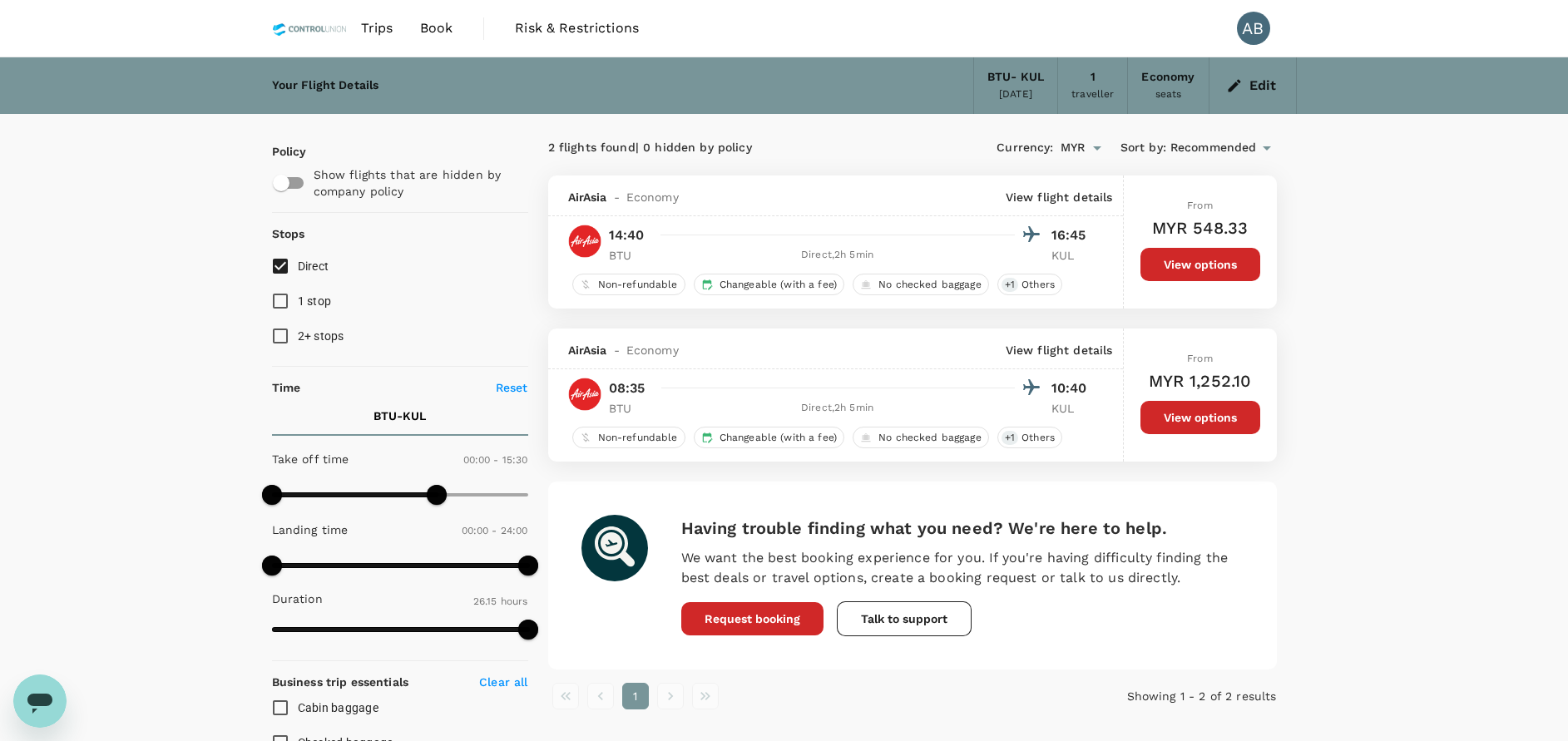
click at [927, 133] on div "2 flights found | 0 hidden by policy Currency : MYR Sort by : Recommended AirAs…" at bounding box center [912, 485] width 769 height 741
click at [828, 127] on div "2 flights found | 0 hidden by policy Currency : MYR Sort by : Recommended AirAs…" at bounding box center [912, 485] width 769 height 741
click at [1400, 334] on div "Your Flight Details BTU - KUL 04 Oct 2025 1 traveller Economy seats Edit Policy…" at bounding box center [784, 674] width 1568 height 1235
click at [1246, 89] on button "Edit" at bounding box center [1252, 86] width 60 height 27
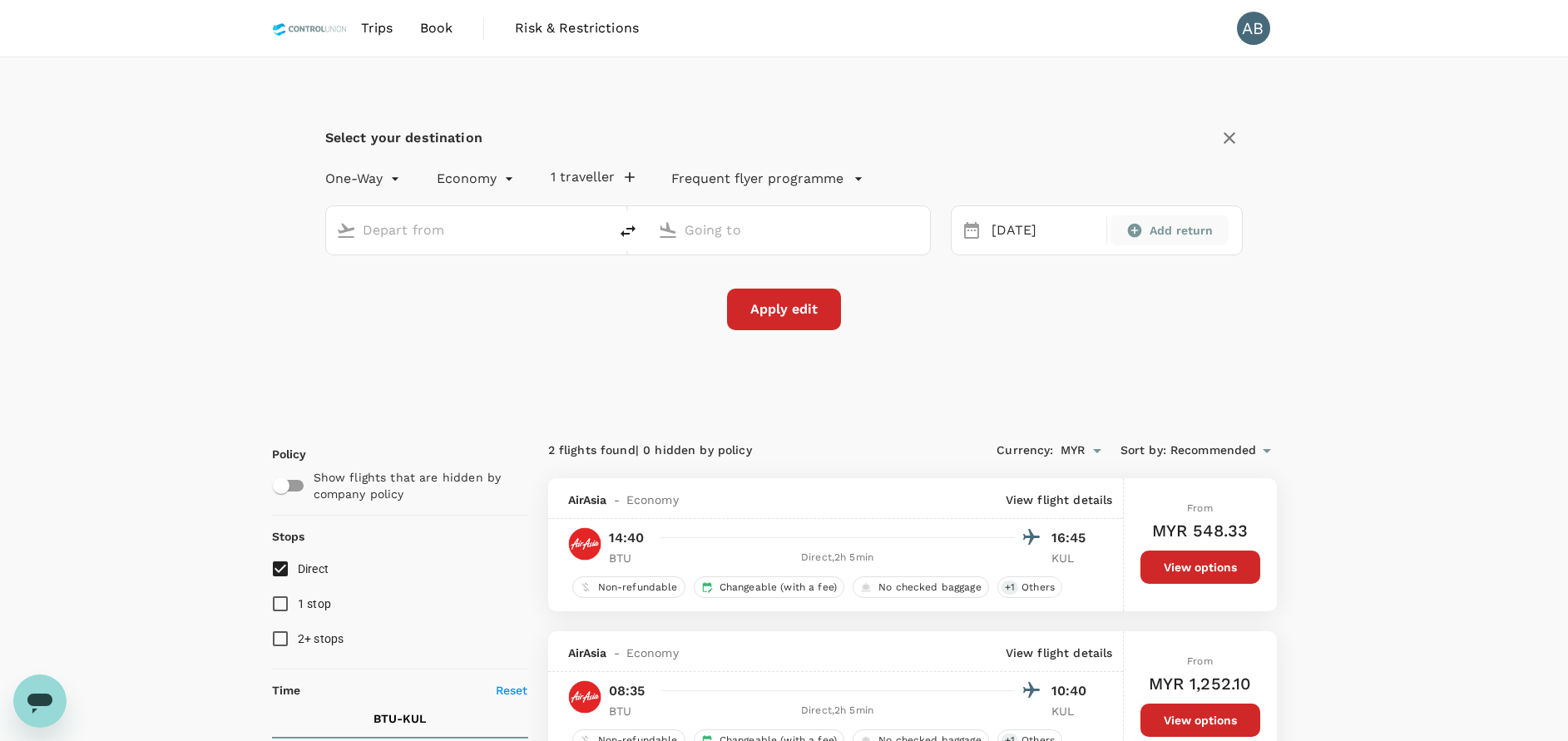
click at [1160, 232] on span "Add return" at bounding box center [1181, 230] width 64 height 16
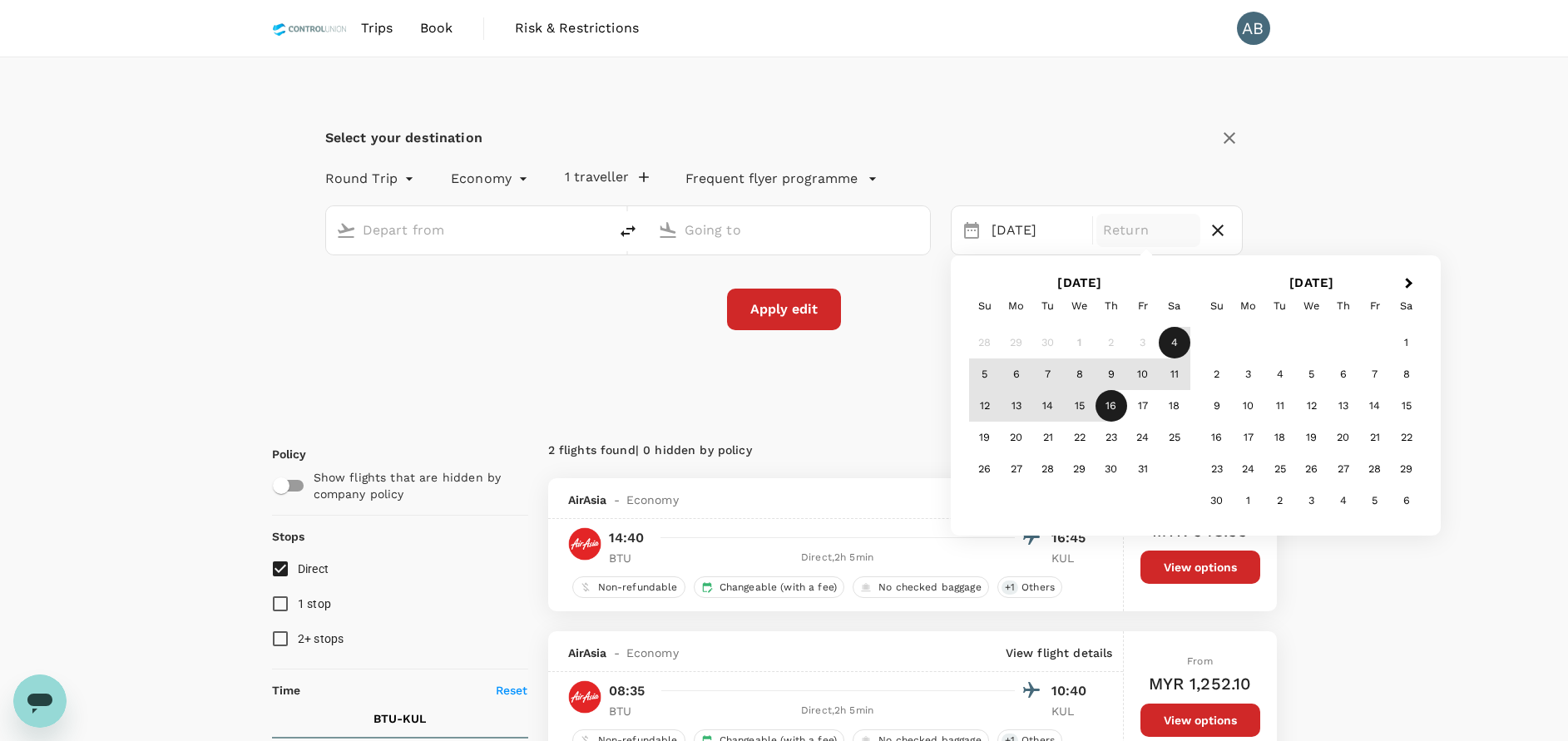
type input "oneway"
type input "Bintulu (BTU)"
type input "Kuala Lumpur Intl (KUL)"
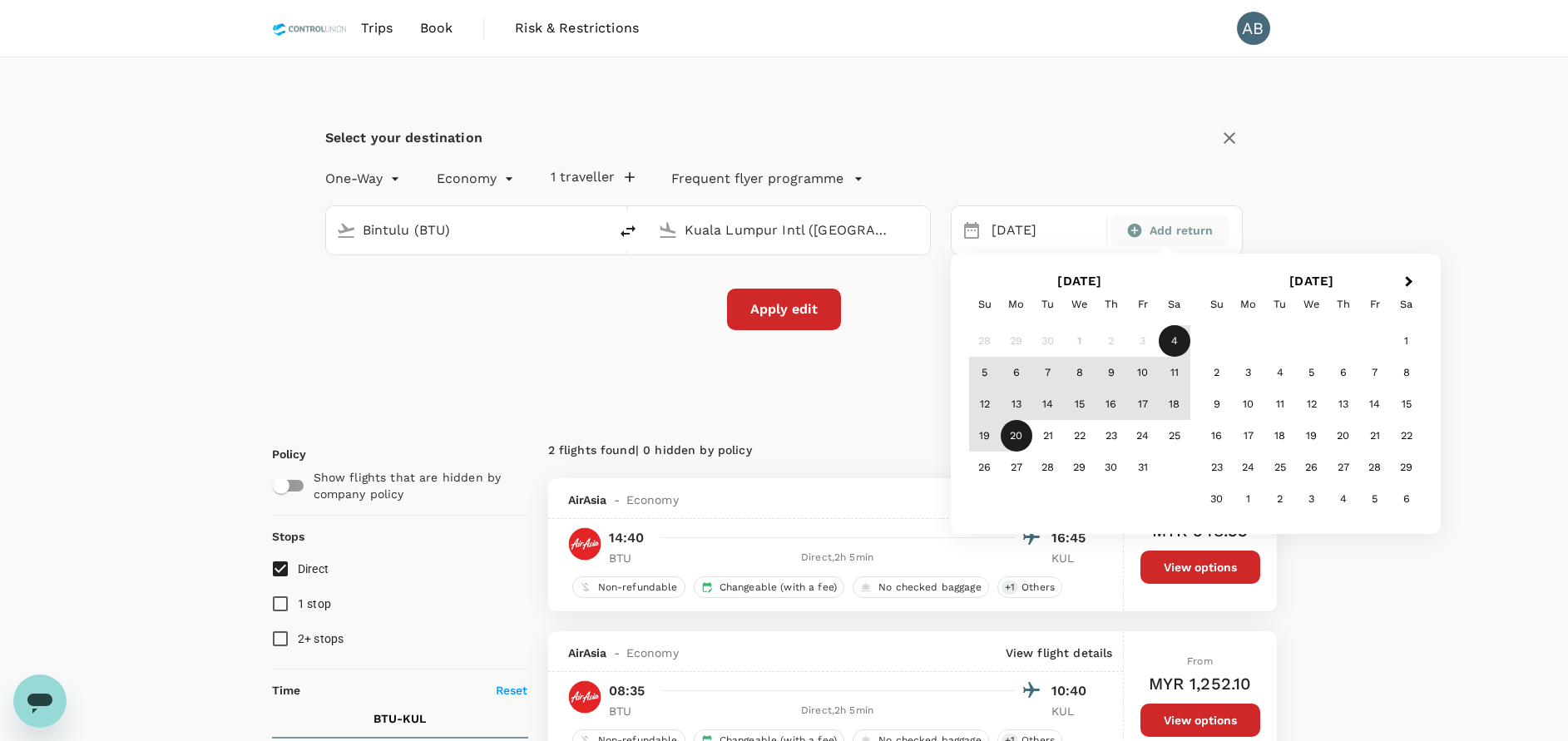
click at [1023, 431] on div "20" at bounding box center [1015, 435] width 31 height 31
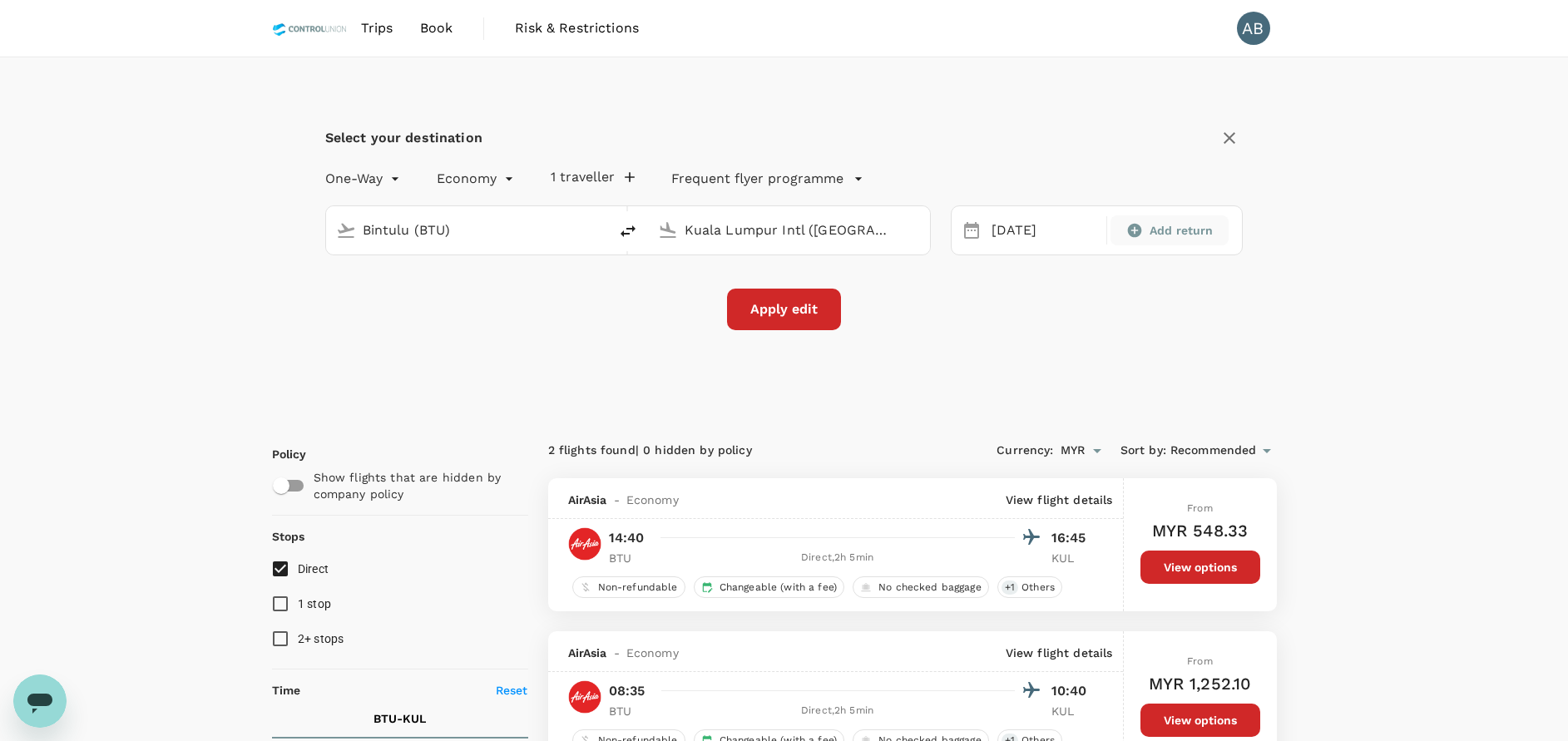
click at [1152, 229] on span "Add return" at bounding box center [1181, 230] width 64 height 16
type input "roundtrip"
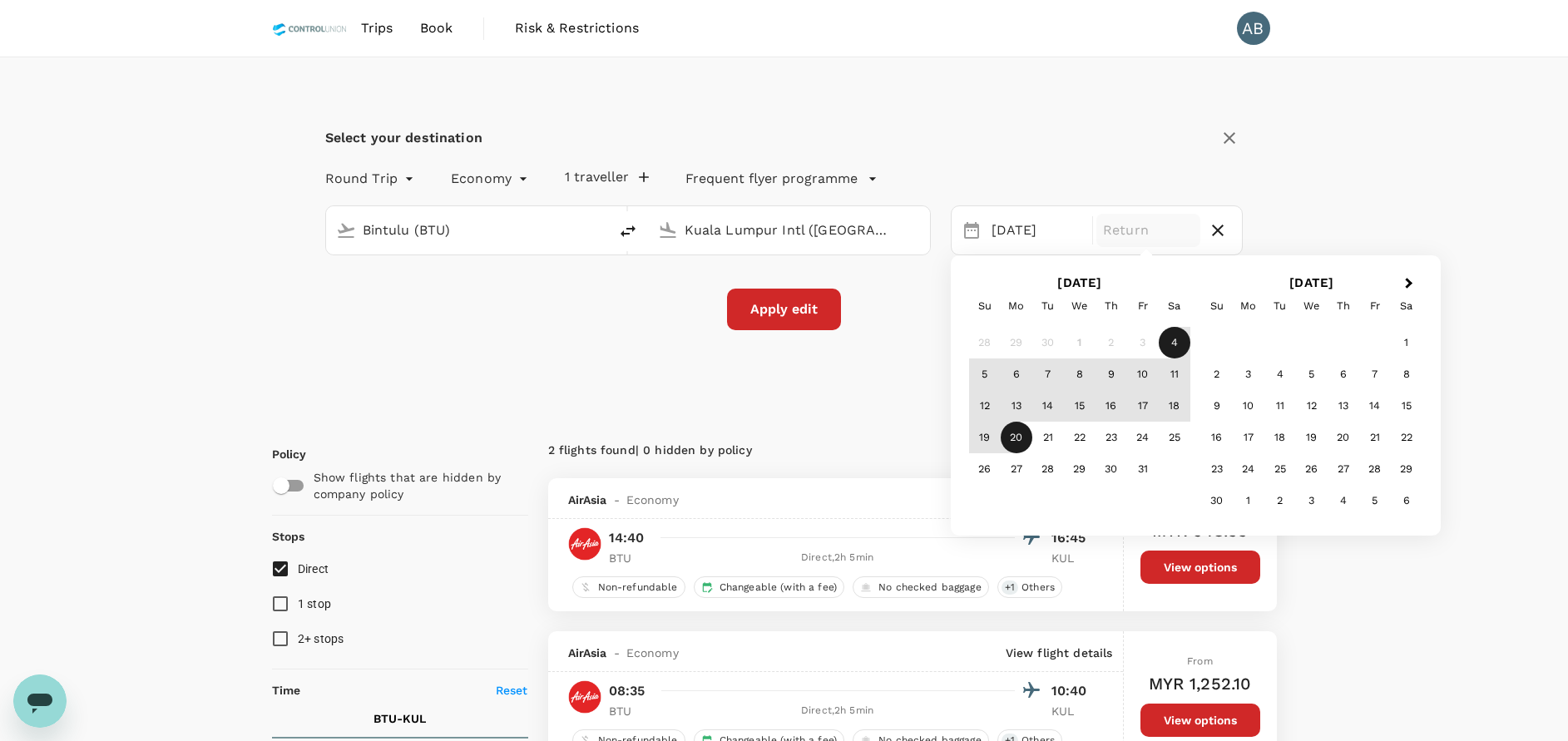
click at [1016, 434] on div "20" at bounding box center [1015, 437] width 31 height 31
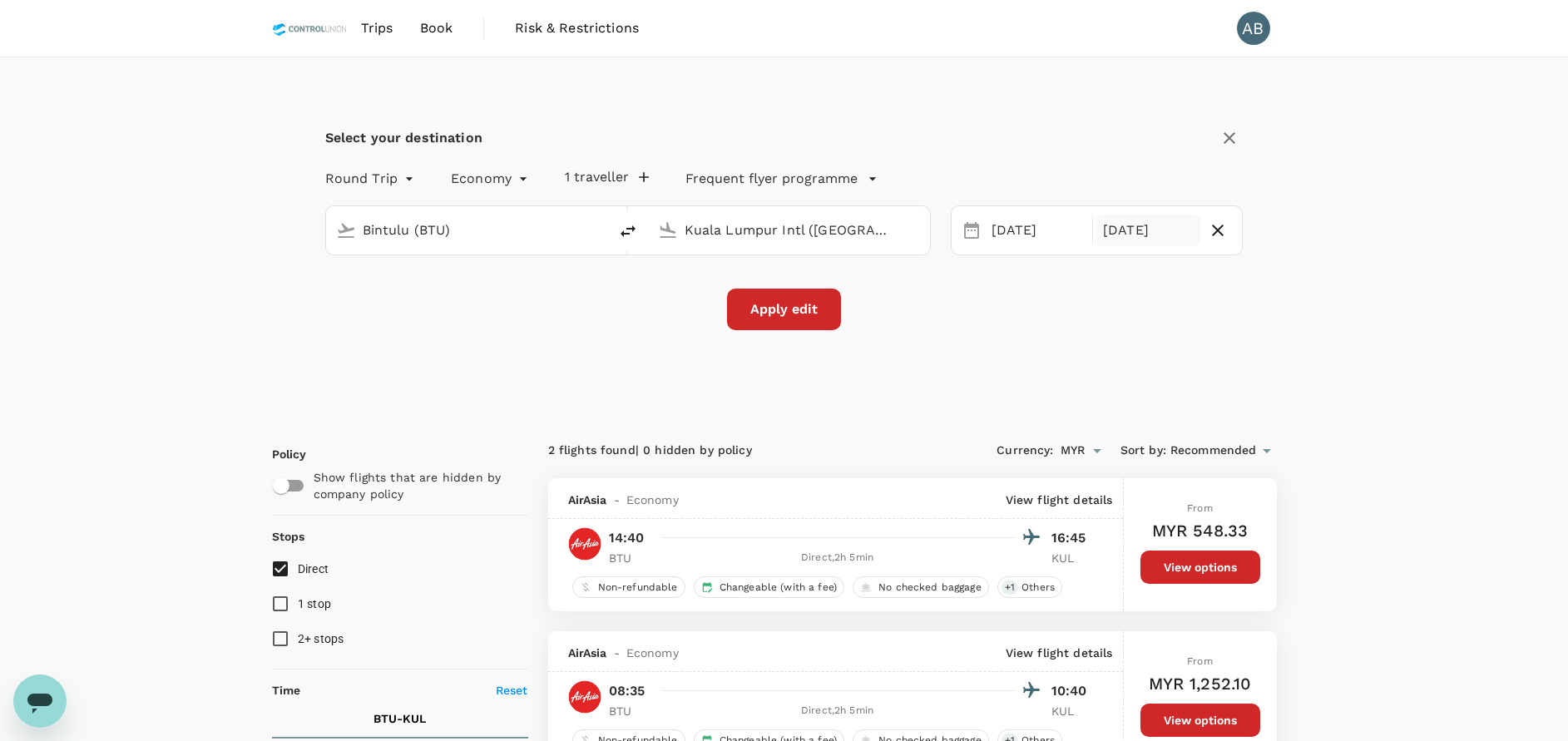
click at [1084, 348] on div "Select your destination Round Trip roundtrip Economy economy 1 traveller Freque…" at bounding box center [784, 236] width 1025 height 359
click at [807, 319] on button "Apply edit" at bounding box center [784, 310] width 114 height 42
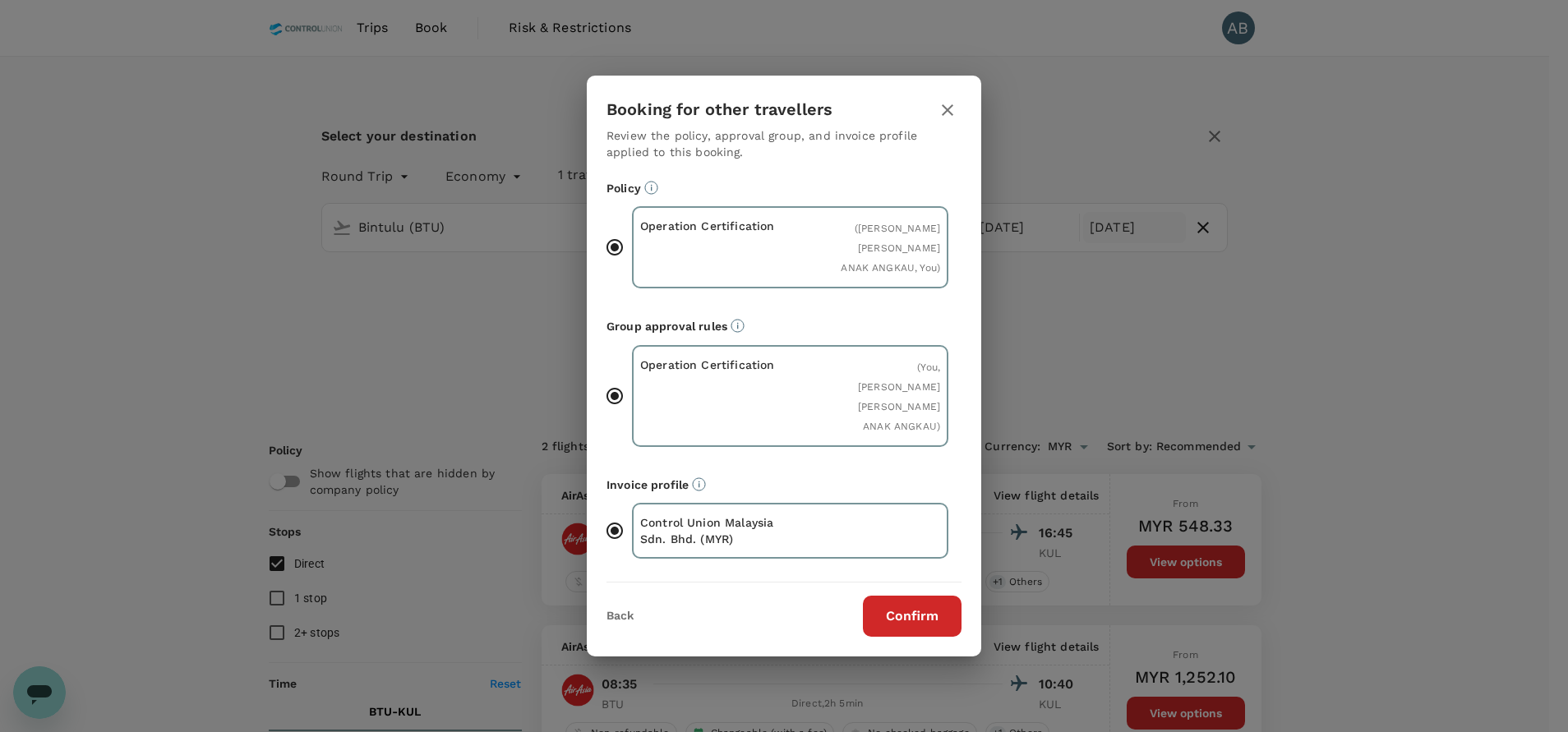
click at [926, 596] on button "Confirm" at bounding box center [912, 616] width 99 height 41
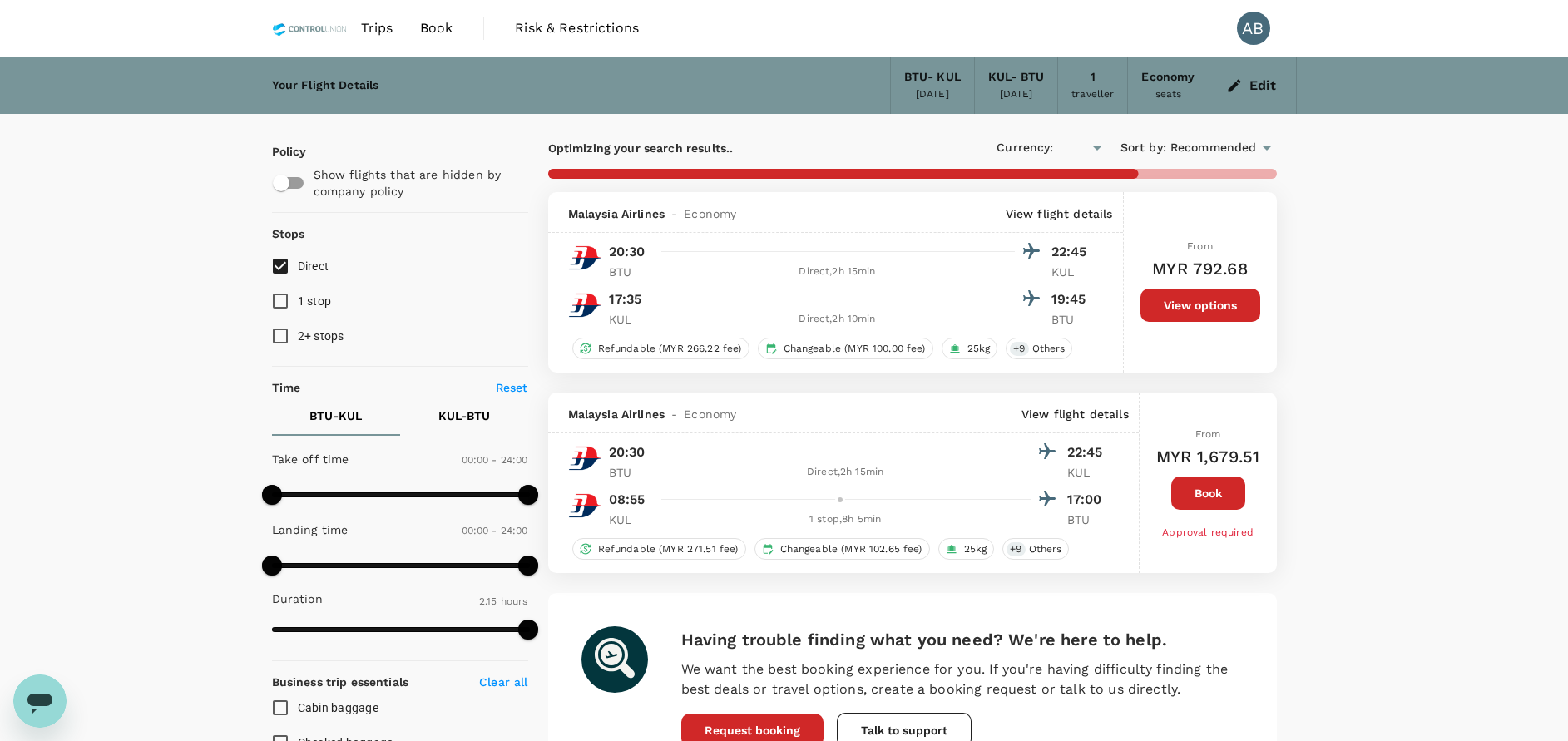
checkbox input "true"
type input "MYR"
click at [1478, 333] on div "Your Flight Details BTU - KUL 04 Oct 2025 KUL - BTU 20 Oct 2025 1 traveller Eco…" at bounding box center [784, 622] width 1568 height 1131
type input "305"
checkbox input "false"
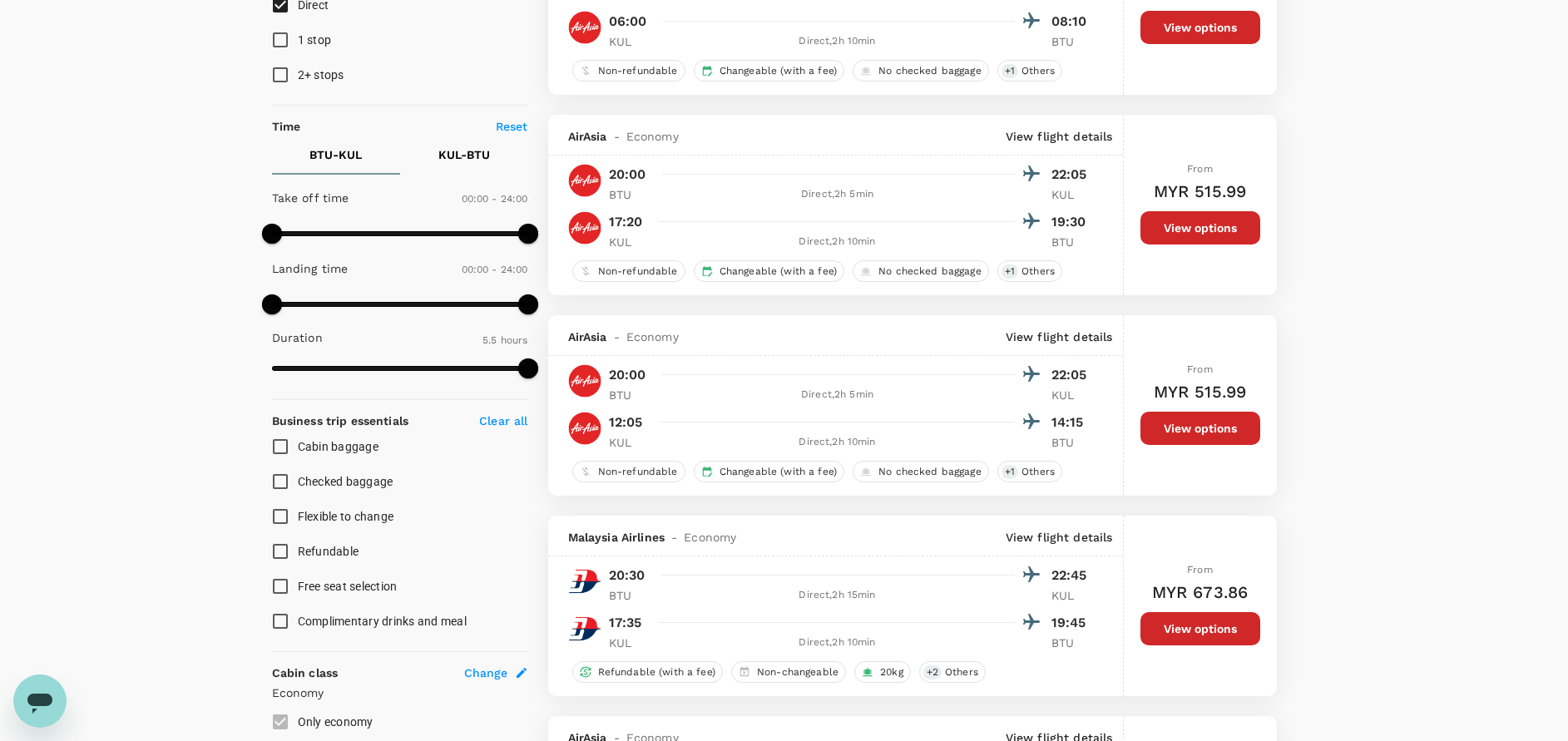
scroll to position [374, 0]
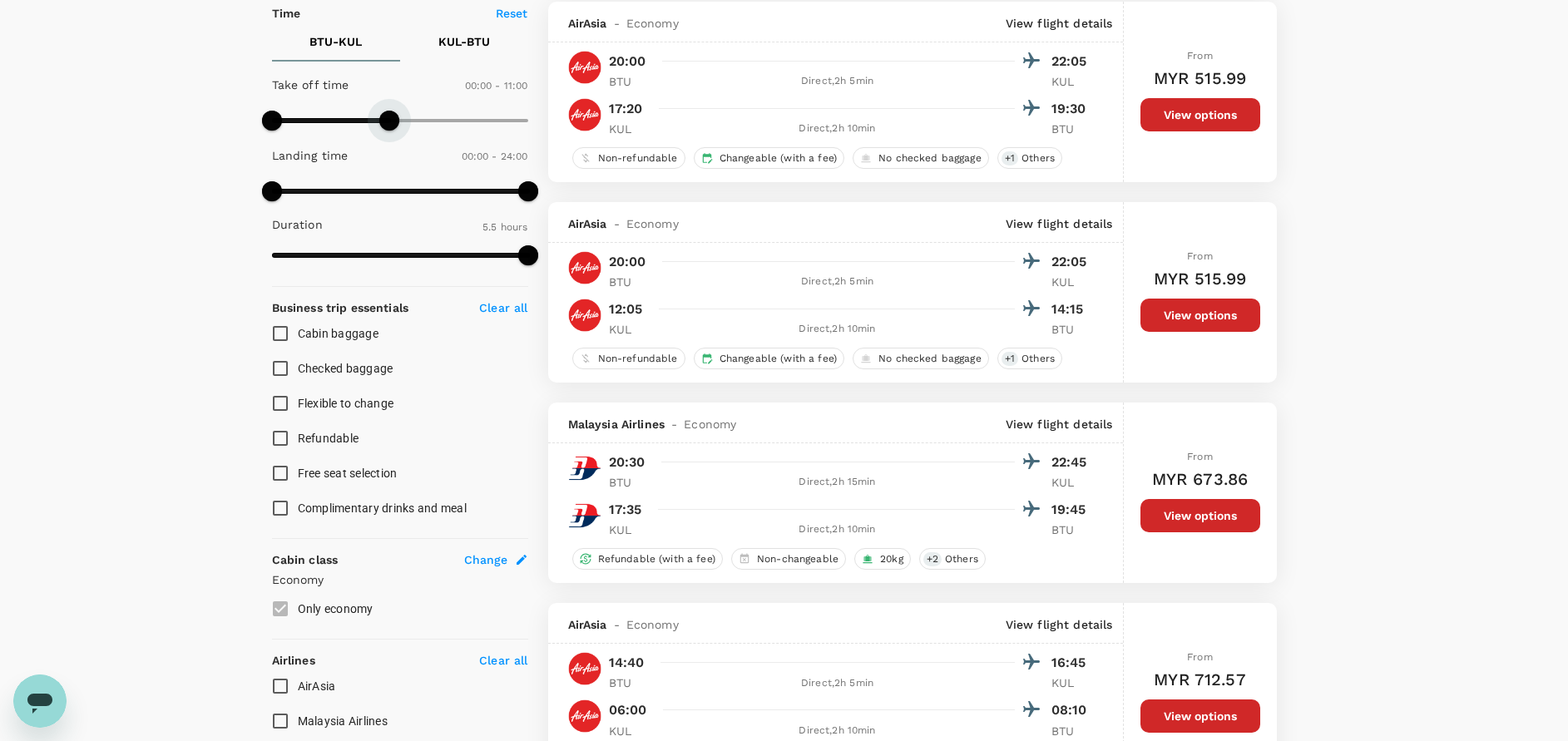
type input "720"
drag, startPoint x: 528, startPoint y: 114, endPoint x: 401, endPoint y: 121, distance: 127.2
click at [401, 121] on span at bounding box center [399, 120] width 20 height 20
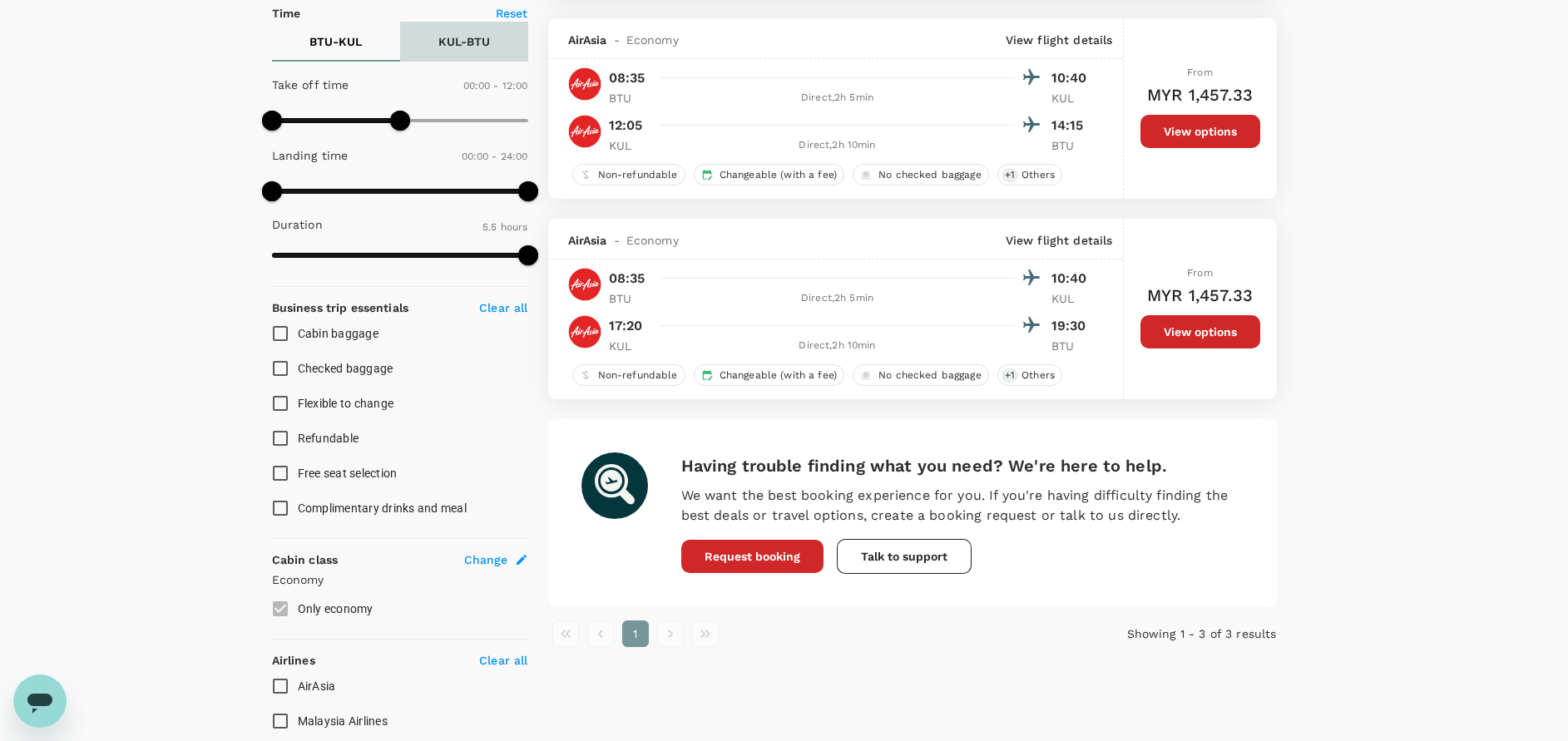
click at [455, 36] on p "KUL - BTU" at bounding box center [464, 41] width 51 height 16
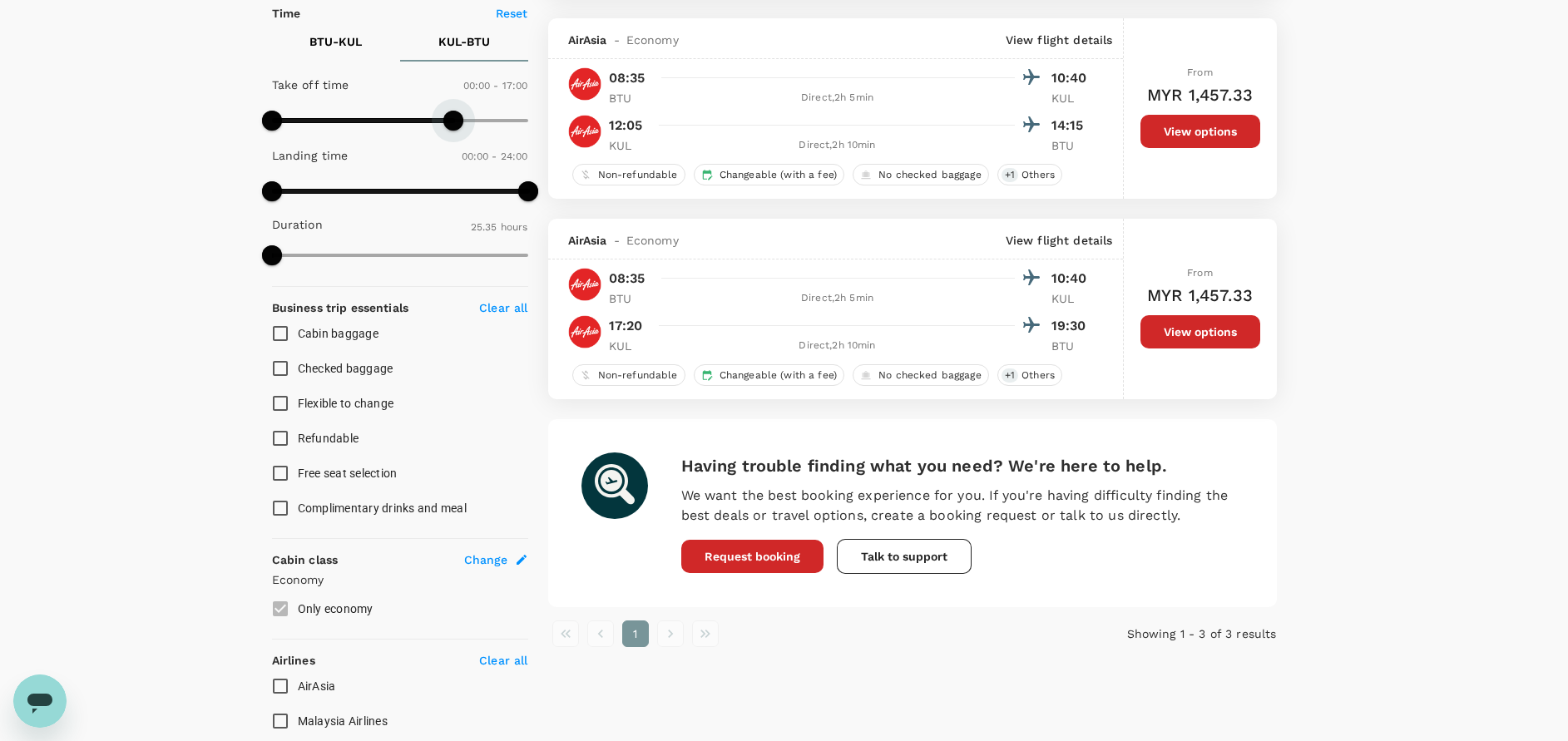
type input "750"
drag, startPoint x: 505, startPoint y: 122, endPoint x: 437, endPoint y: 136, distance: 69.4
click at [407, 124] on span at bounding box center [405, 120] width 20 height 20
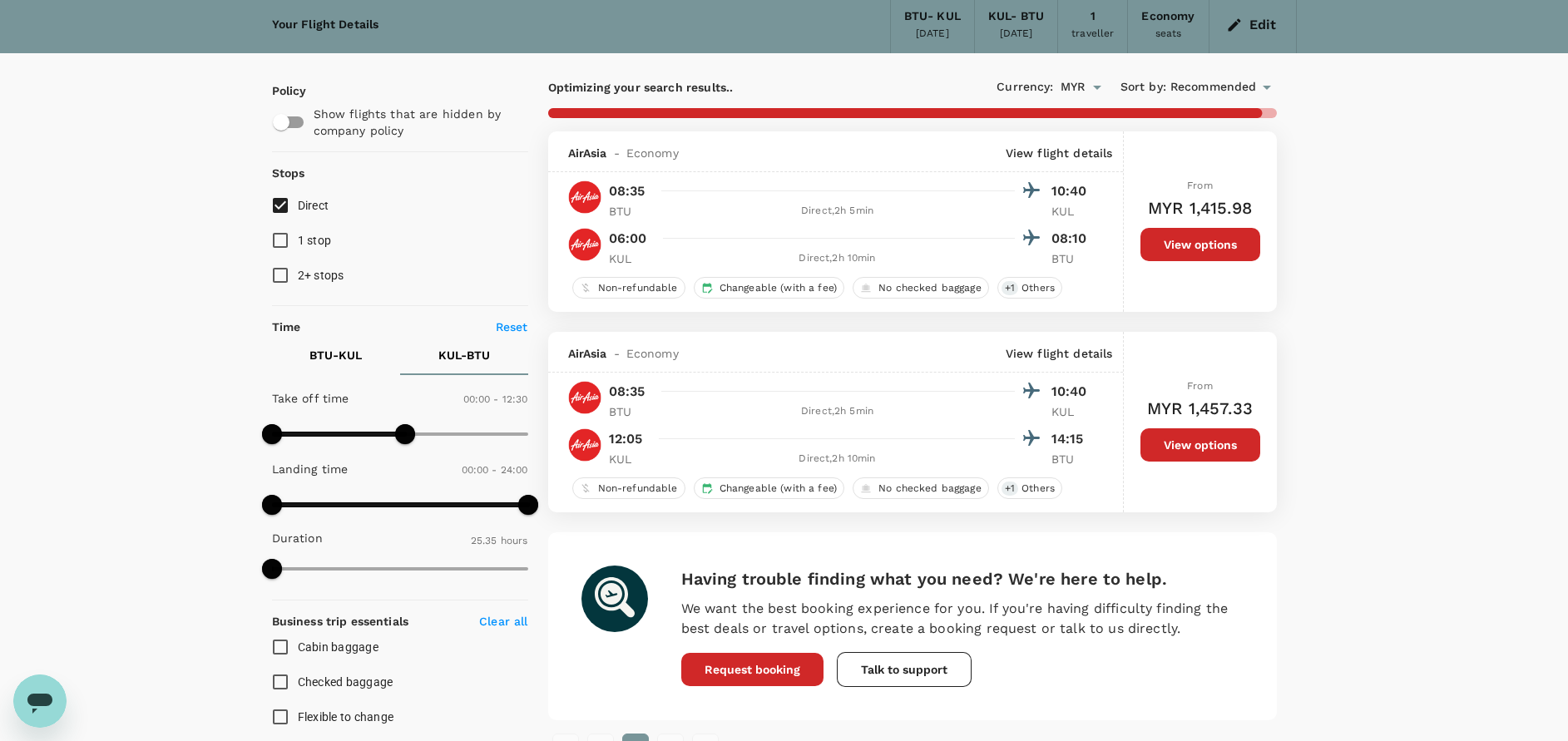
scroll to position [0, 0]
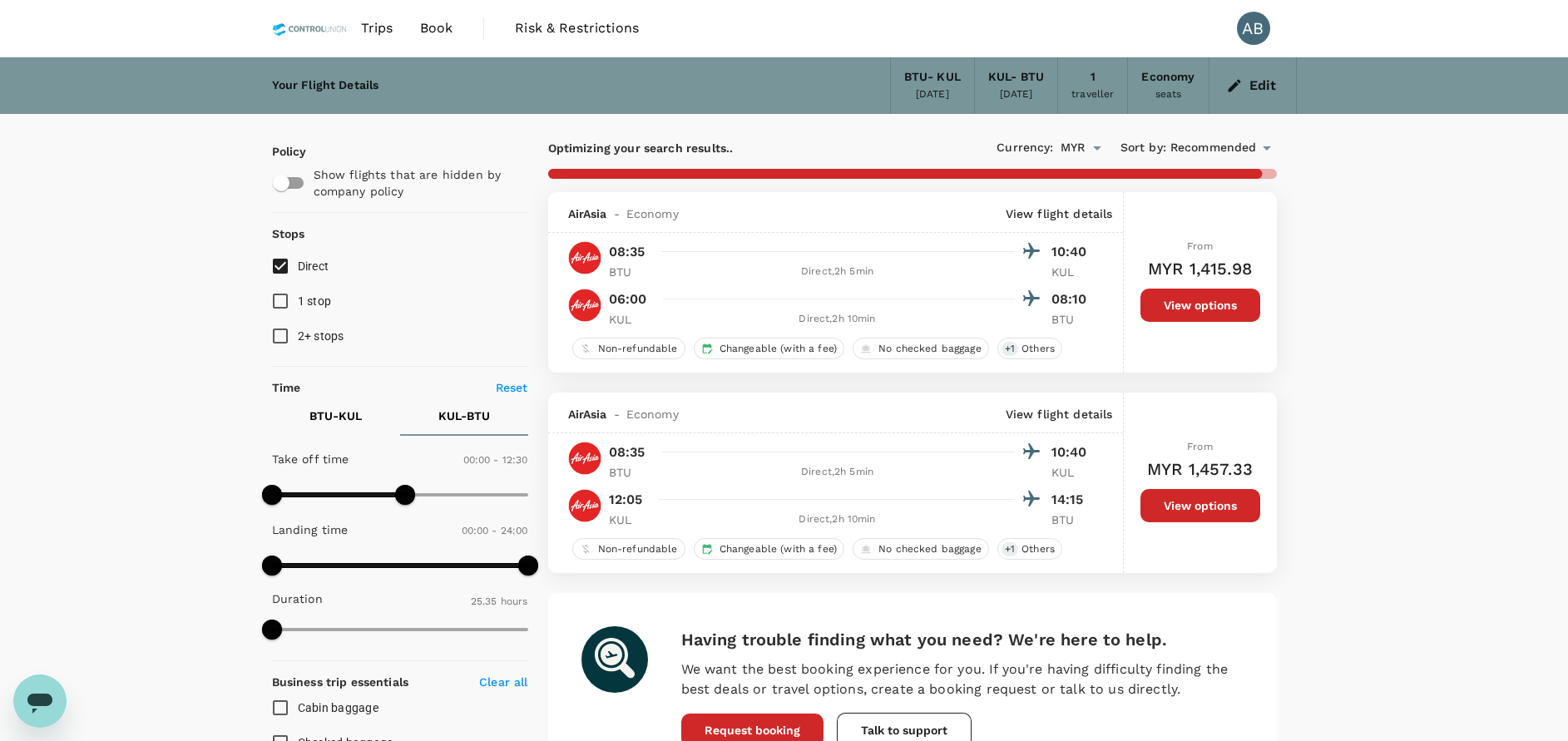
click at [1450, 359] on div "Your Flight Details BTU - KUL 04 Oct 2025 KUL - BTU 20 Oct 2025 1 traveller Eco…" at bounding box center [784, 640] width 1568 height 1166
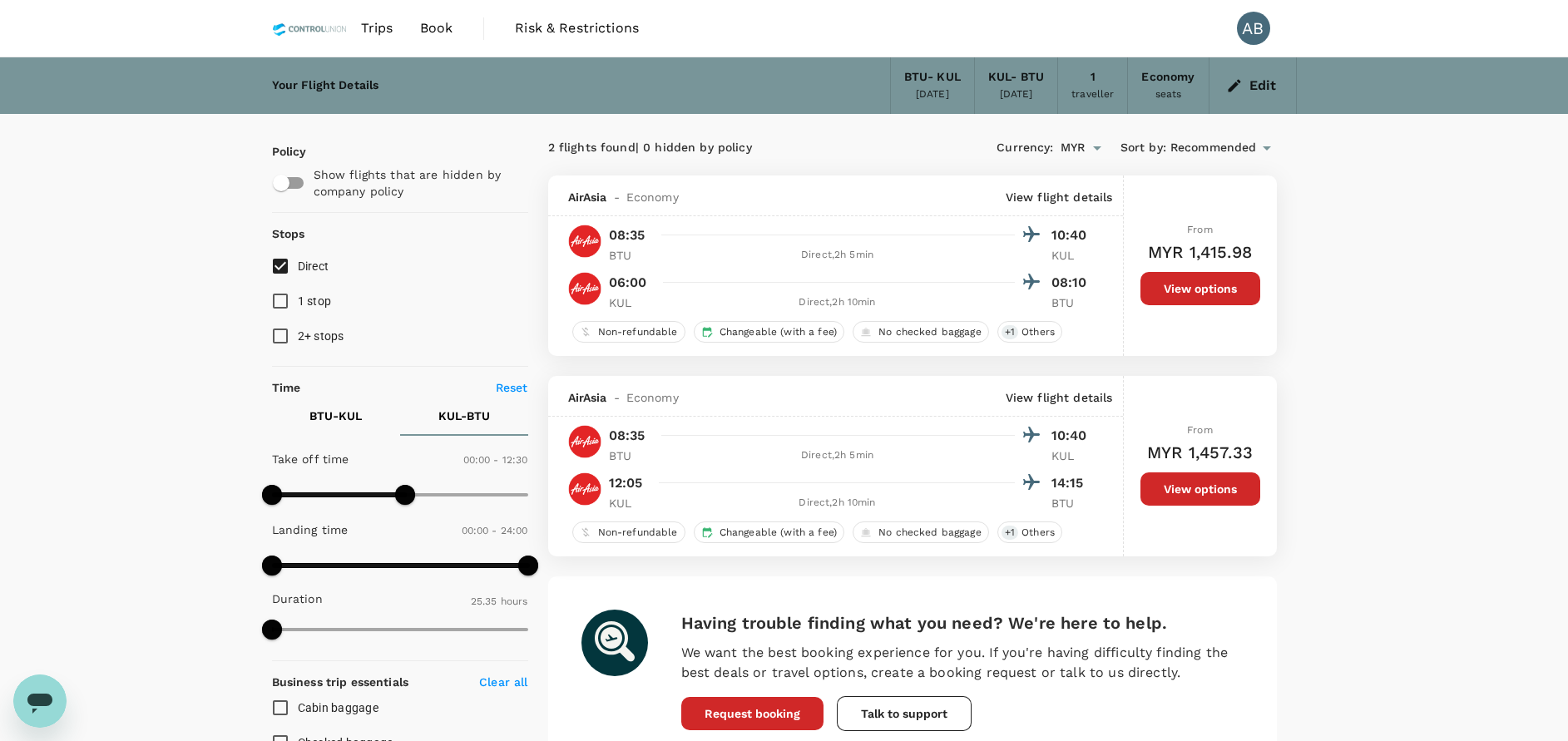
click at [1398, 259] on div "Your Flight Details BTU - KUL 04 Oct 2025 KUL - BTU 20 Oct 2025 1 traveller Eco…" at bounding box center [784, 640] width 1568 height 1166
click at [1409, 449] on div "Your Flight Details BTU - KUL 04 Oct 2025 KUL - BTU 20 Oct 2025 1 traveller Eco…" at bounding box center [784, 640] width 1568 height 1166
click at [1422, 449] on div "Your Flight Details BTU - KUL 04 Oct 2025 KUL - BTU 20 Oct 2025 1 traveller Eco…" at bounding box center [784, 640] width 1568 height 1166
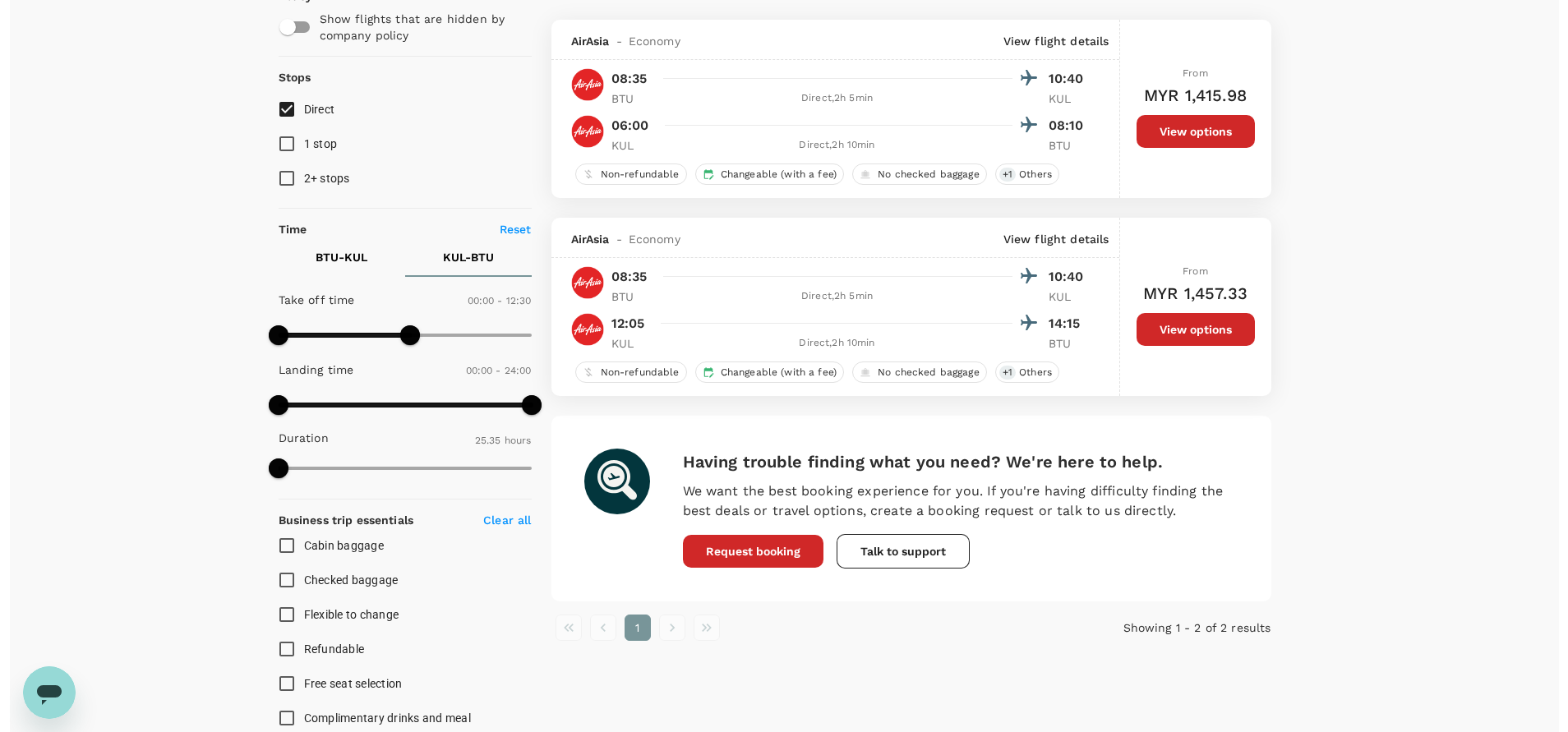
scroll to position [123, 0]
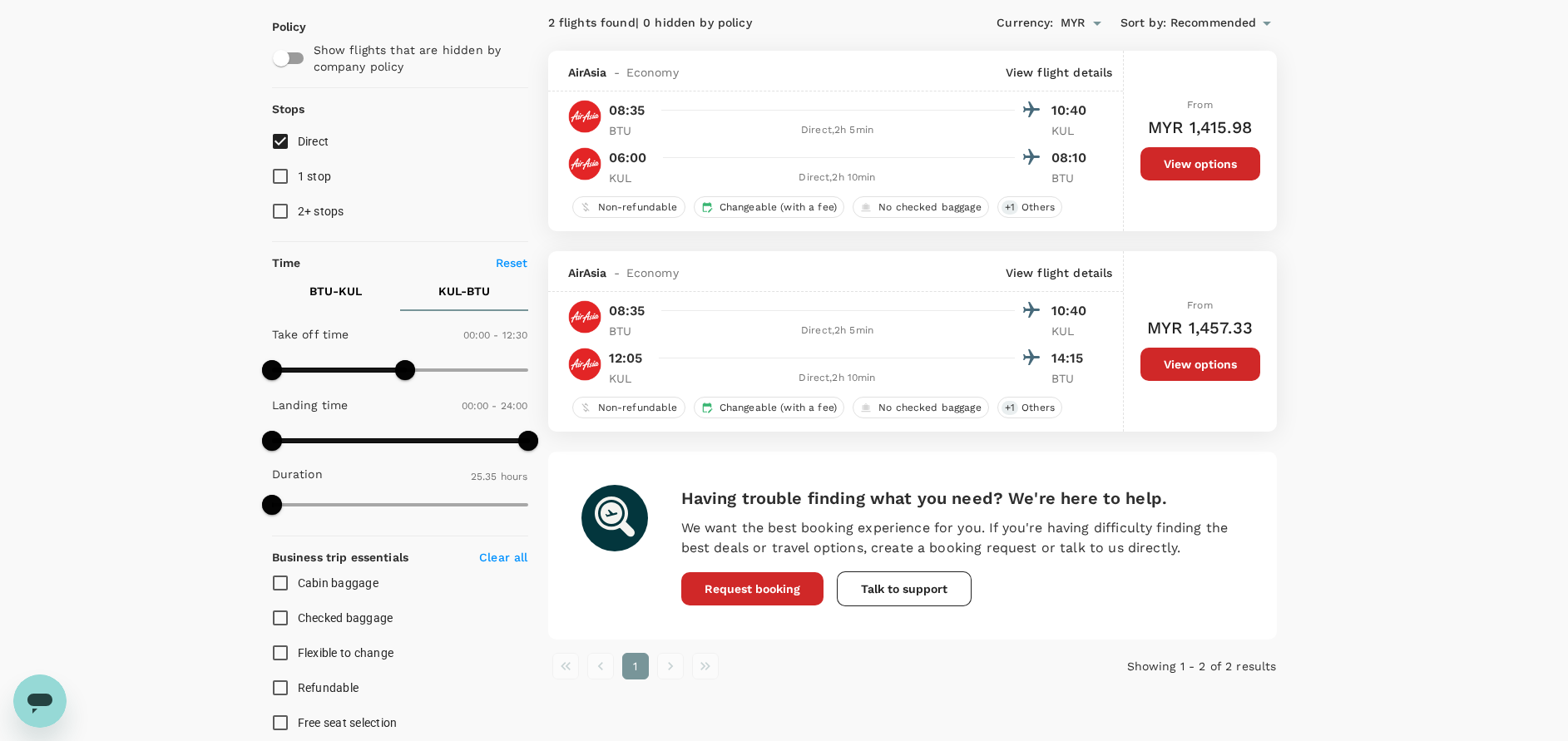
click at [1379, 447] on div "Your Flight Details BTU - KUL 04 Oct 2025 KUL - BTU 20 Oct 2025 1 traveller Eco…" at bounding box center [784, 515] width 1568 height 1166
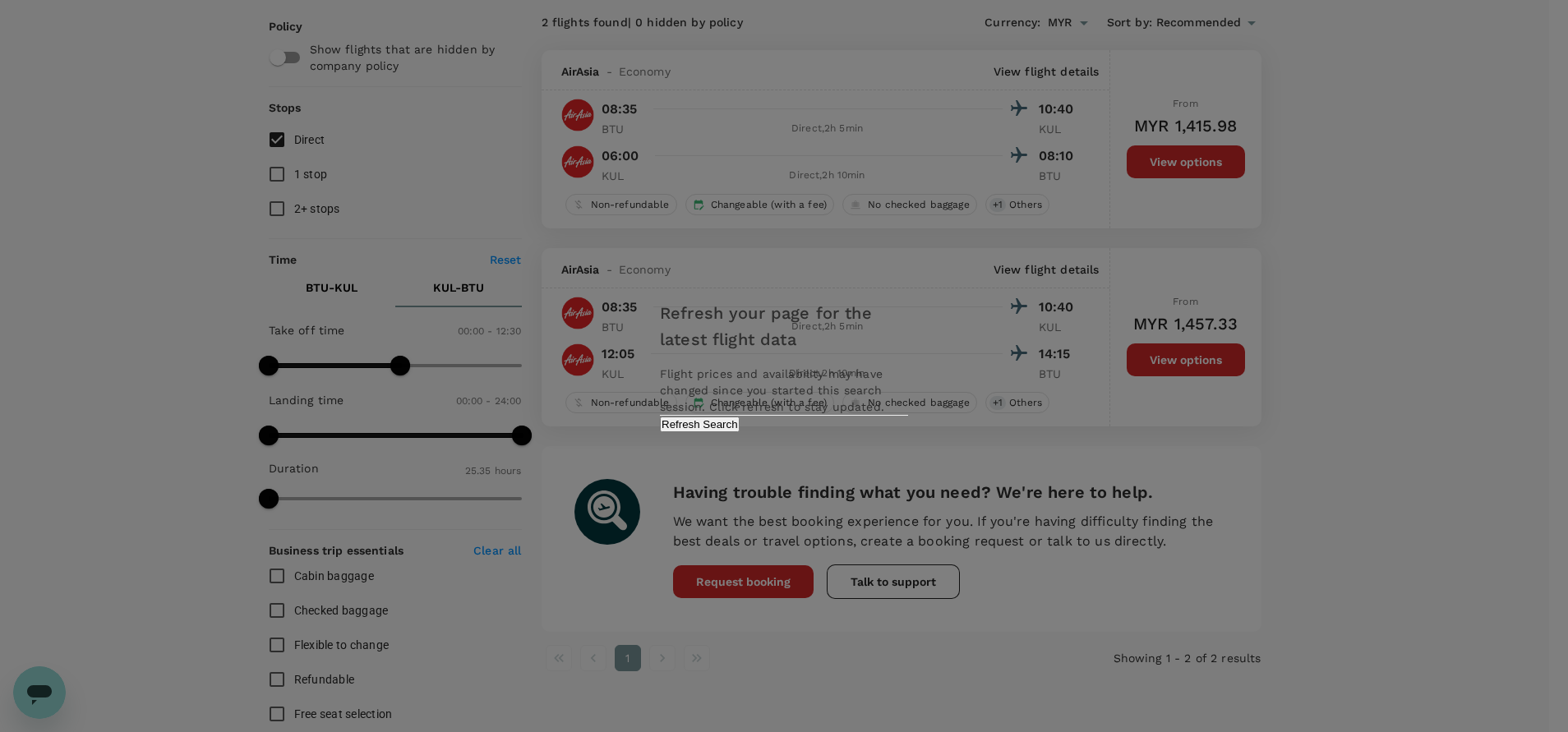
drag, startPoint x: 874, startPoint y: 432, endPoint x: 917, endPoint y: 432, distance: 43.0
click at [740, 432] on button "Refresh Search" at bounding box center [699, 424] width 80 height 16
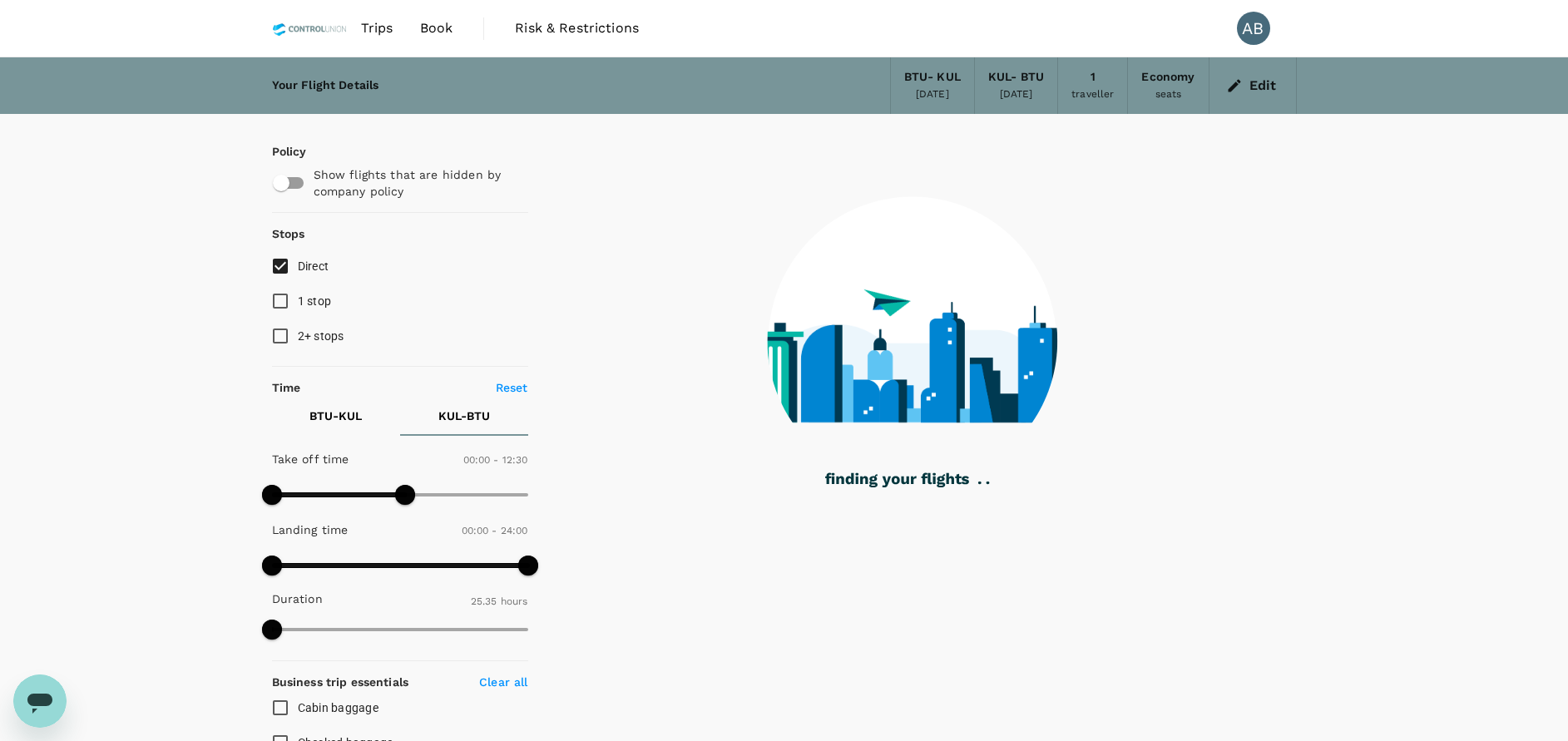
checkbox input "false"
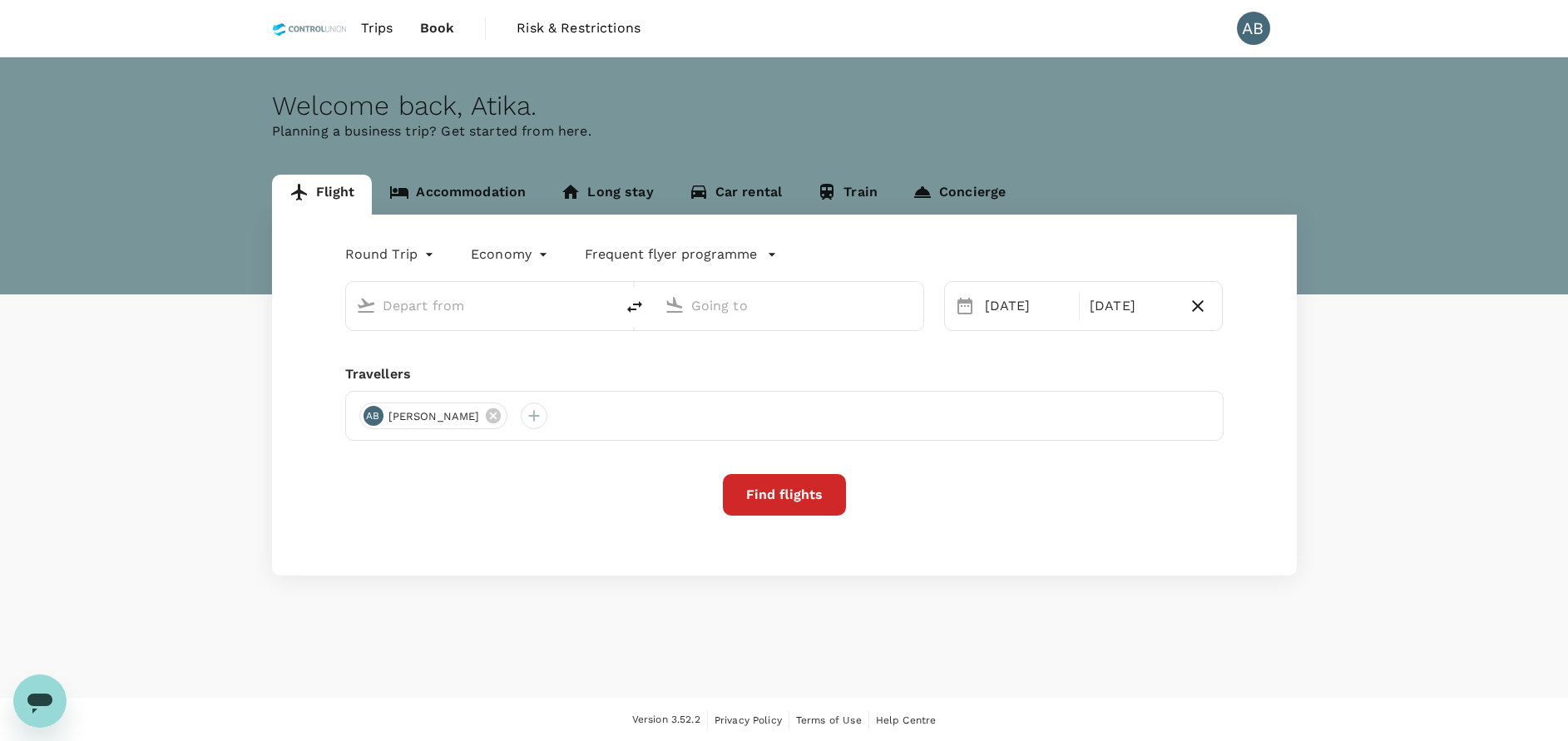
type input "Bintulu (BTU)"
type input "Kuala Lumpur Intl ([GEOGRAPHIC_DATA])"
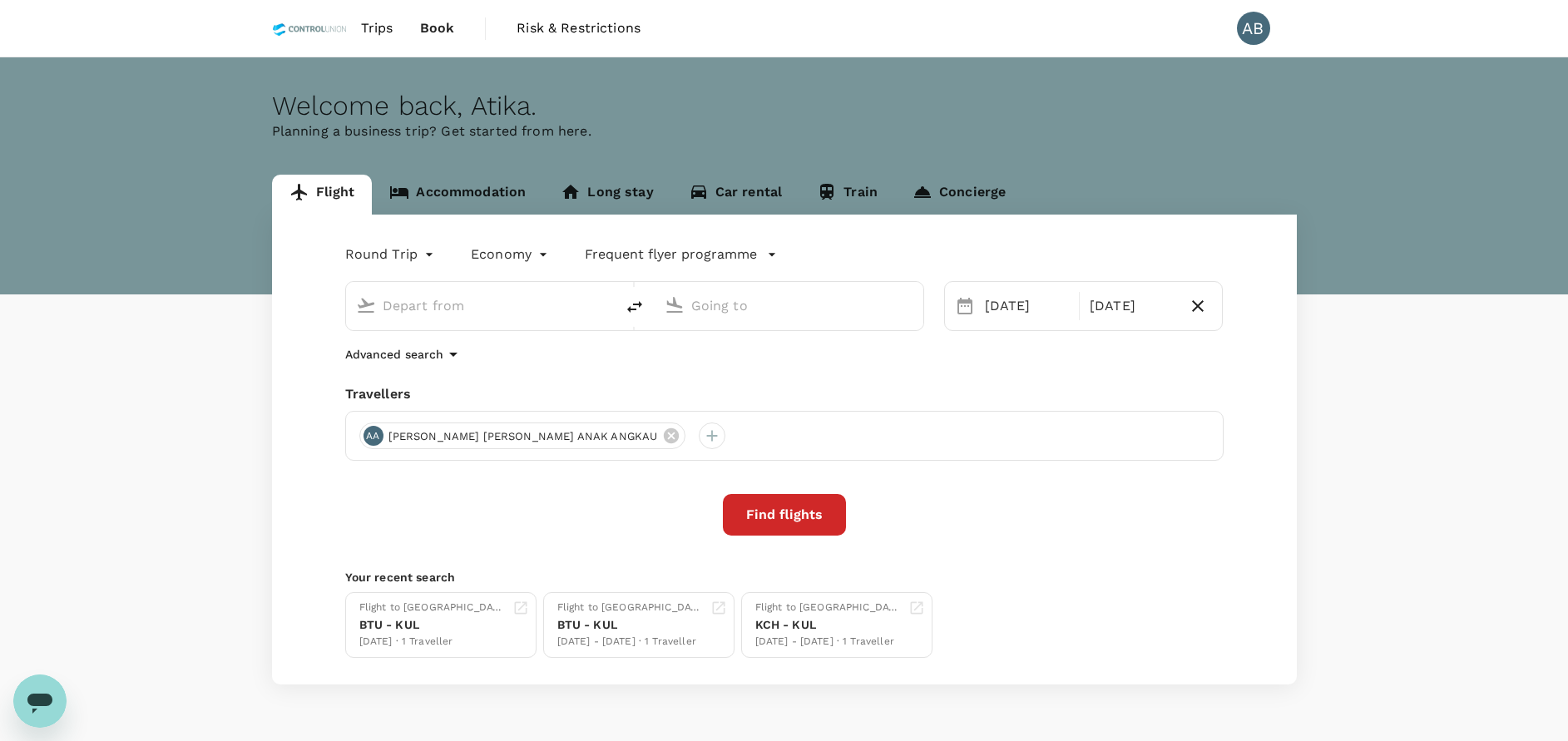
click at [500, 191] on link "Accommodation" at bounding box center [457, 194] width 171 height 40
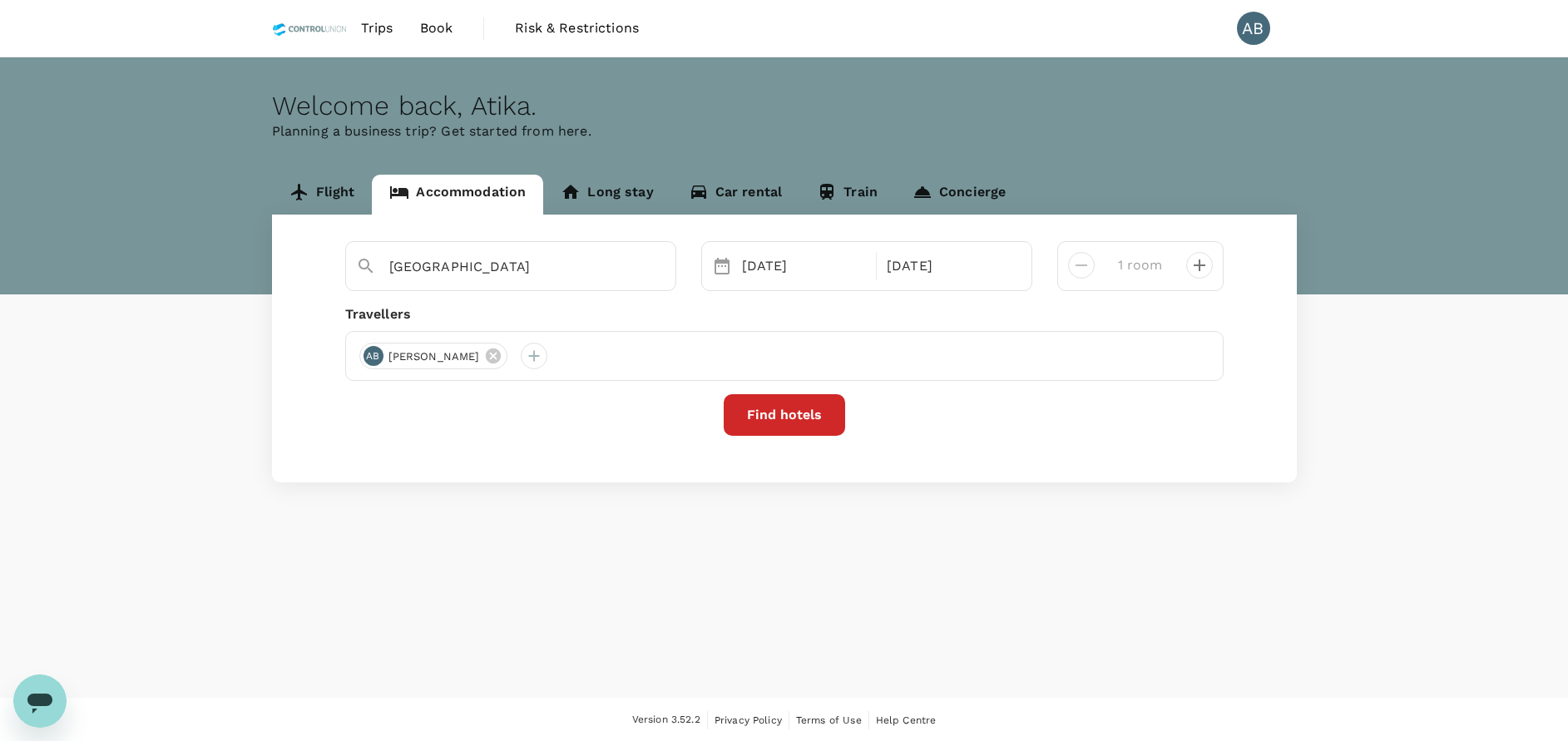
type input "4 rooms"
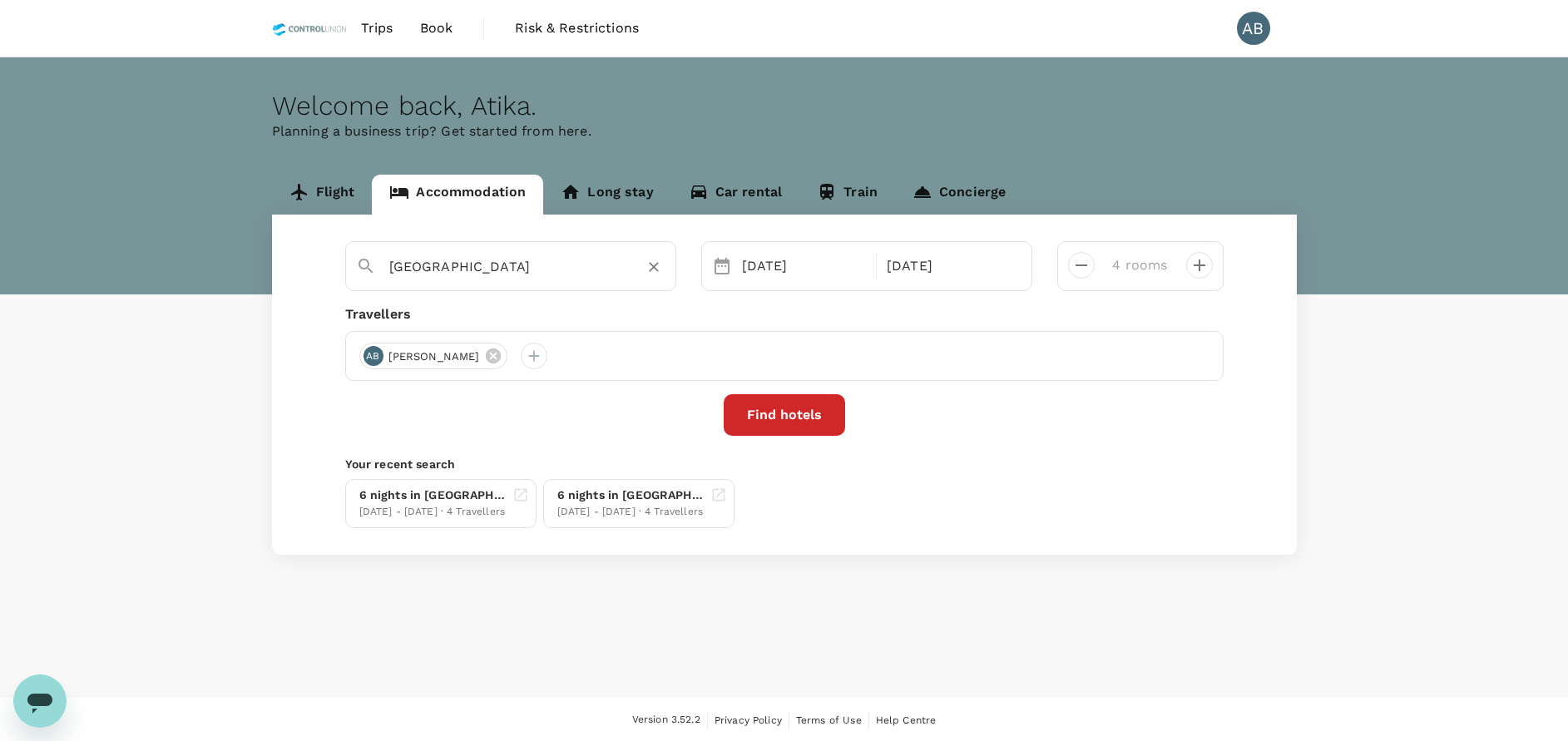
type input "Tras Mutiara Hotel Bentong"
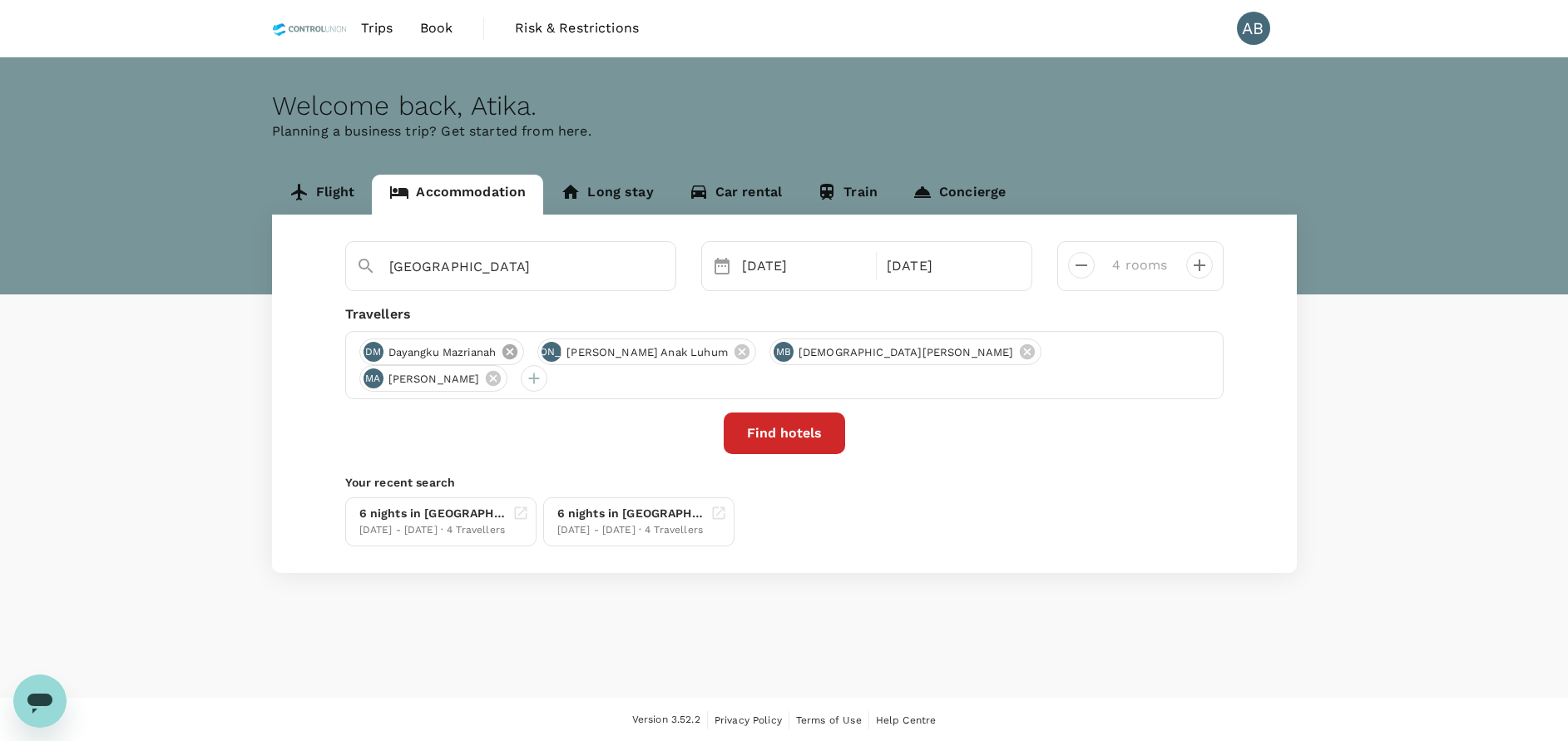
click at [509, 355] on icon at bounding box center [510, 351] width 18 height 18
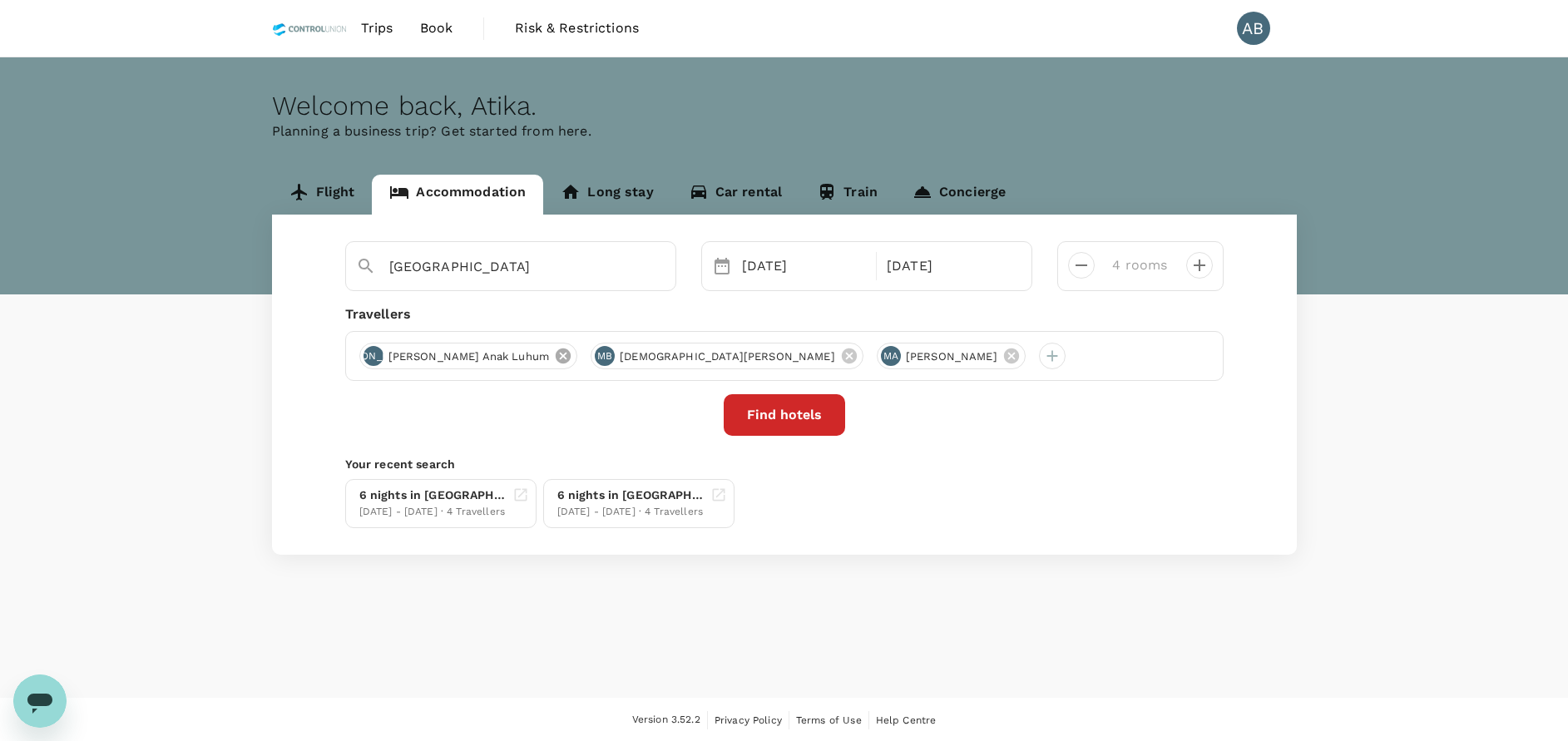
drag, startPoint x: 541, startPoint y: 354, endPoint x: 558, endPoint y: 355, distance: 17.0
click at [553, 354] on icon at bounding box center [562, 355] width 18 height 18
click at [610, 352] on icon at bounding box center [617, 356] width 15 height 15
click at [501, 359] on icon at bounding box center [493, 356] width 15 height 15
click at [595, 262] on input "Tras Mutiara Hotel Bentong" at bounding box center [504, 266] width 230 height 26
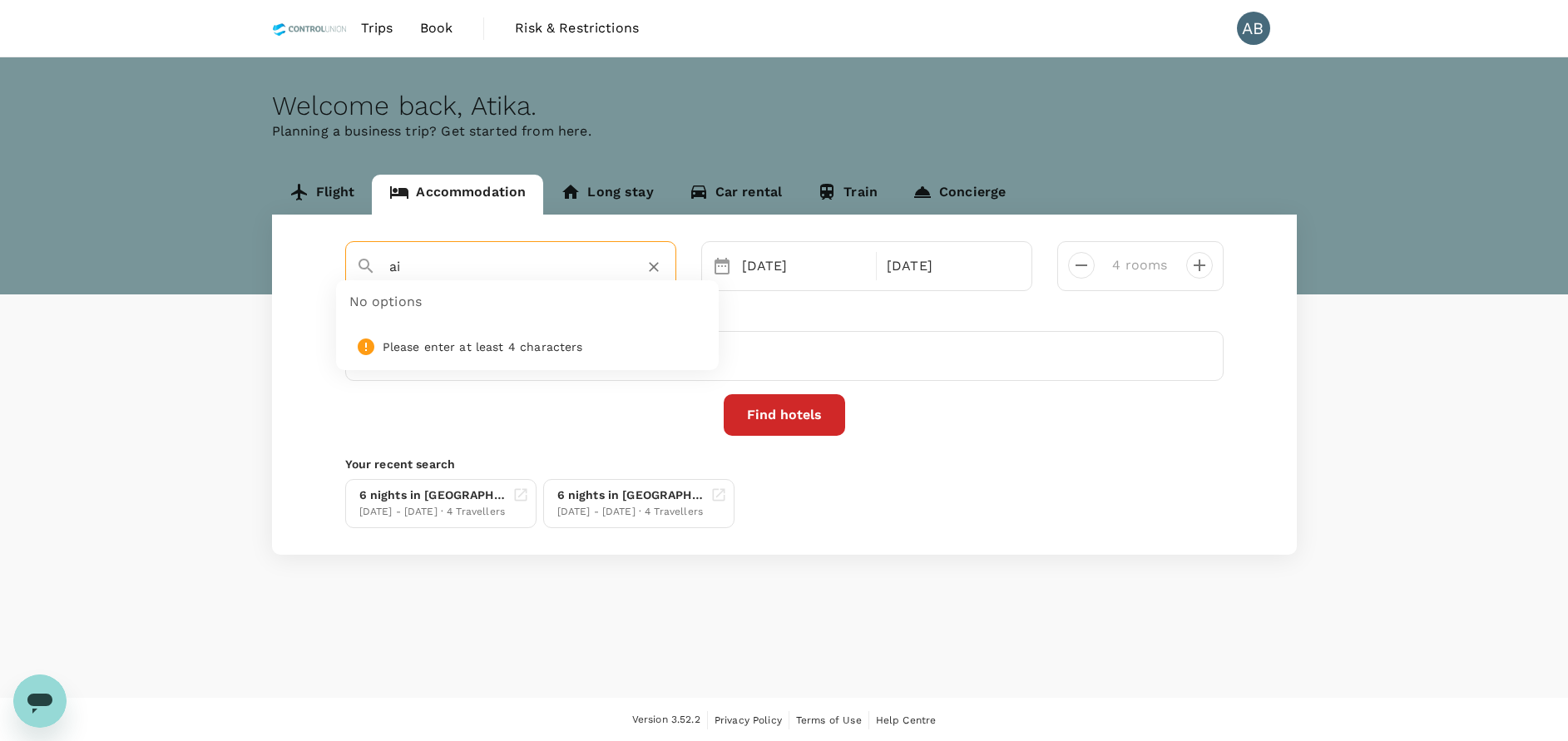
type input "a"
click at [295, 298] on div "05 Oct 11 Oct 4 rooms Travellers Find hotels Your recent search 6 nights in Ben…" at bounding box center [784, 384] width 1025 height 340
click at [430, 259] on input "text" at bounding box center [504, 266] width 230 height 26
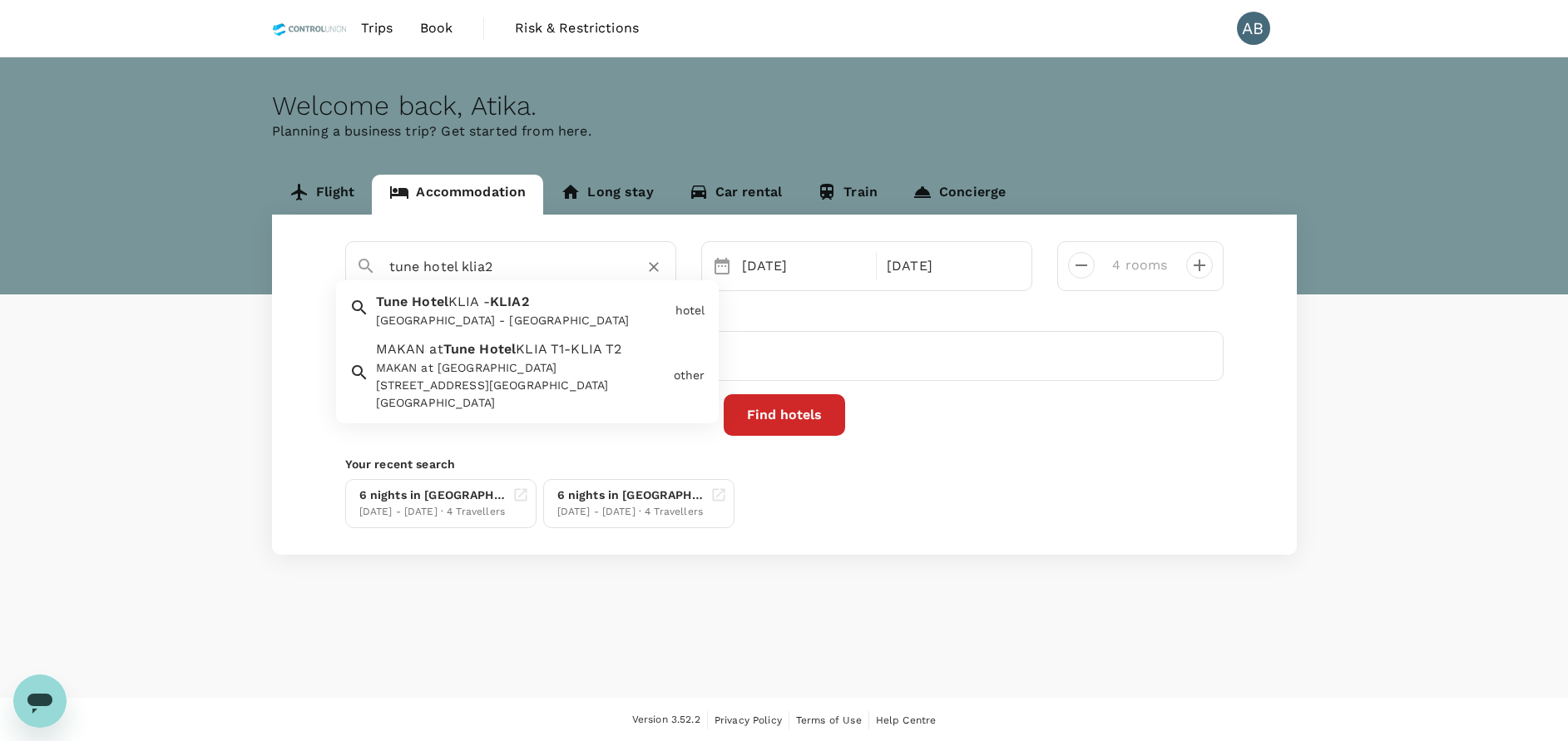
click at [462, 310] on span "KLIA -" at bounding box center [470, 301] width 42 height 16
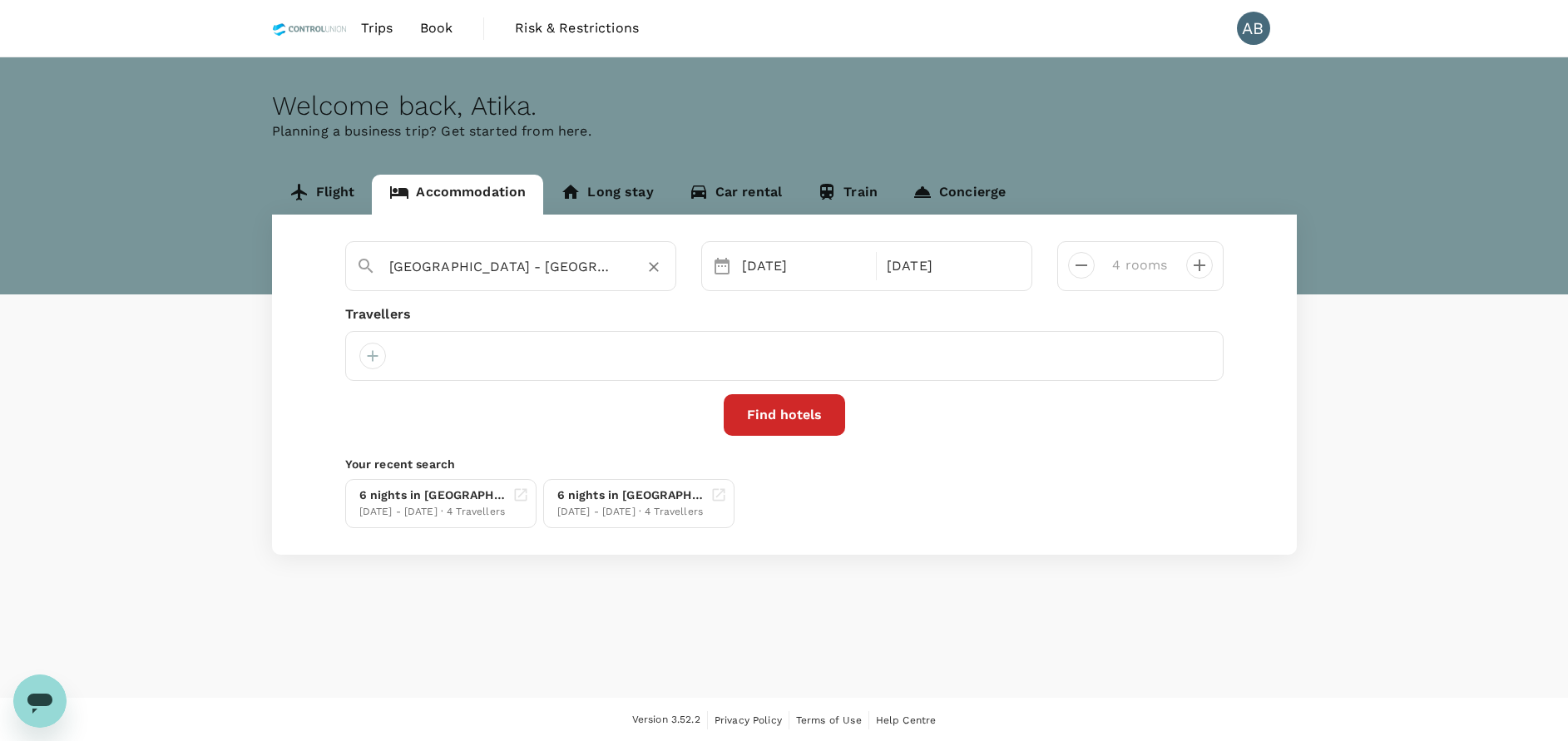
type input "Tune Hotel KLIA - KLIA2"
click at [611, 316] on div "Travellers" at bounding box center [784, 314] width 878 height 20
click at [377, 353] on div at bounding box center [372, 356] width 27 height 27
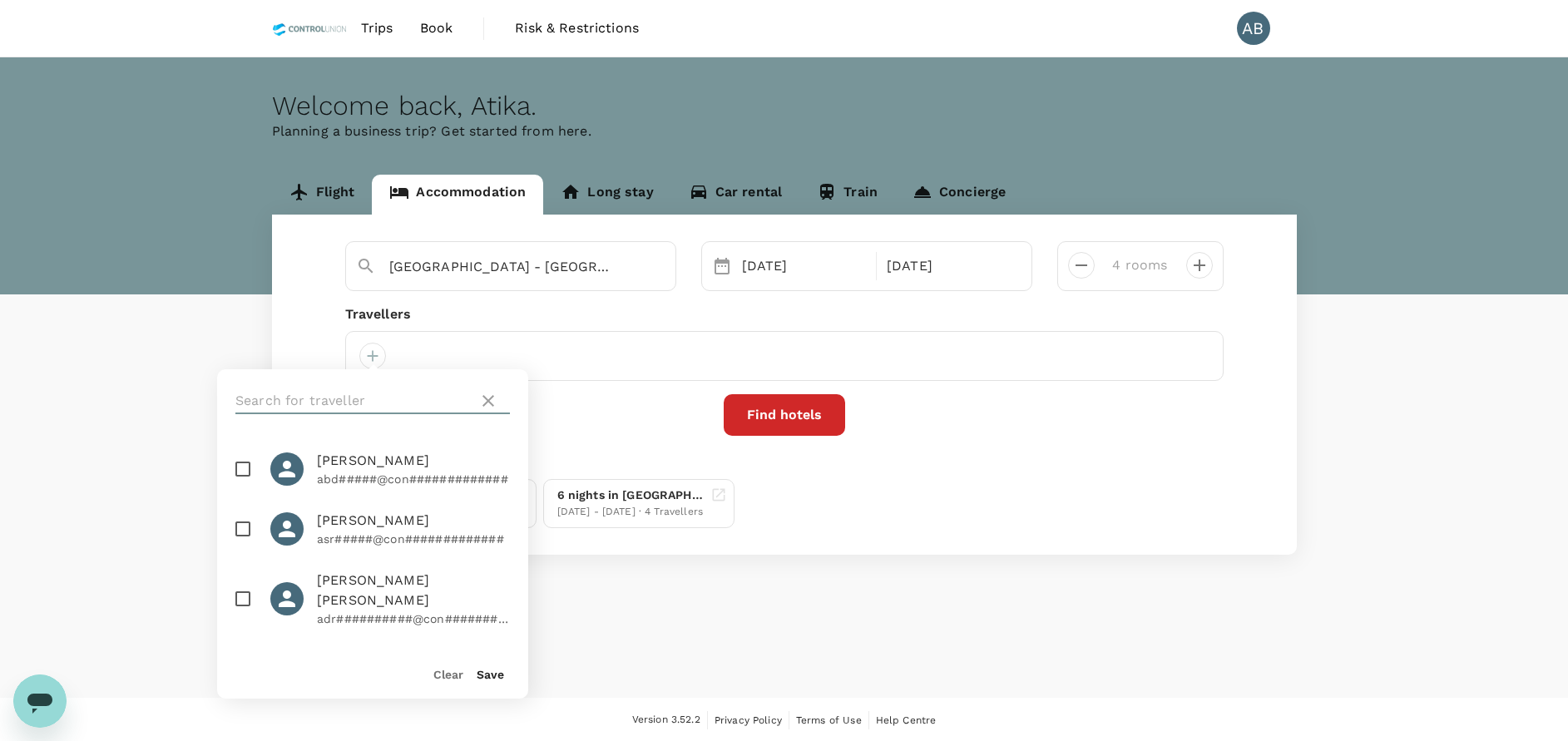
click at [344, 403] on input "text" at bounding box center [353, 401] width 236 height 27
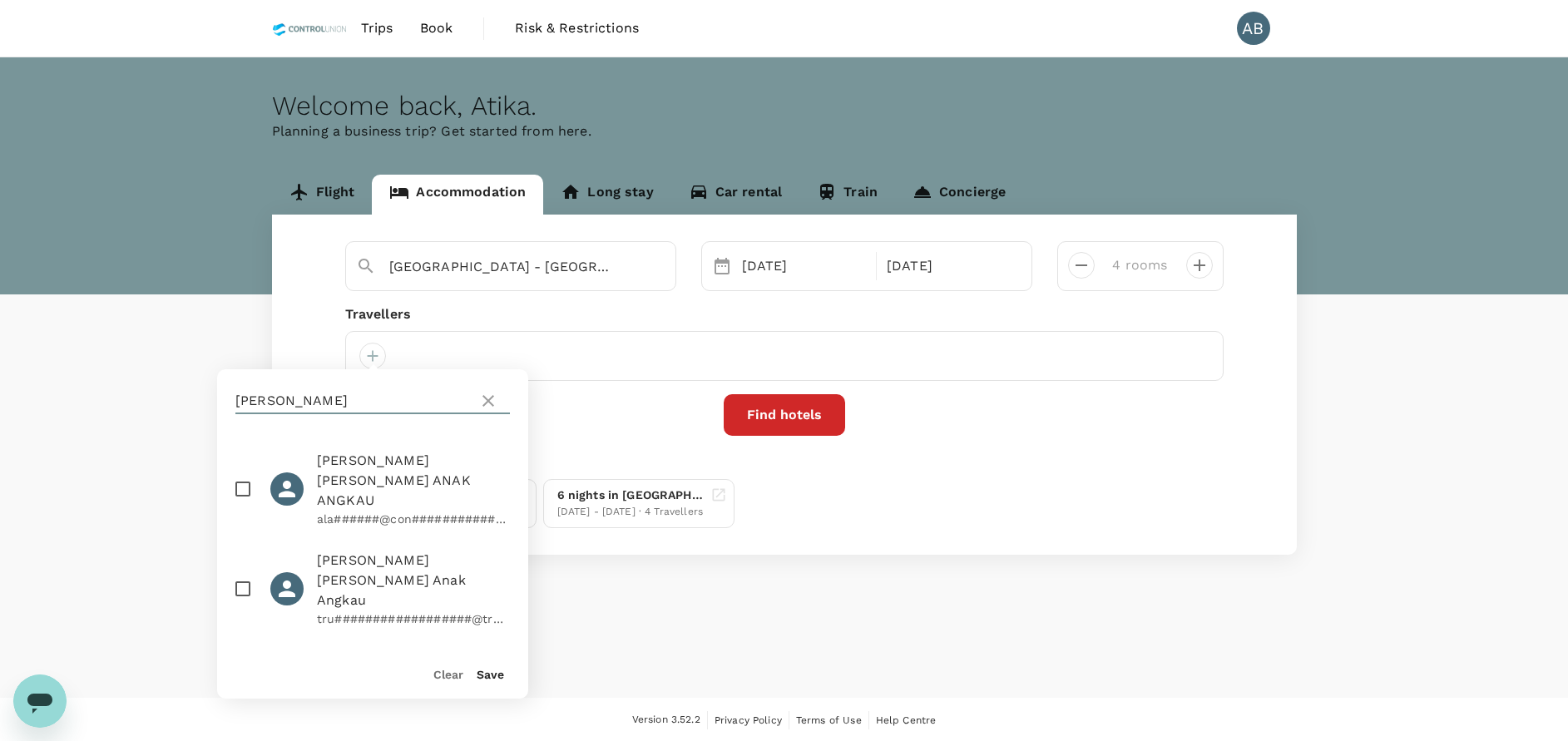
type input "aida"
click at [248, 471] on input "checkbox" at bounding box center [243, 489] width 35 height 35
checkbox input "true"
click at [493, 671] on button "Save" at bounding box center [490, 674] width 28 height 13
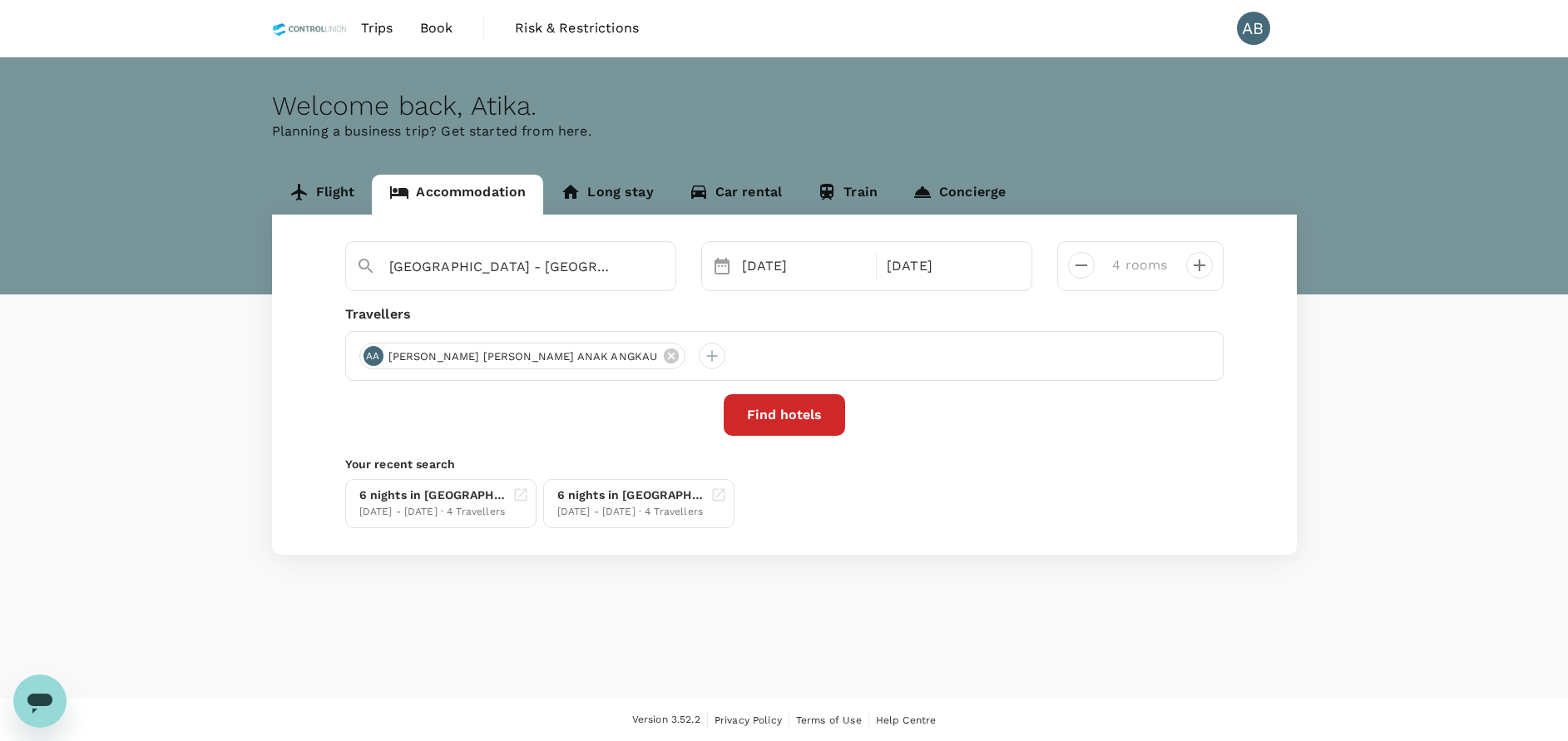
click at [679, 305] on div "Travellers" at bounding box center [784, 314] width 878 height 20
click at [721, 265] on icon at bounding box center [721, 266] width 20 height 20
click at [827, 269] on div "05 Oct" at bounding box center [804, 266] width 138 height 33
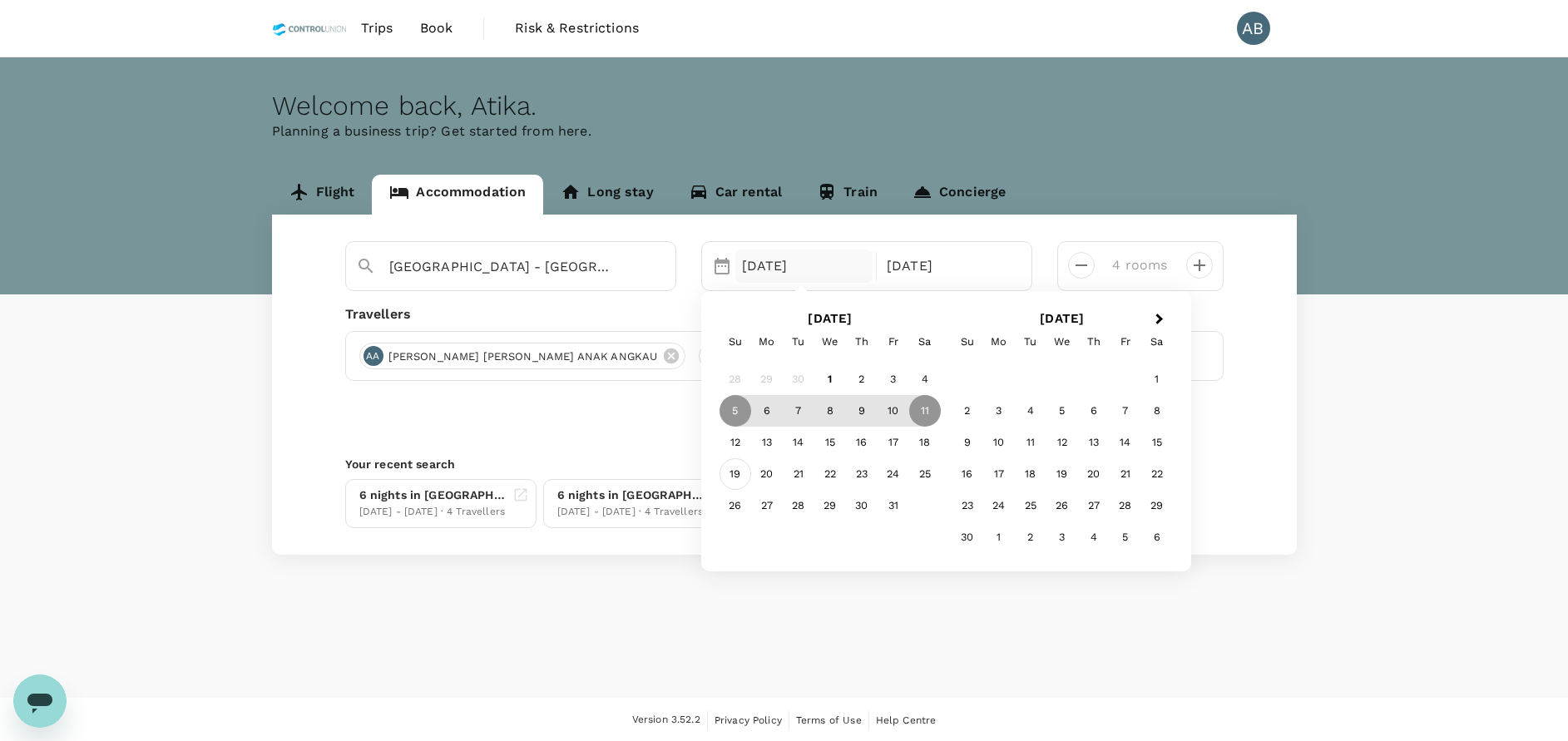
click at [744, 473] on div "19" at bounding box center [734, 473] width 31 height 31
click at [769, 481] on div "20" at bounding box center [766, 473] width 31 height 31
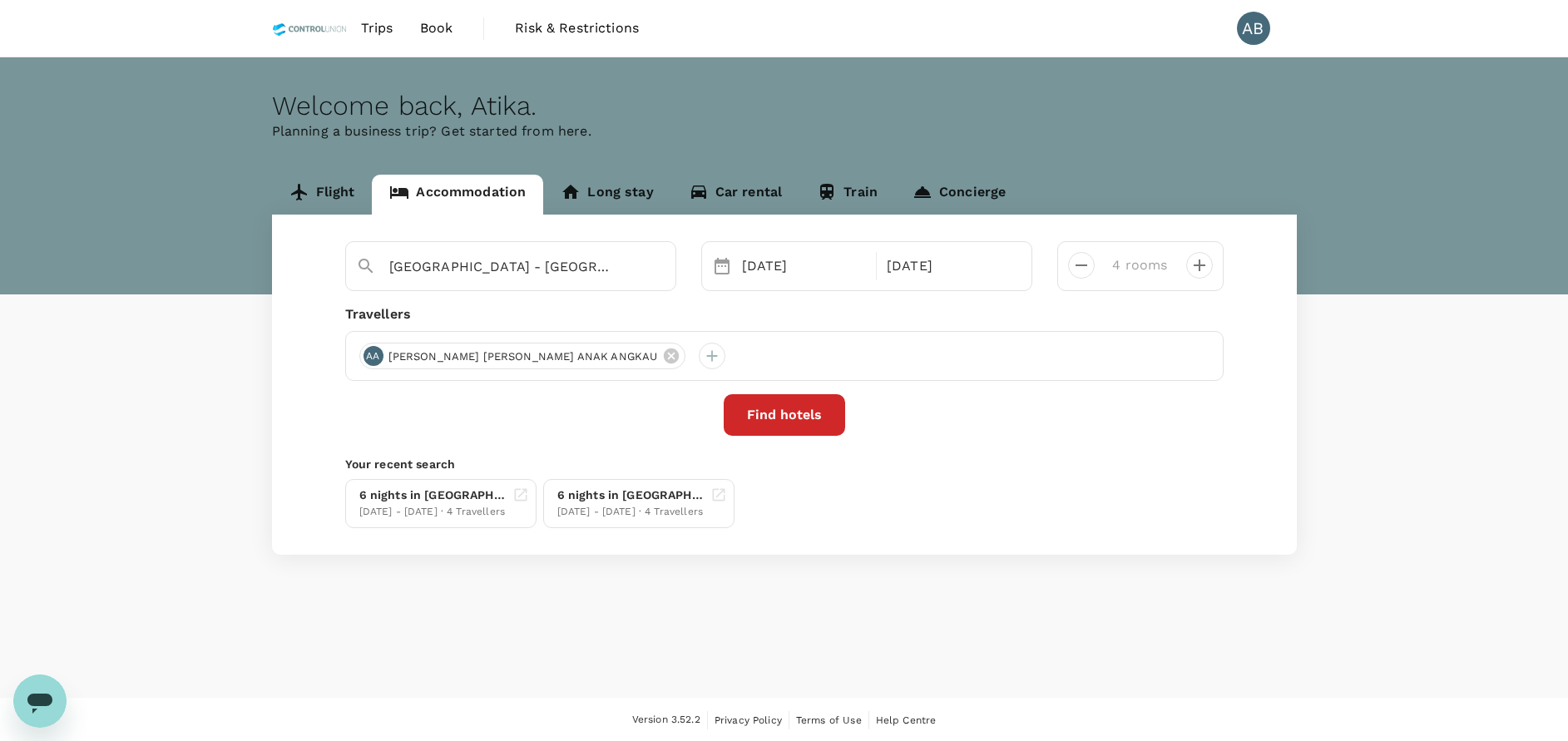
click at [1065, 430] on div "Find hotels" at bounding box center [784, 415] width 878 height 42
click at [1086, 267] on icon "decrease" at bounding box center [1081, 265] width 20 height 20
click at [1085, 267] on icon "decrease" at bounding box center [1081, 265] width 20 height 20
type input "1 room"
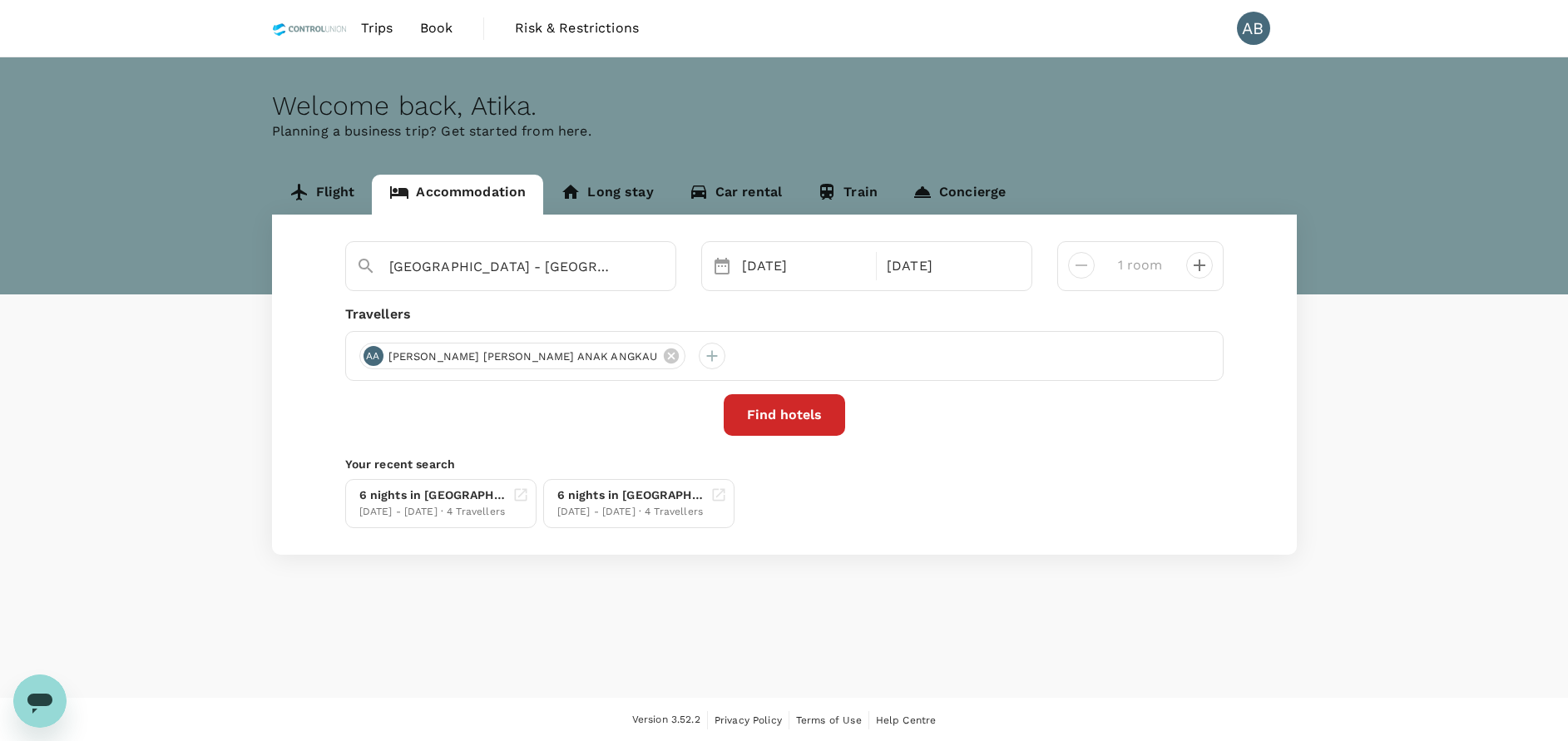
drag, startPoint x: 1047, startPoint y: 445, endPoint x: 966, endPoint y: 440, distance: 81.2
click at [1045, 445] on div "Tune Hotel KLIA - KLIA2 Selected date: Sunday, October 19th, 2025 19 Oct Select…" at bounding box center [784, 384] width 1025 height 340
click at [815, 421] on button "Find hotels" at bounding box center [784, 415] width 121 height 42
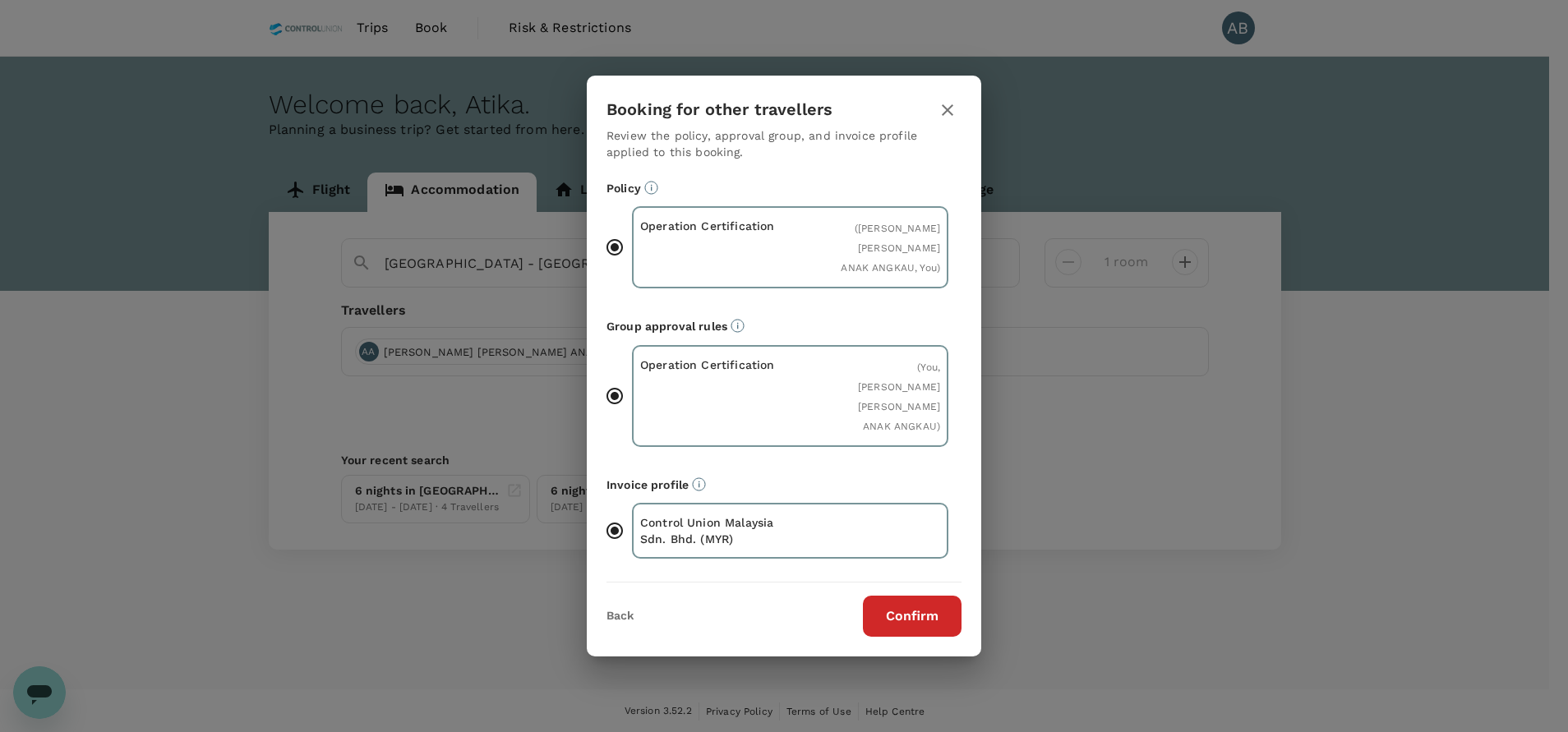
click at [945, 597] on button "Confirm" at bounding box center [912, 616] width 99 height 41
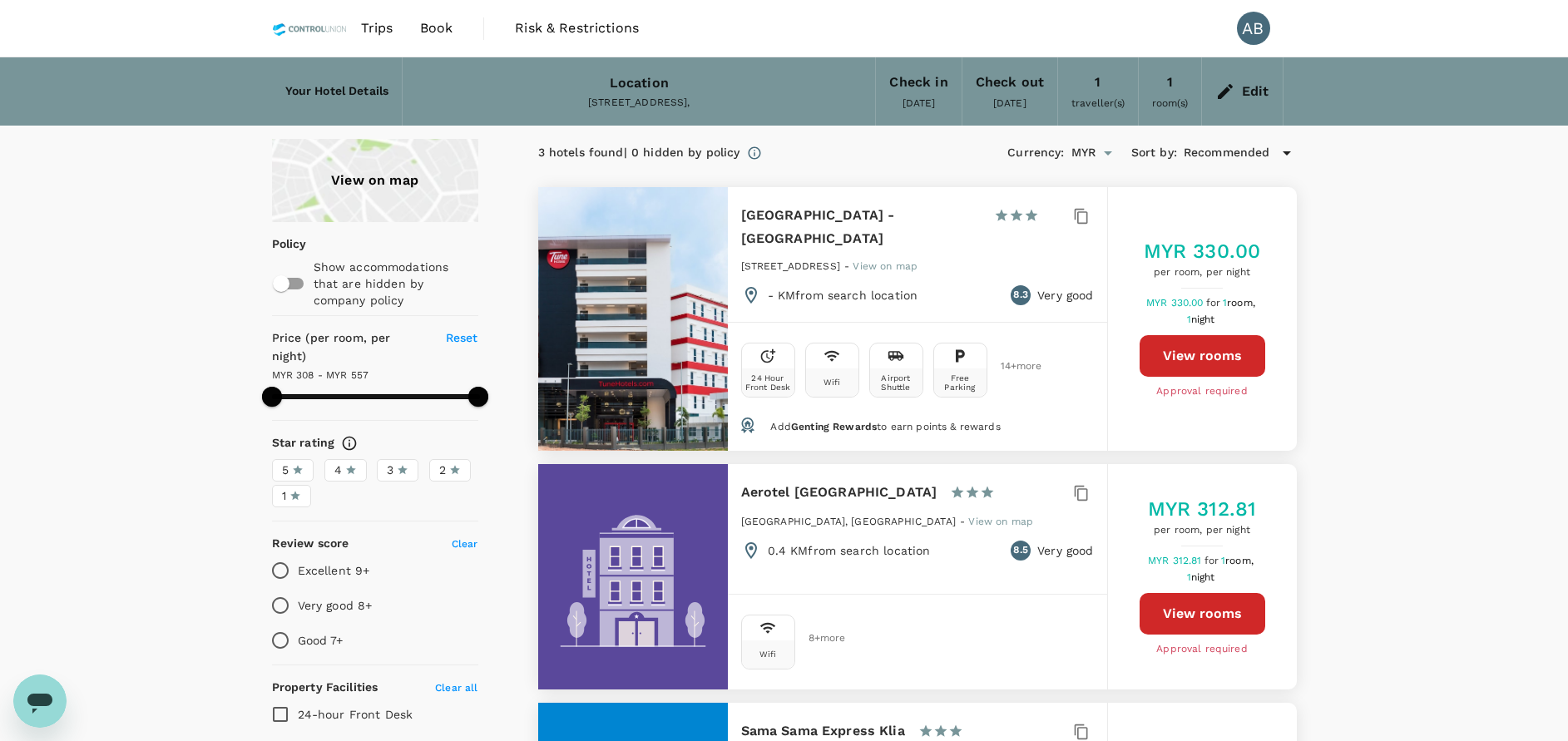
click at [1191, 352] on button "View rooms" at bounding box center [1202, 356] width 126 height 42
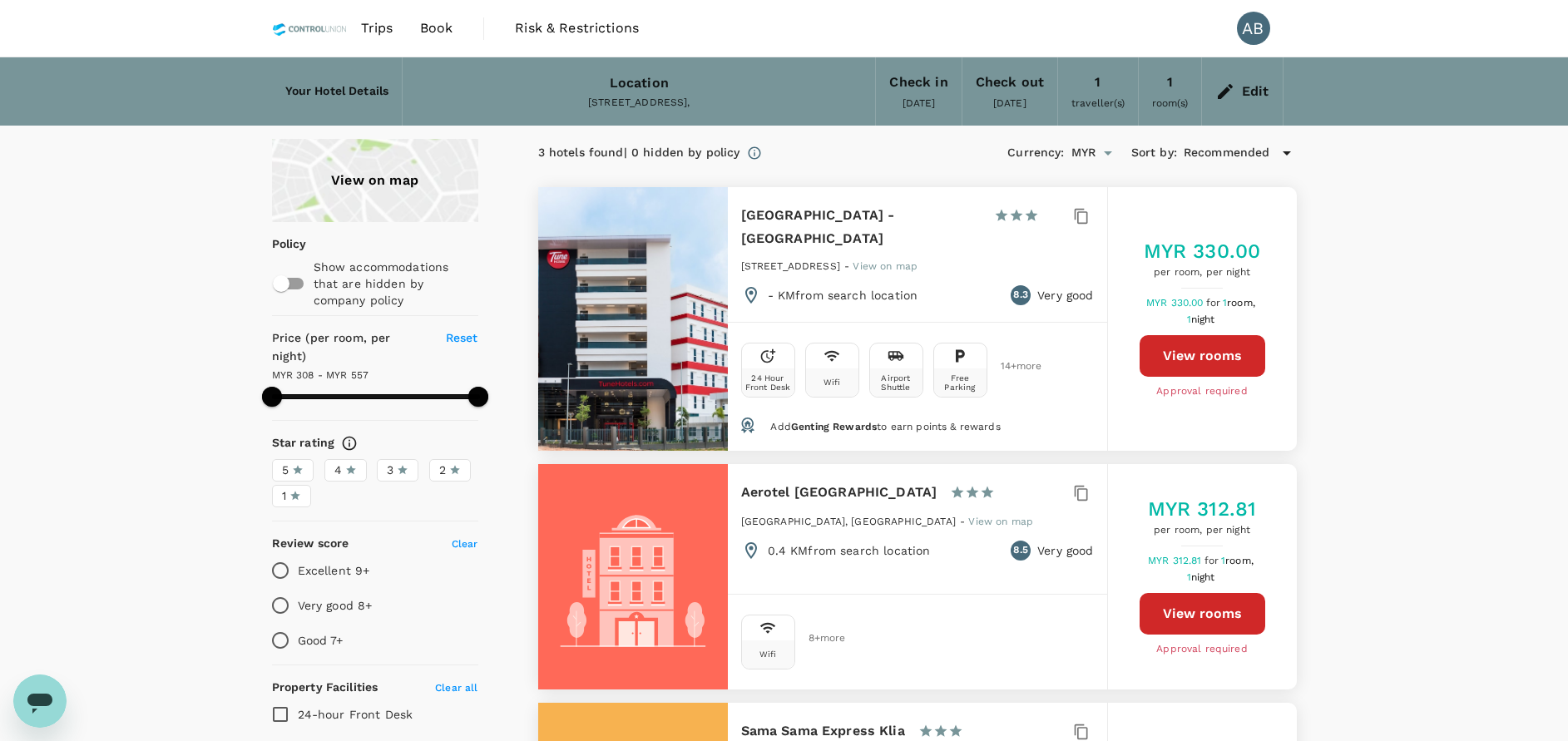
type input "556.44"
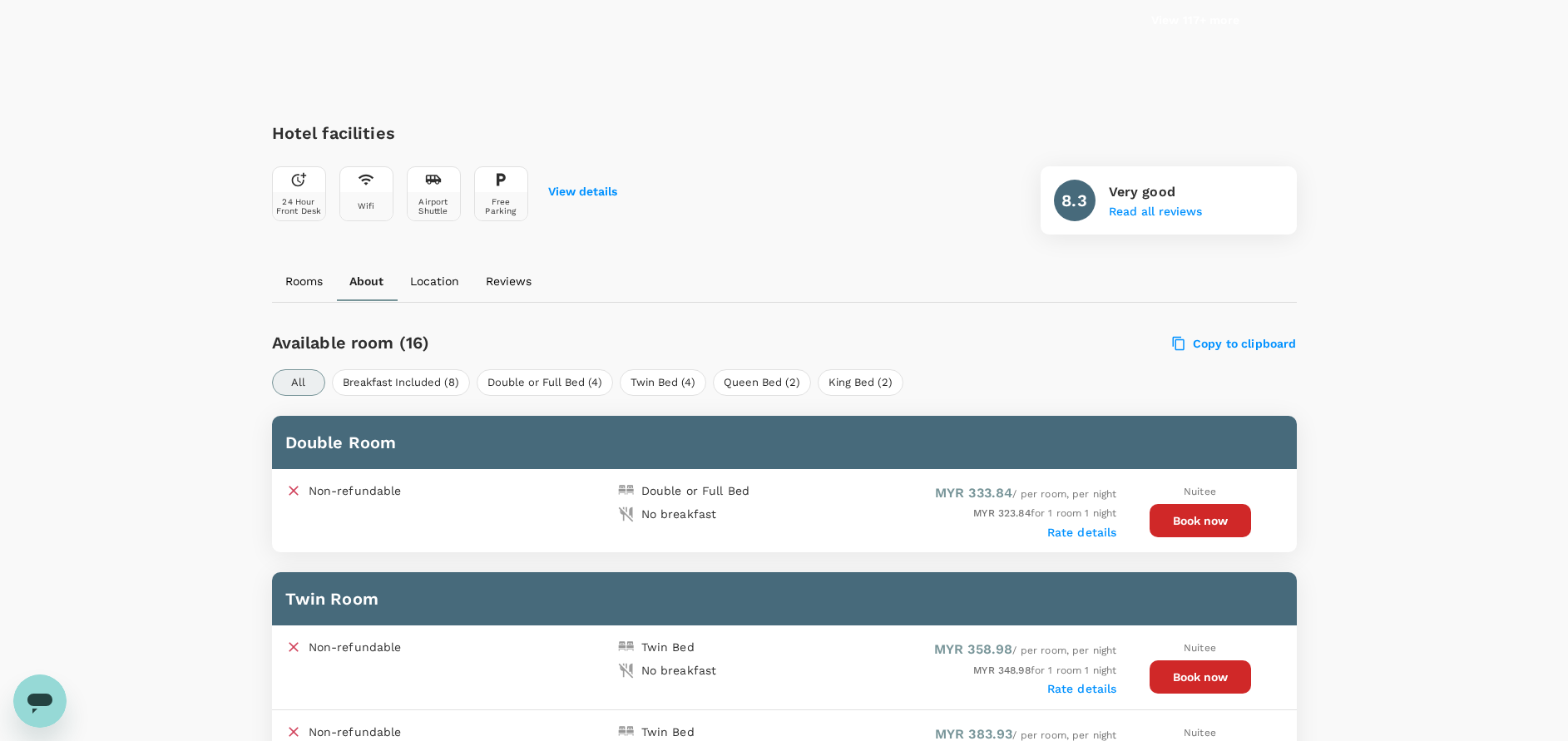
scroll to position [492, 0]
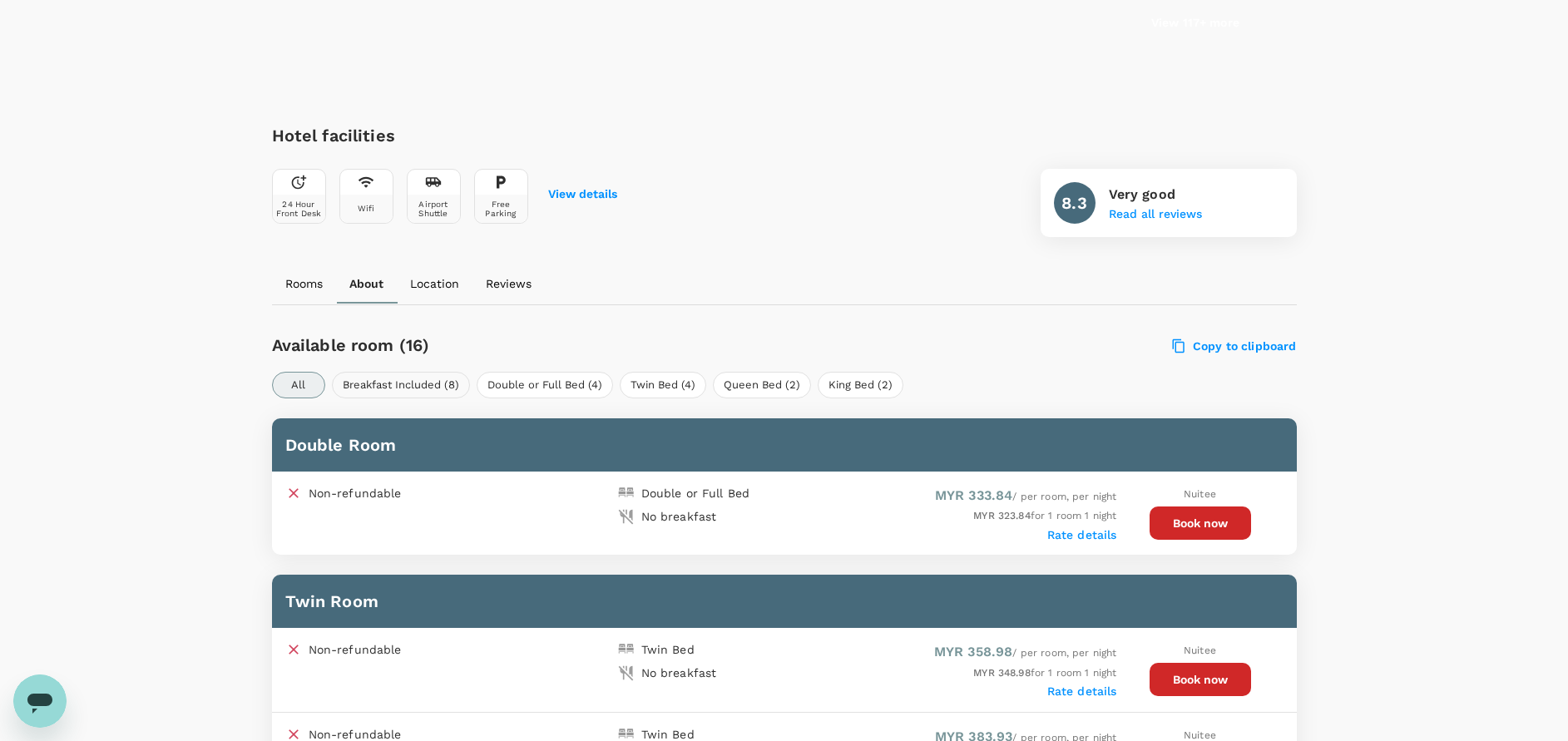
click at [385, 387] on button "Breakfast Included (8)" at bounding box center [400, 385] width 138 height 27
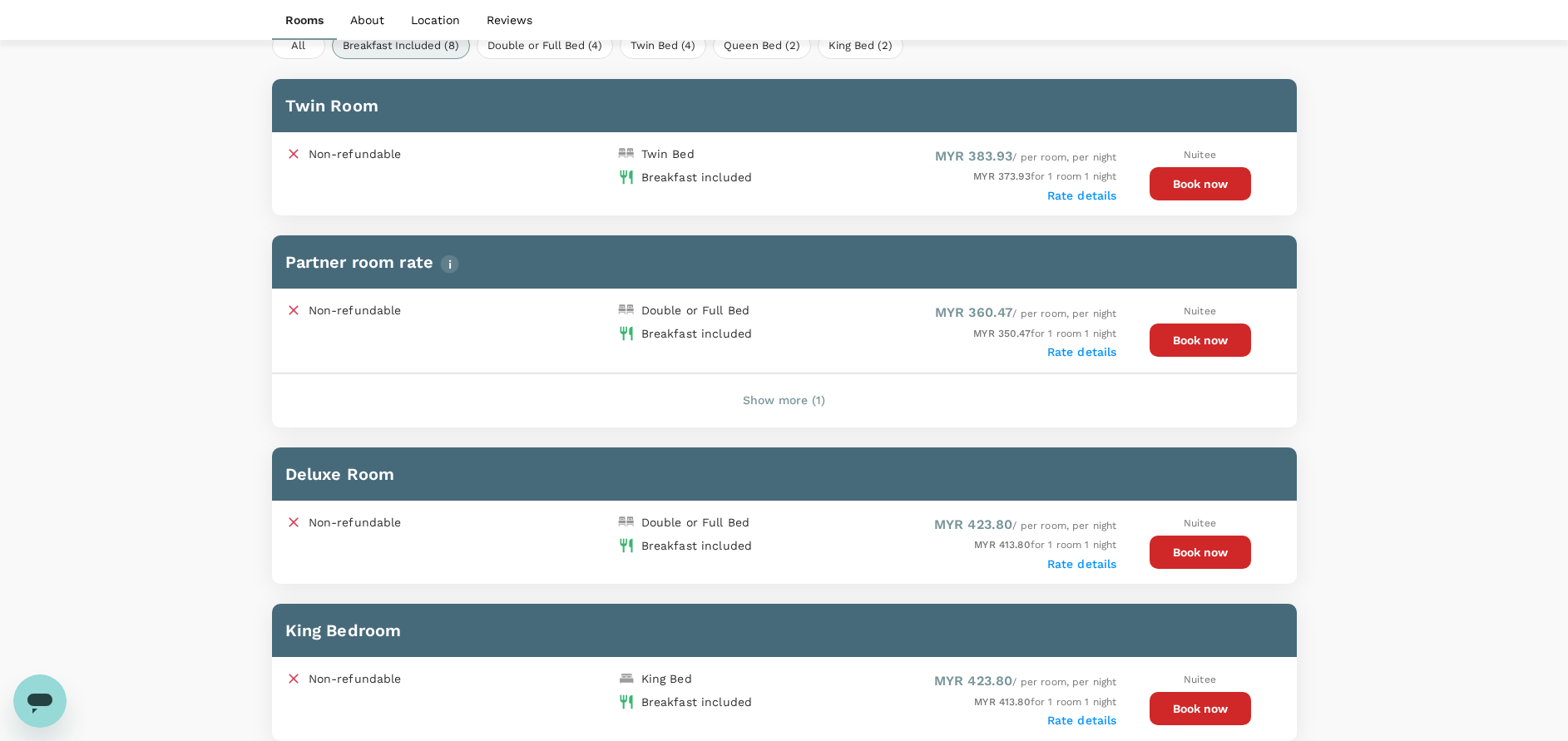
scroll to position [991, 0]
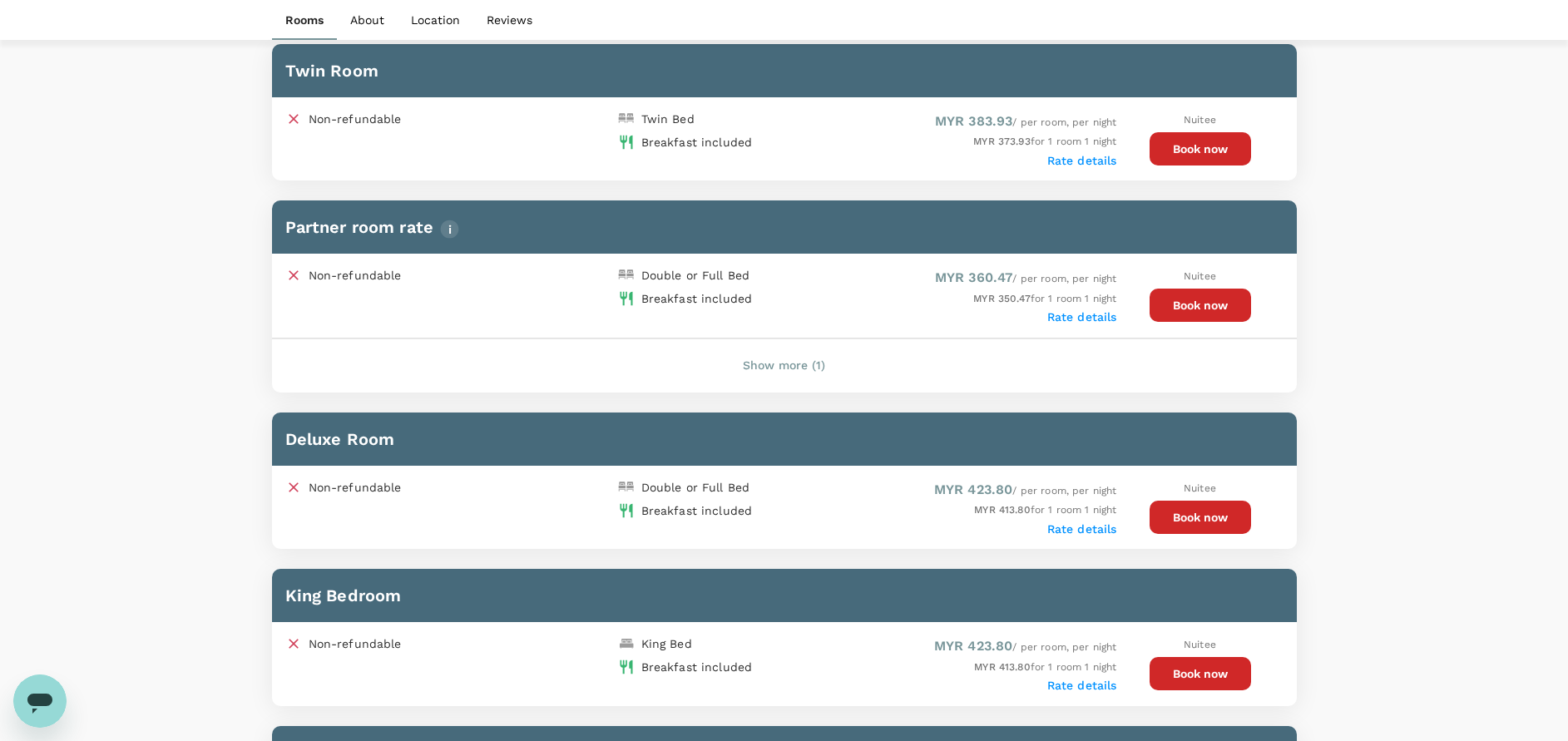
scroll to position [742, 0]
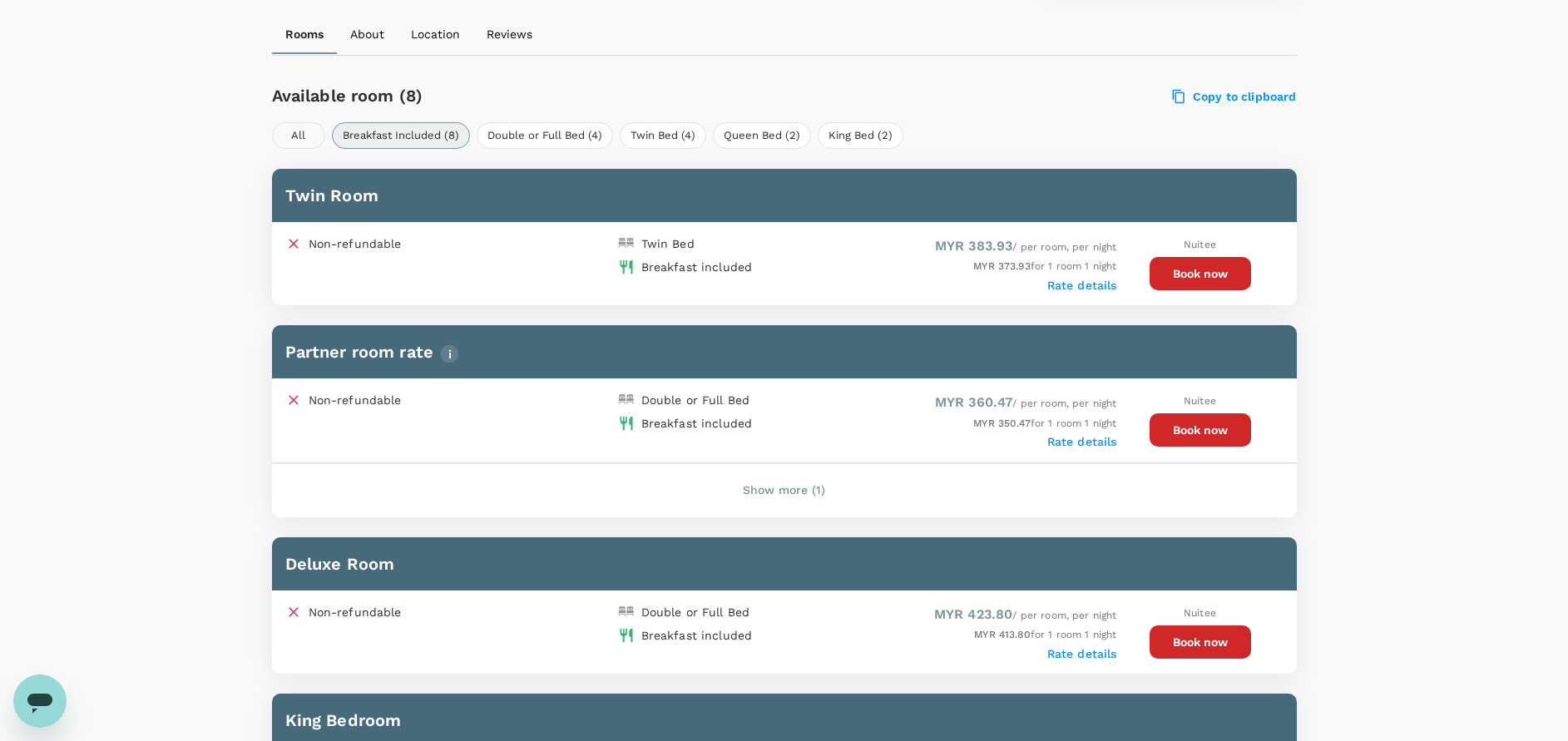
click at [291, 141] on button "All" at bounding box center [298, 135] width 53 height 27
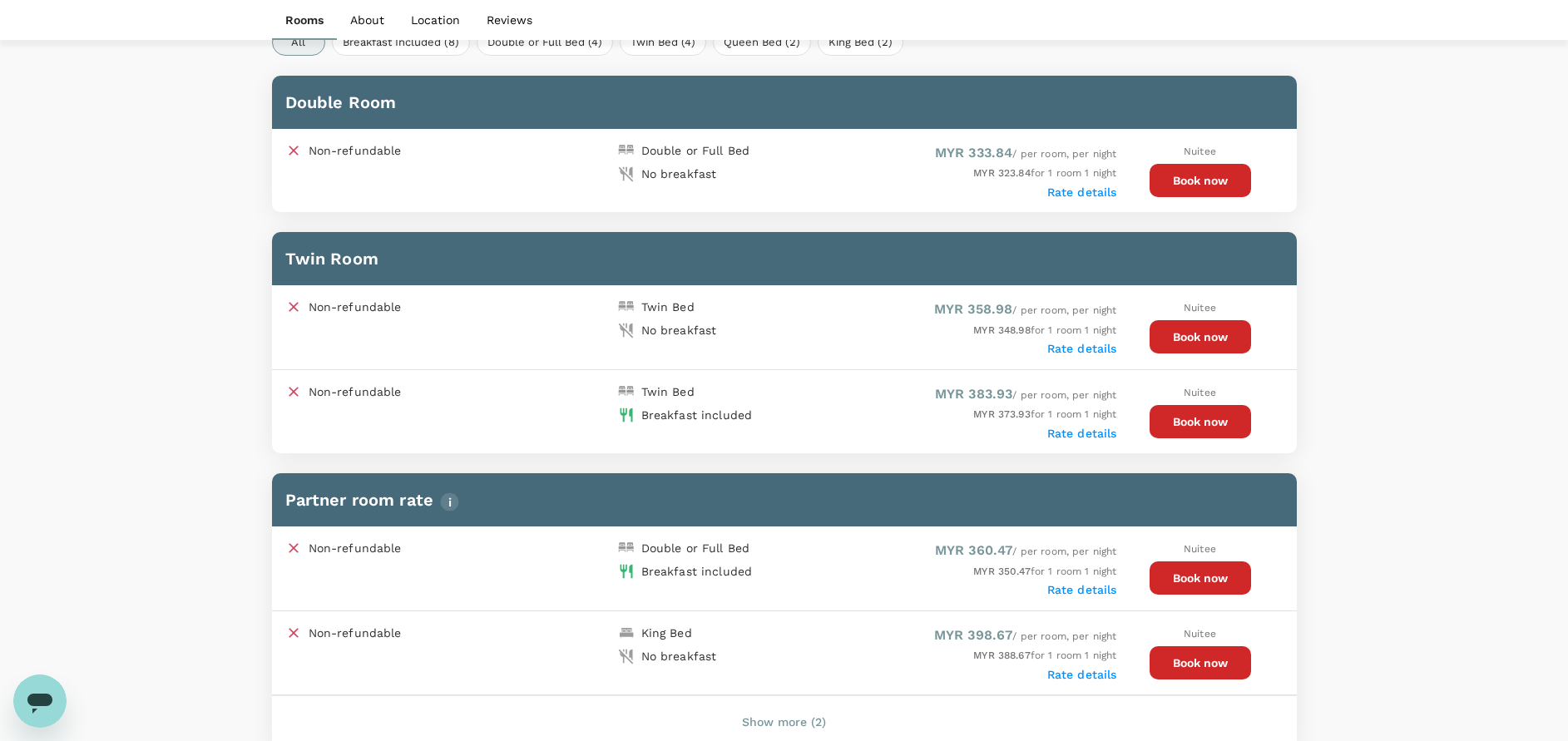
scroll to position [617, 0]
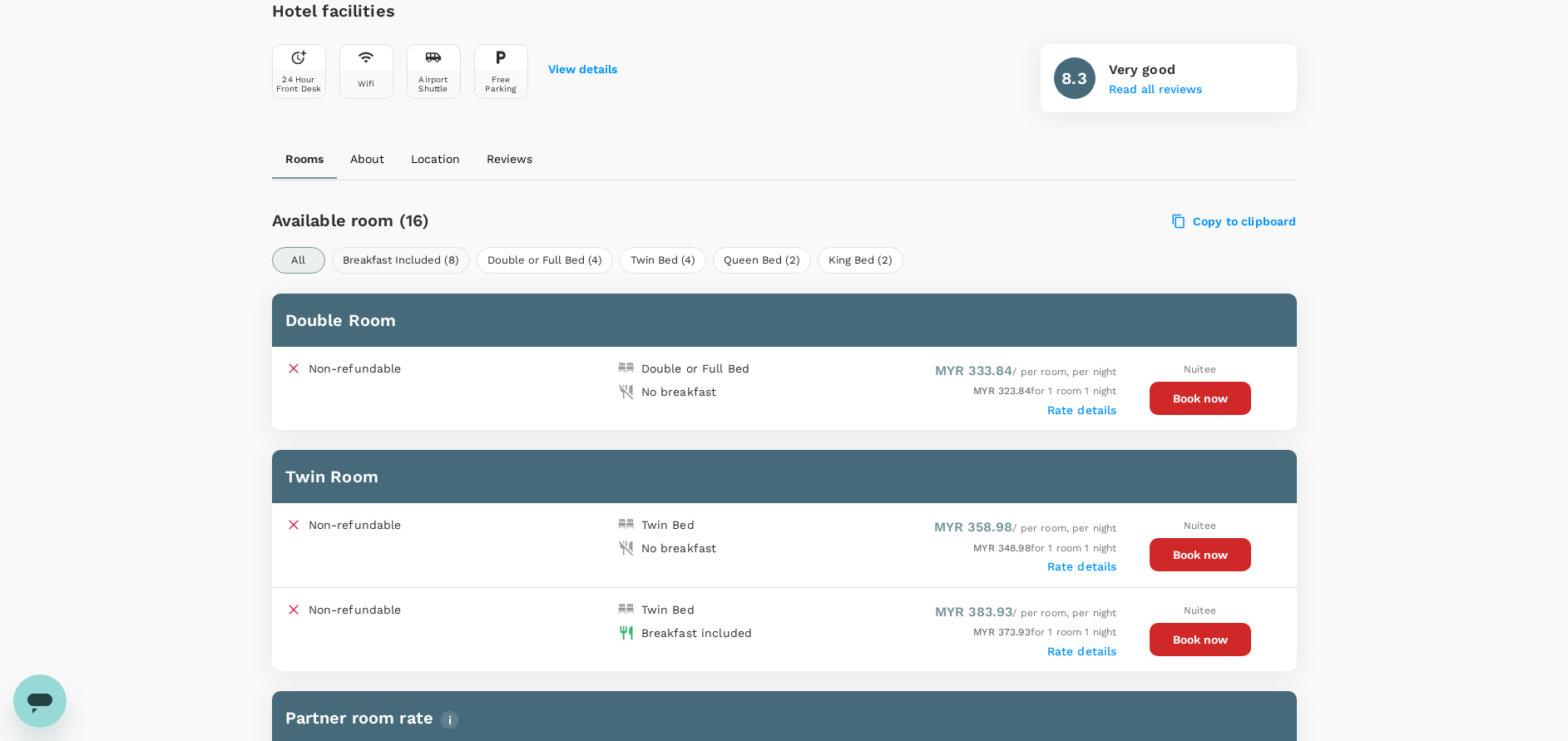
click at [410, 259] on button "Breakfast Included (8)" at bounding box center [400, 260] width 138 height 27
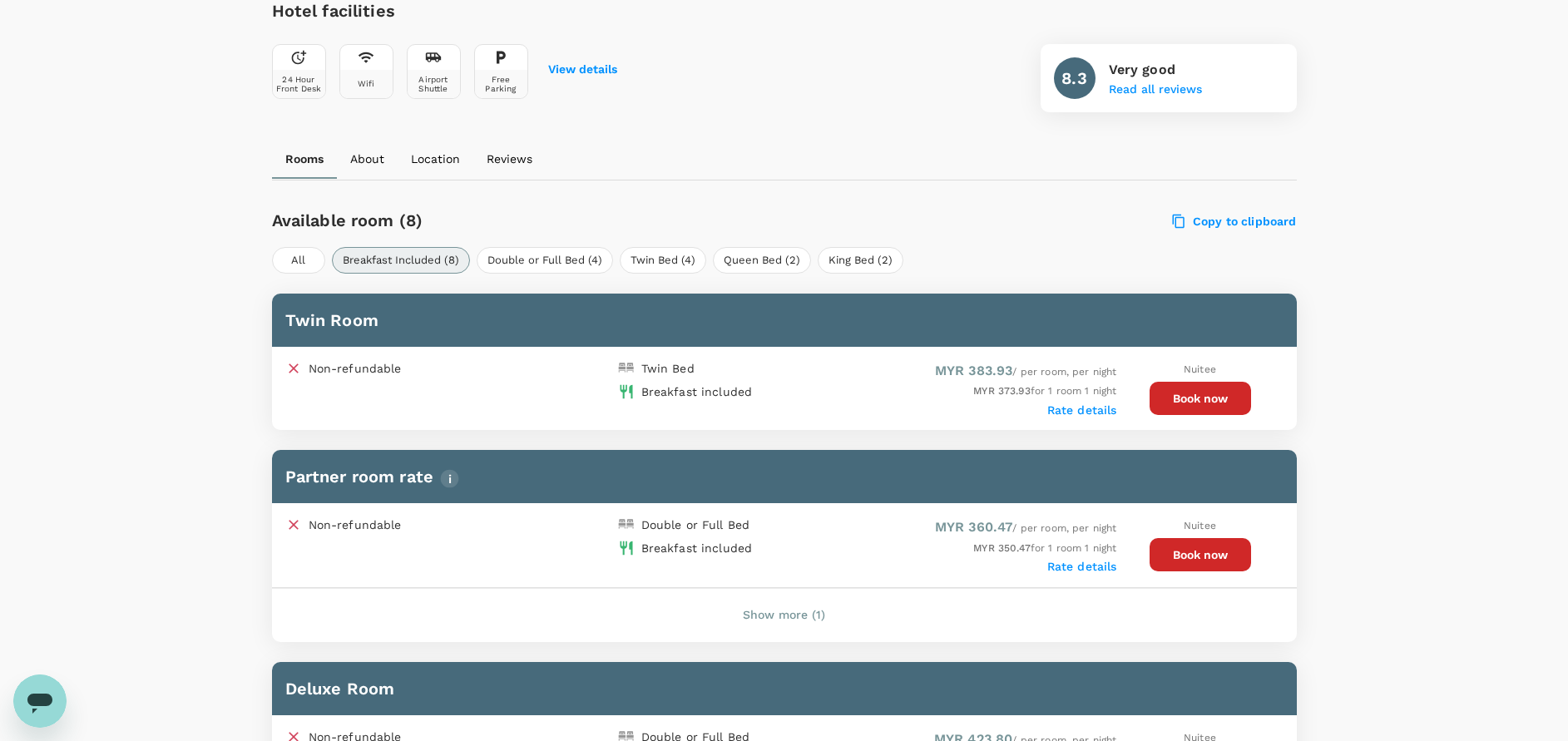
click at [790, 180] on div "Rooms About Location Reviews" at bounding box center [784, 160] width 1025 height 42
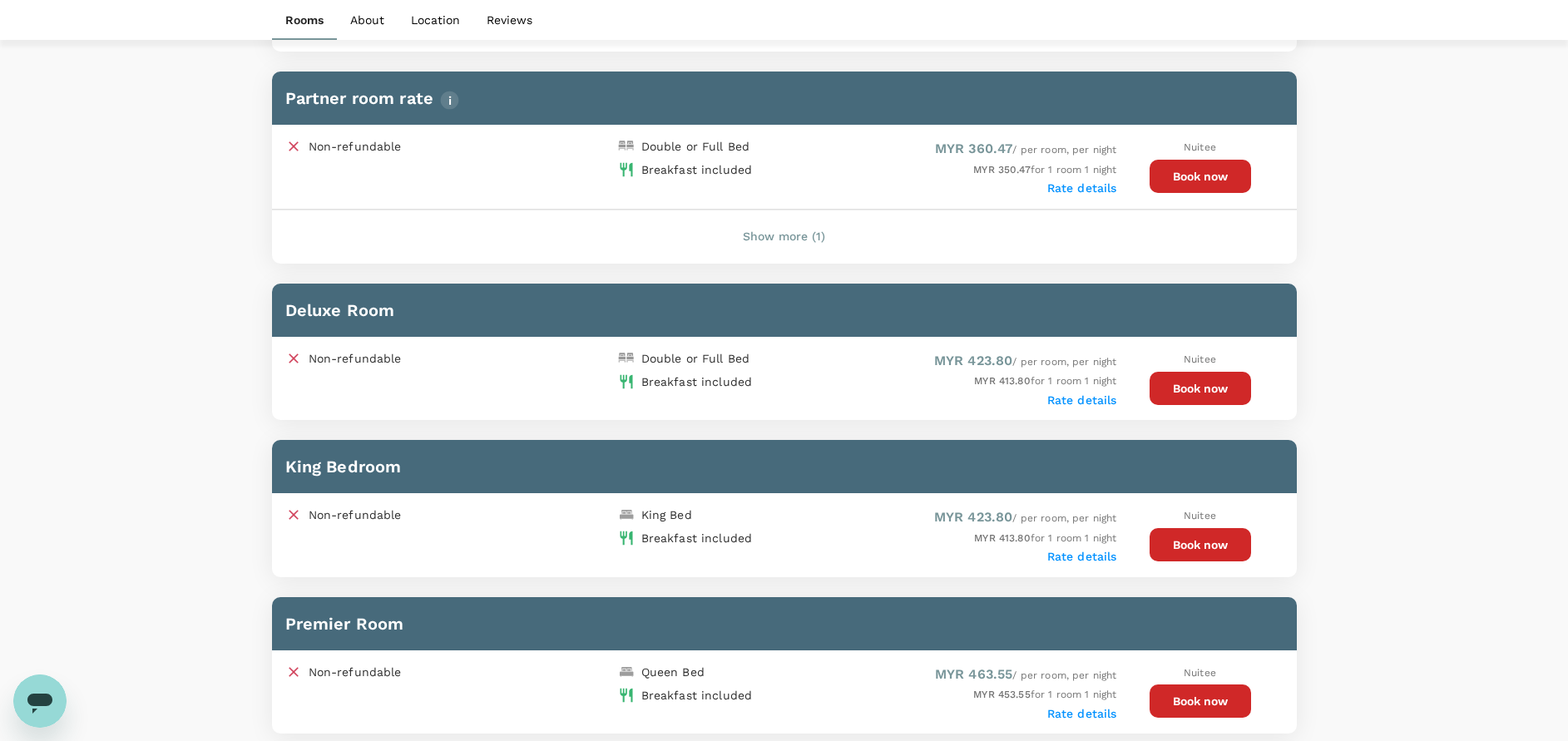
scroll to position [1116, 0]
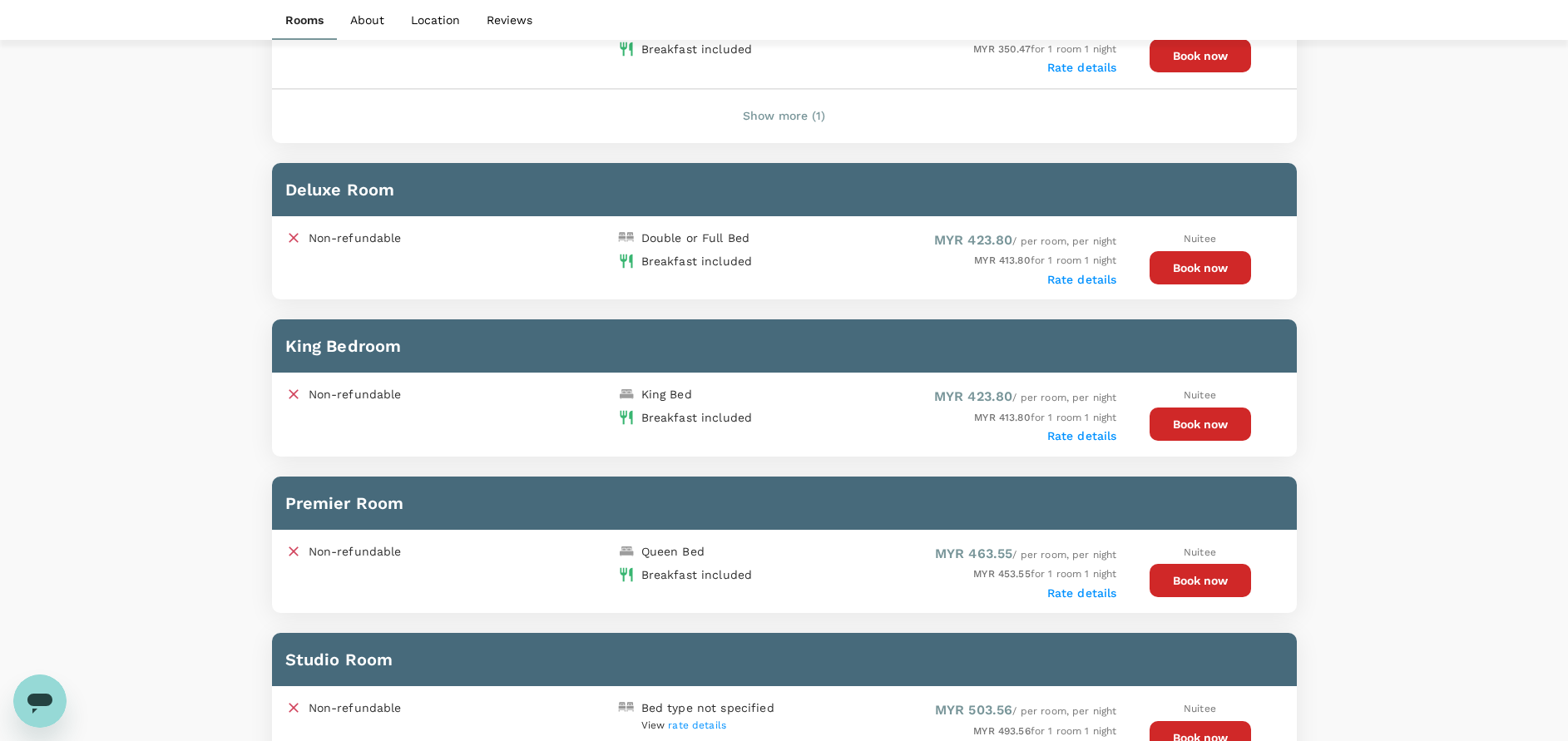
drag, startPoint x: 1234, startPoint y: 260, endPoint x: 1195, endPoint y: 264, distance: 39.2
click at [1234, 260] on button "Book now" at bounding box center [1200, 268] width 102 height 33
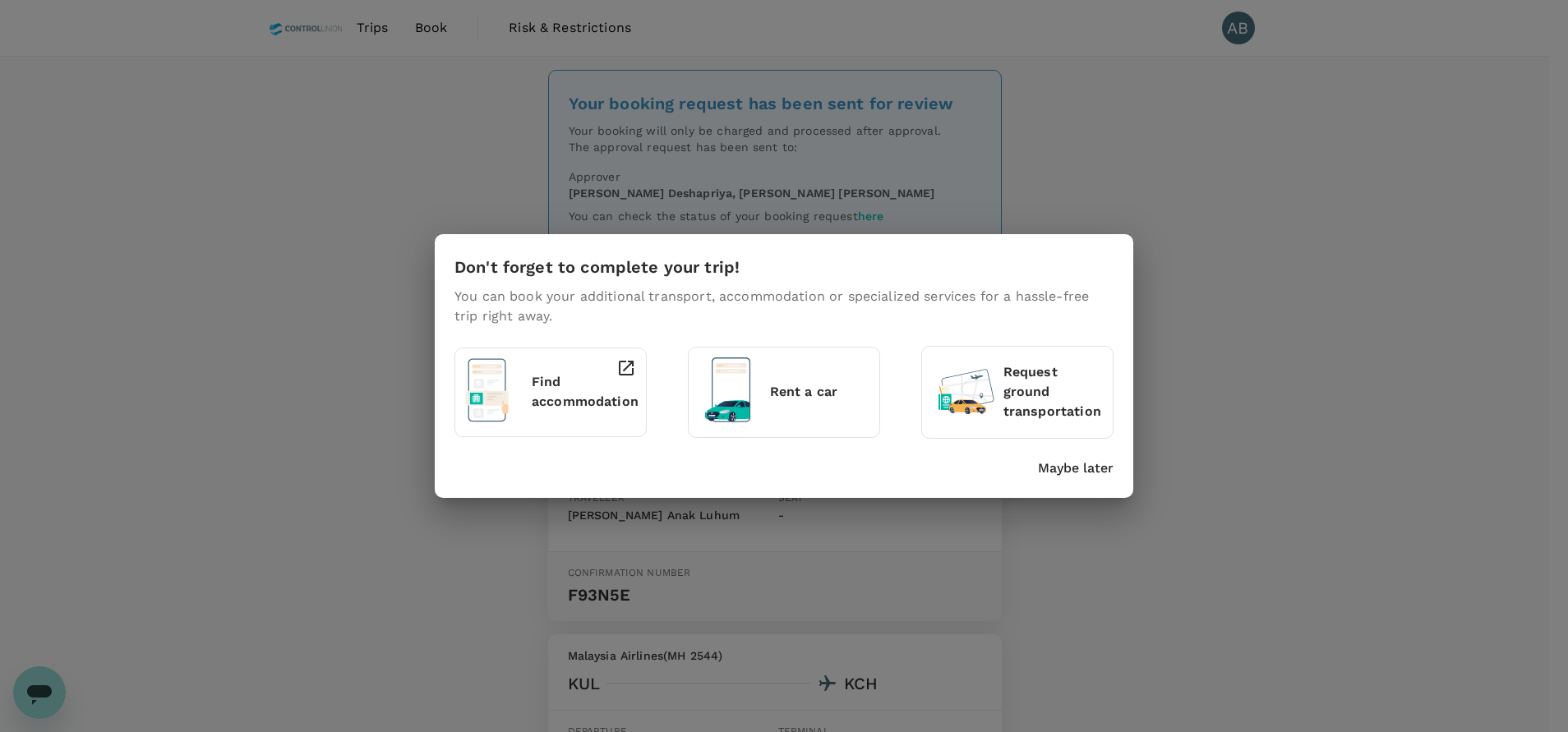
click at [1087, 469] on p "Maybe later" at bounding box center [1076, 468] width 75 height 20
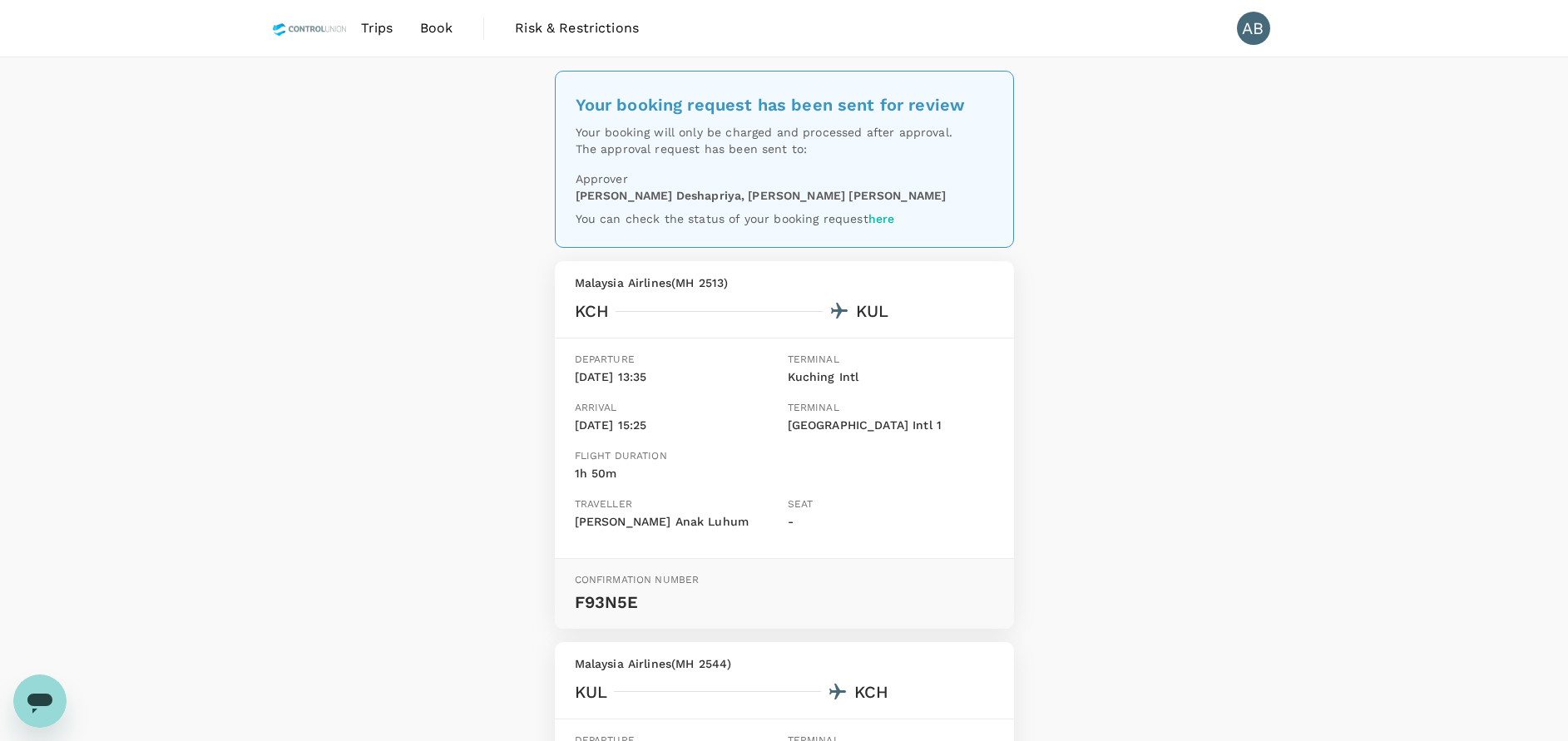
click at [1320, 422] on div "Your booking request has been sent for review Your booking will only be charged…" at bounding box center [784, 587] width 1568 height 1059
click at [1247, 404] on div "Your booking request has been sent for review Your booking will only be charged…" at bounding box center [784, 587] width 1568 height 1059
click at [1303, 390] on div "Your booking request has been sent for review Your booking will only be charged…" at bounding box center [784, 587] width 1568 height 1059
click at [1255, 328] on div "Your booking request has been sent for review Your booking will only be charged…" at bounding box center [784, 587] width 1568 height 1059
click at [1281, 315] on div "Your booking request has been sent for review Your booking will only be charged…" at bounding box center [784, 587] width 1568 height 1059
